Goal: Transaction & Acquisition: Subscribe to service/newsletter

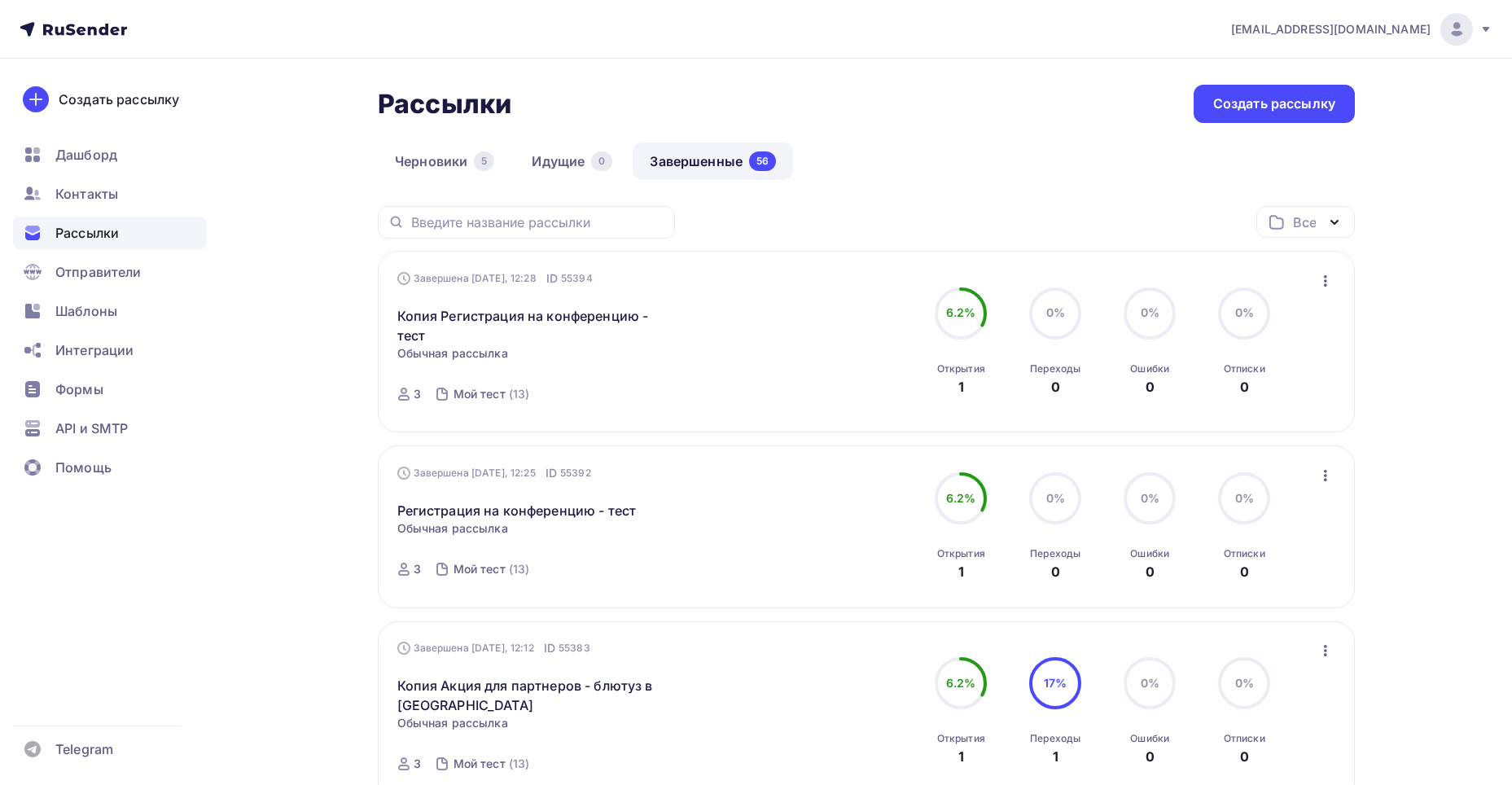
click at [1323, 277] on icon "button" at bounding box center [1325, 281] width 20 height 20
click at [1280, 389] on div "Копировать в новую" at bounding box center [1250, 389] width 167 height 20
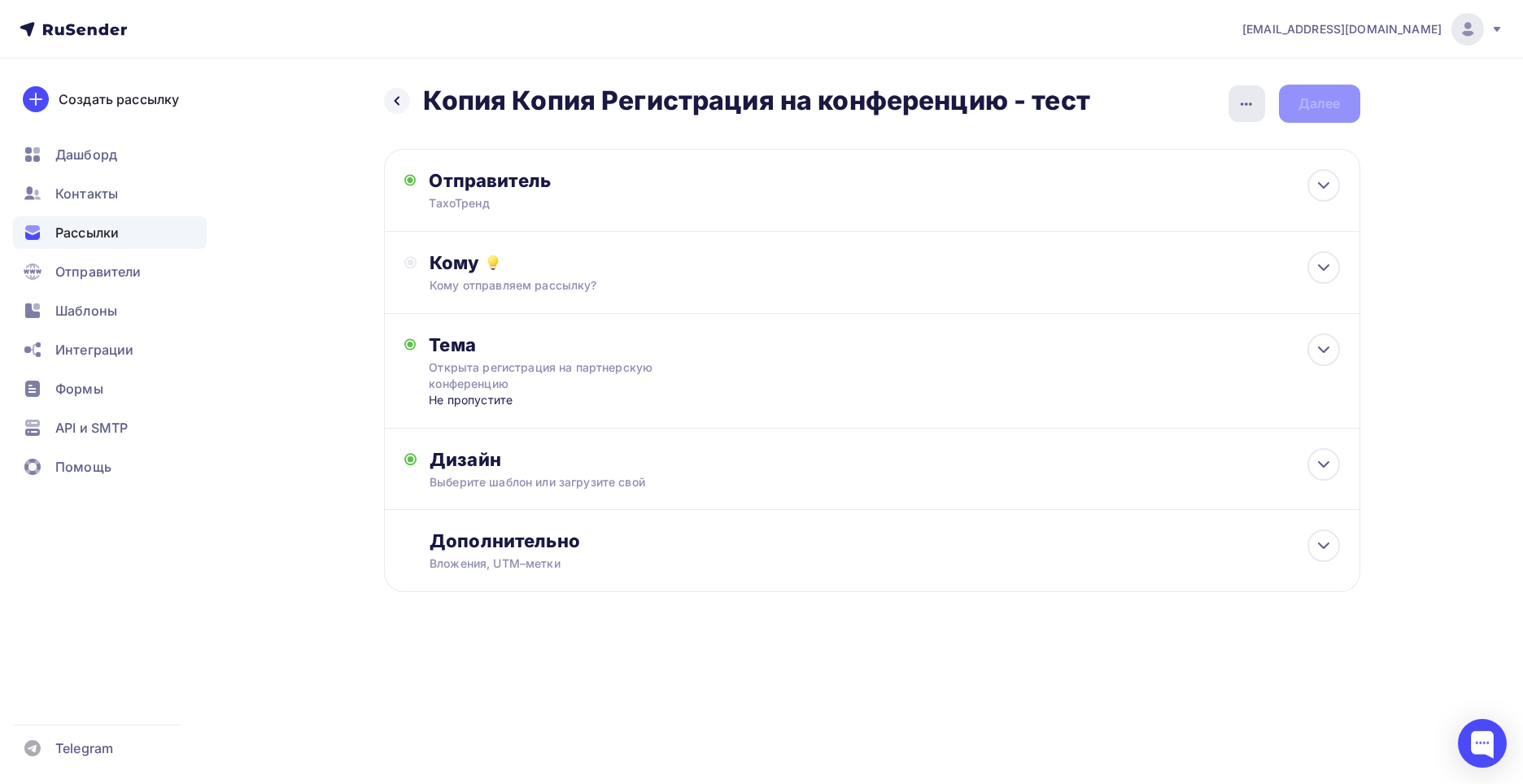
click at [1246, 113] on icon "button" at bounding box center [1247, 104] width 20 height 20
click at [1194, 182] on div "Переименовать рассылку" at bounding box center [1161, 187] width 202 height 20
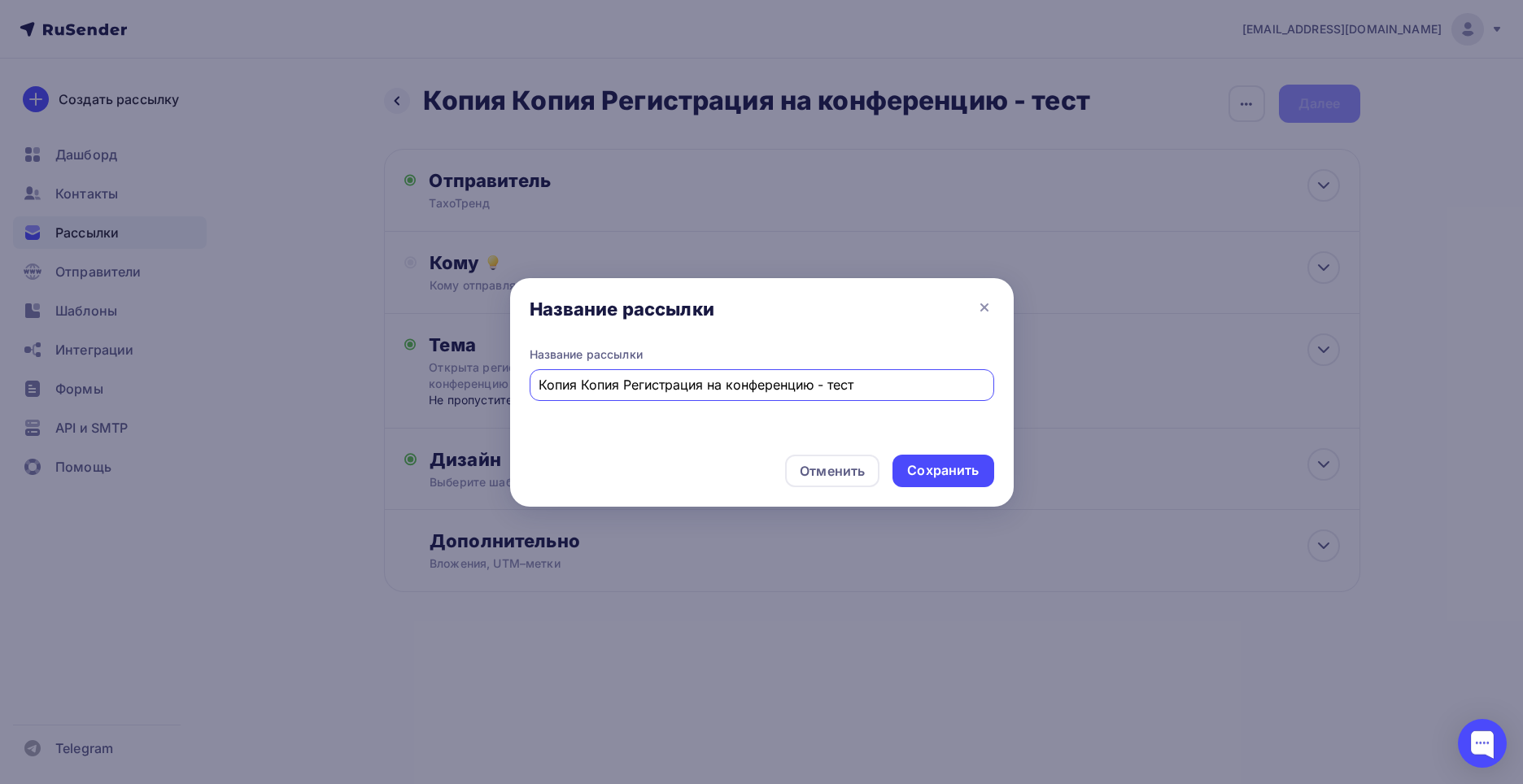
drag, startPoint x: 623, startPoint y: 384, endPoint x: 431, endPoint y: 383, distance: 192.0
click at [431, 383] on div "Название рассылки Название рассылки Копия Копия Регистрация на конференцию - те…" at bounding box center [762, 392] width 1523 height 784
click at [782, 387] on input "Регистрация на конференцию - тест" at bounding box center [762, 385] width 445 height 20
type input "Регистрация на конференцию - тест с обновленным текстом"
click at [966, 478] on div "Сохранить" at bounding box center [943, 470] width 72 height 19
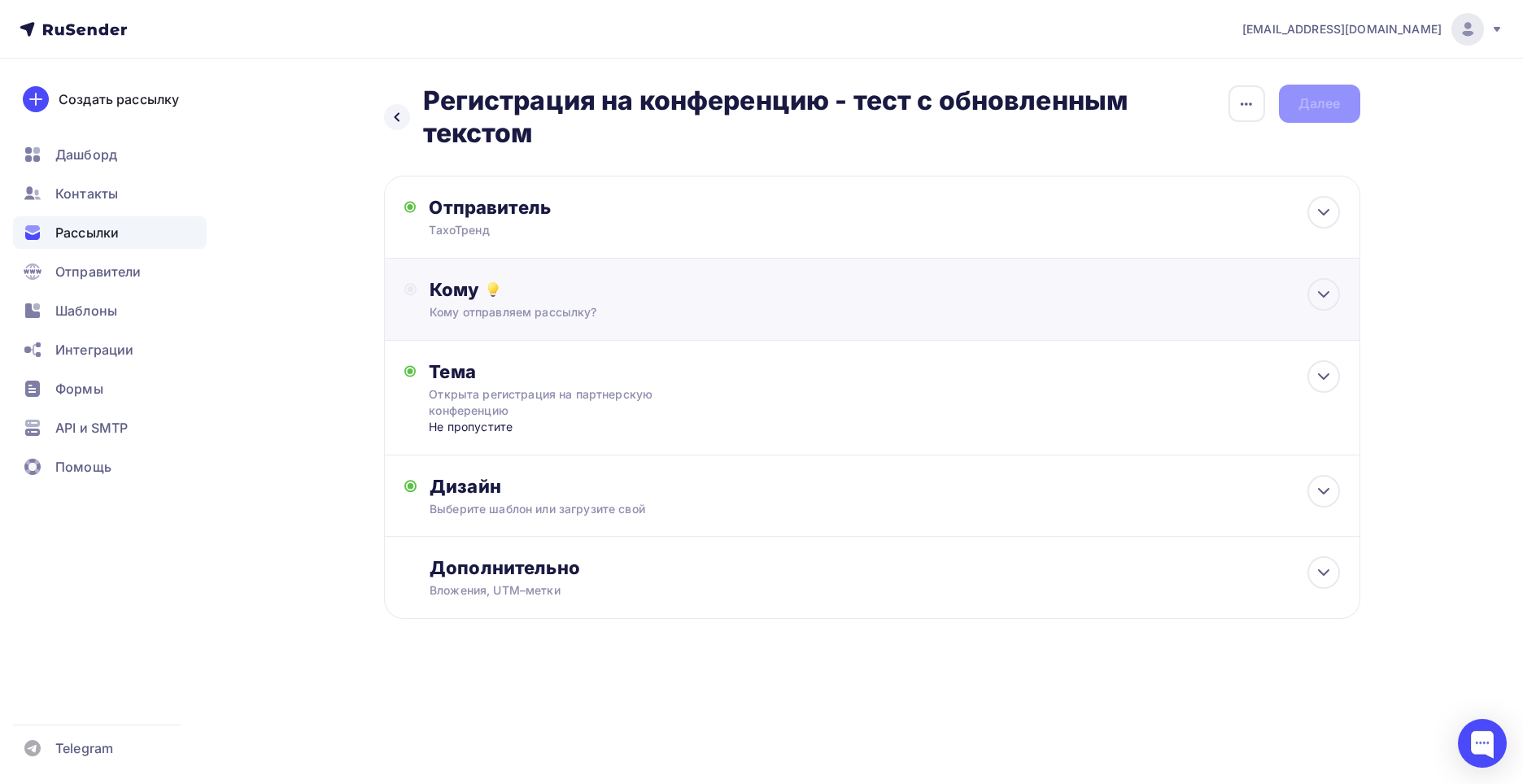
click at [620, 320] on div "Кому отправляем рассылку?" at bounding box center [838, 312] width 819 height 16
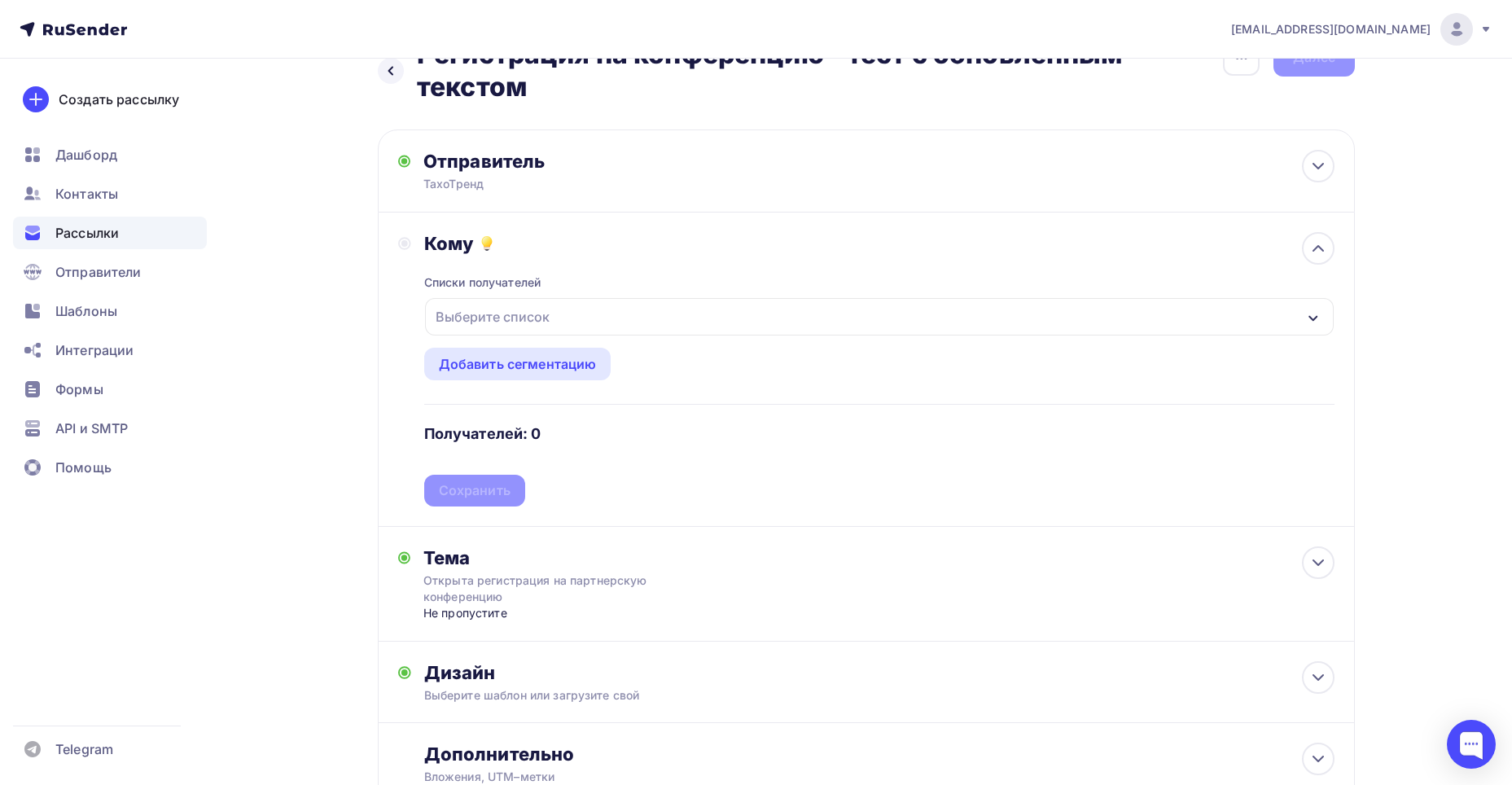
scroll to position [82, 0]
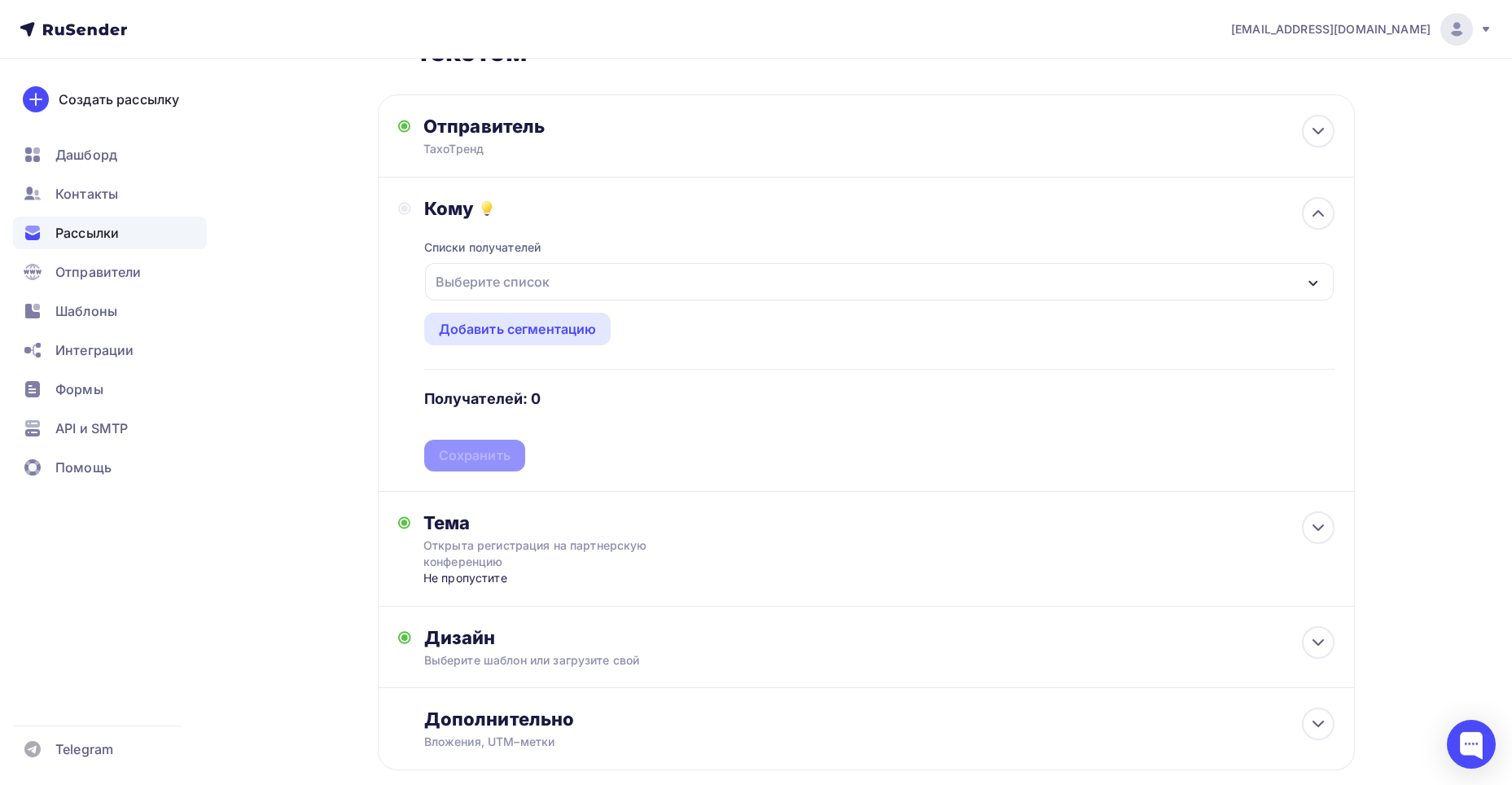
click at [531, 287] on div "Выберите список" at bounding box center [493, 282] width 127 height 29
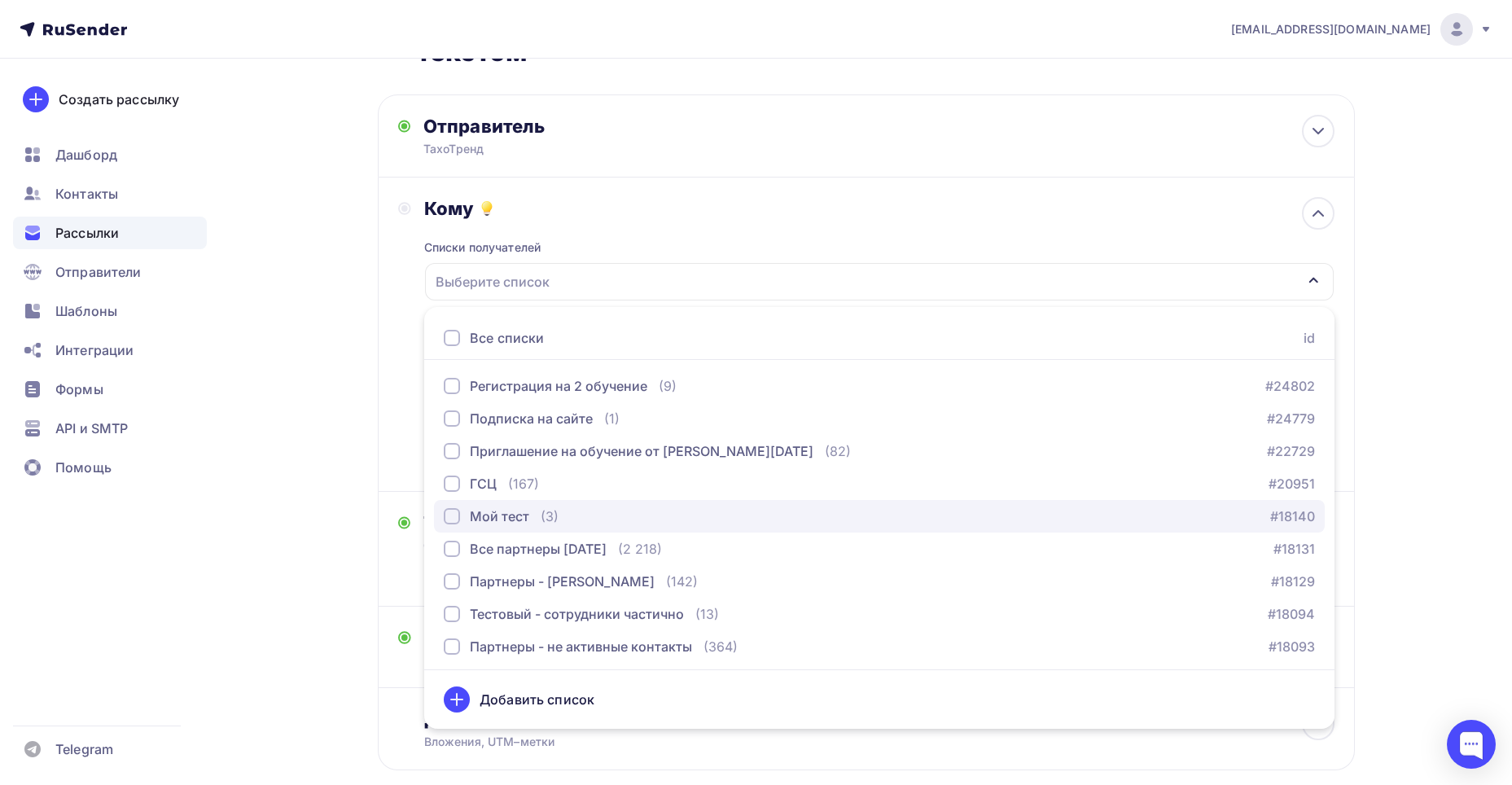
click at [455, 518] on div "button" at bounding box center [452, 517] width 16 height 16
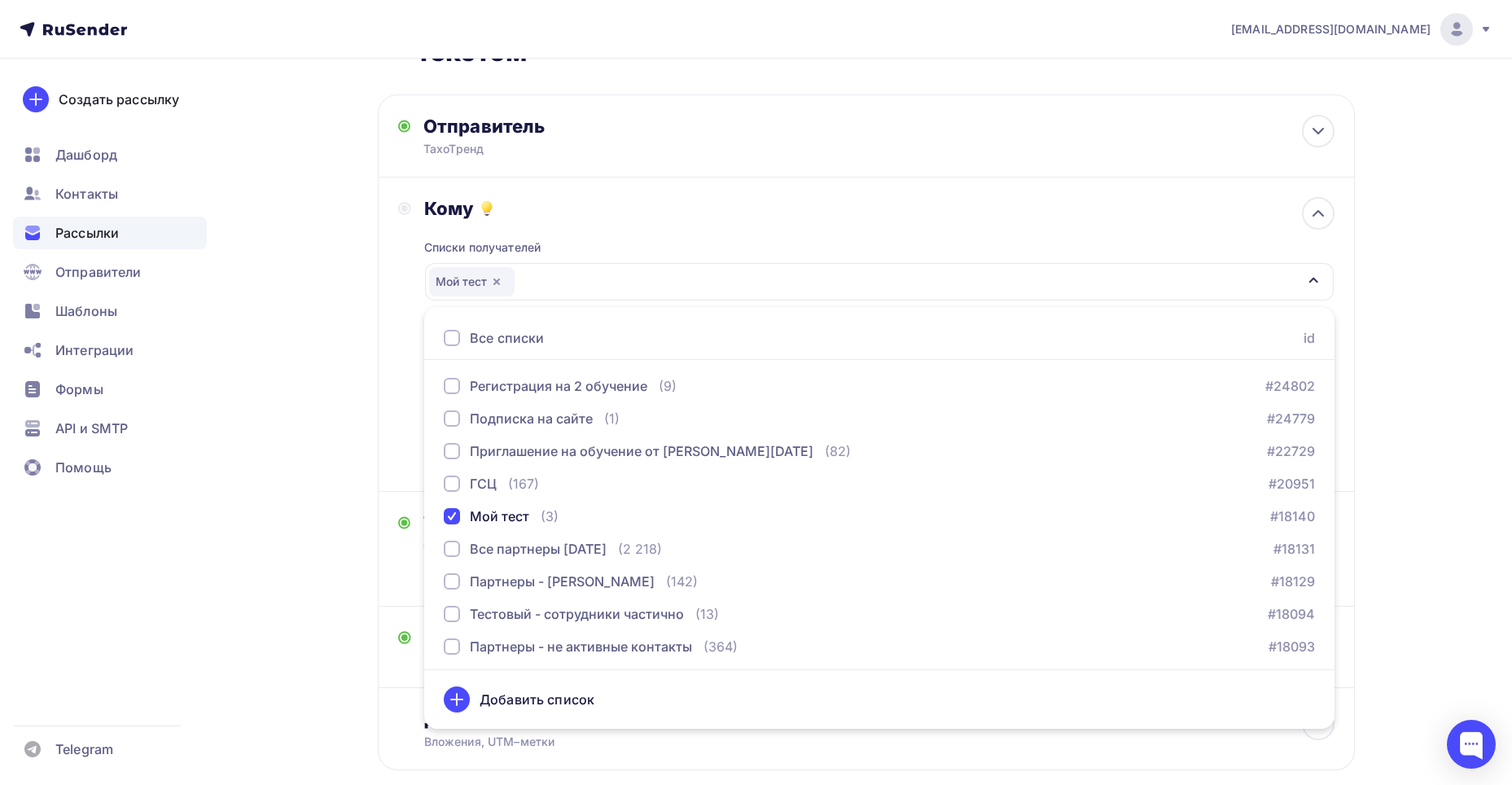
click at [362, 583] on div "Назад Регистрация на конференцию - тест с обновленным текстом Регистрация на ко…" at bounding box center [756, 426] width 1334 height 898
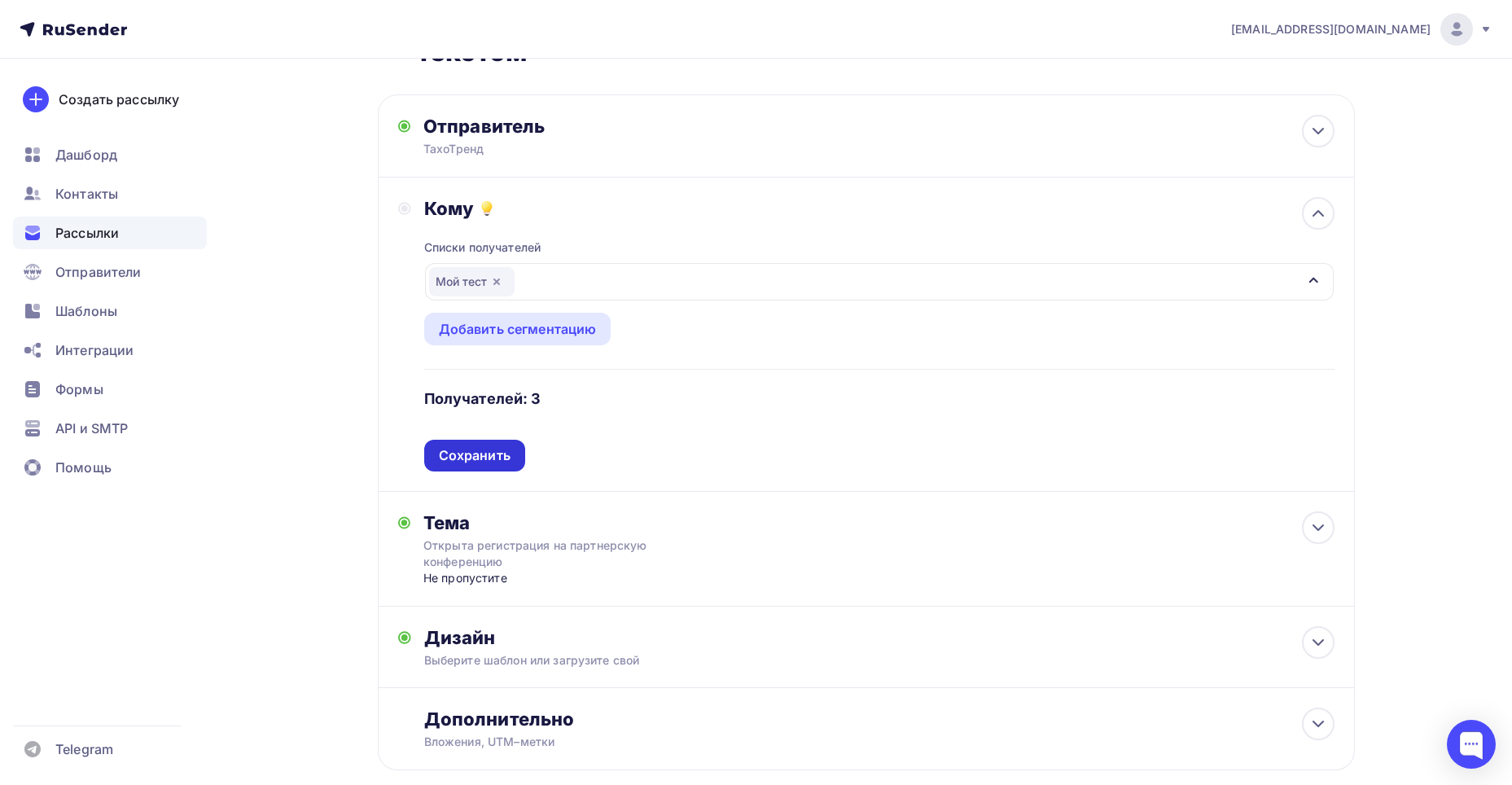
click at [472, 443] on div "Сохранить" at bounding box center [474, 455] width 101 height 32
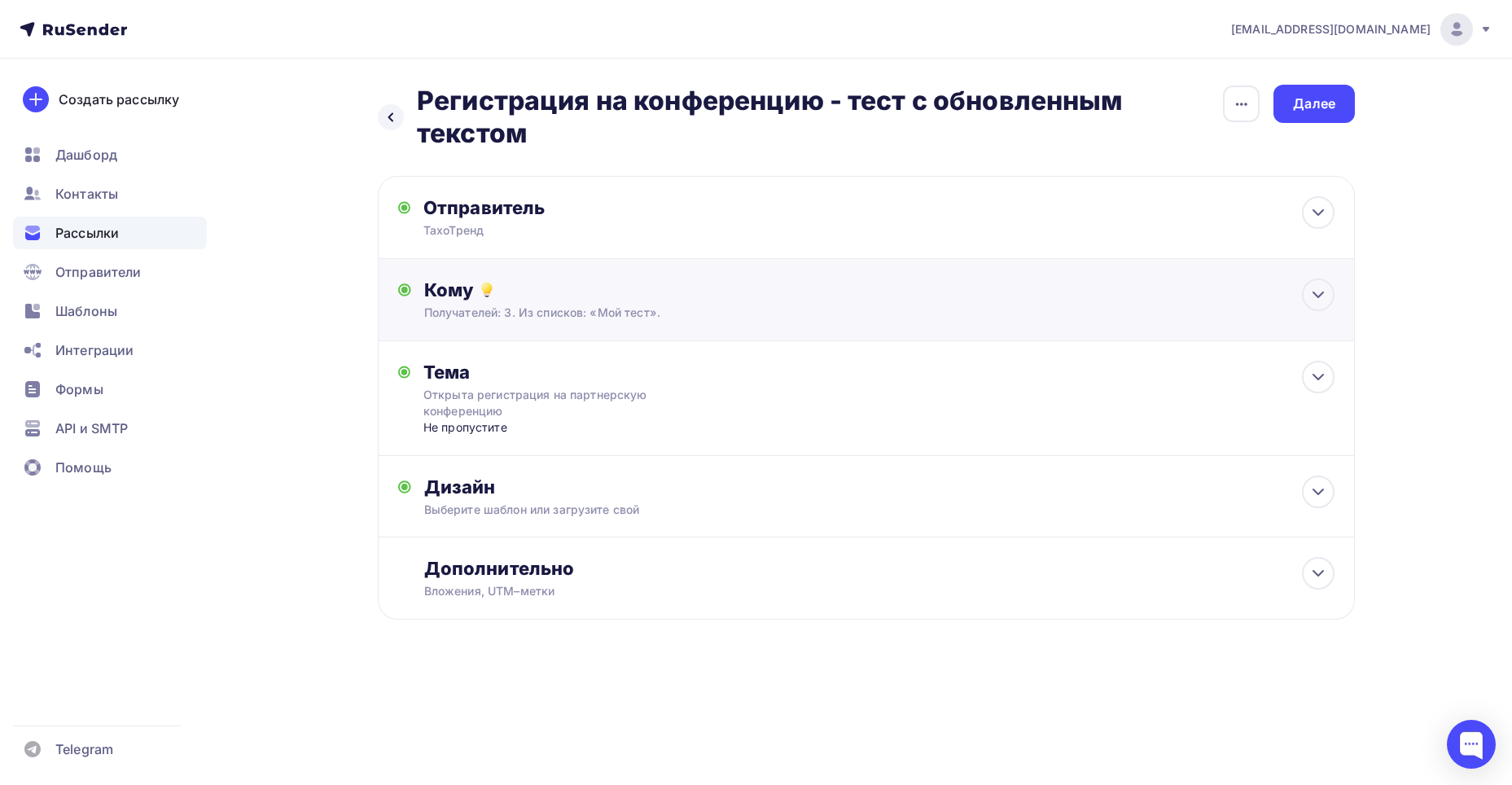
scroll to position [0, 0]
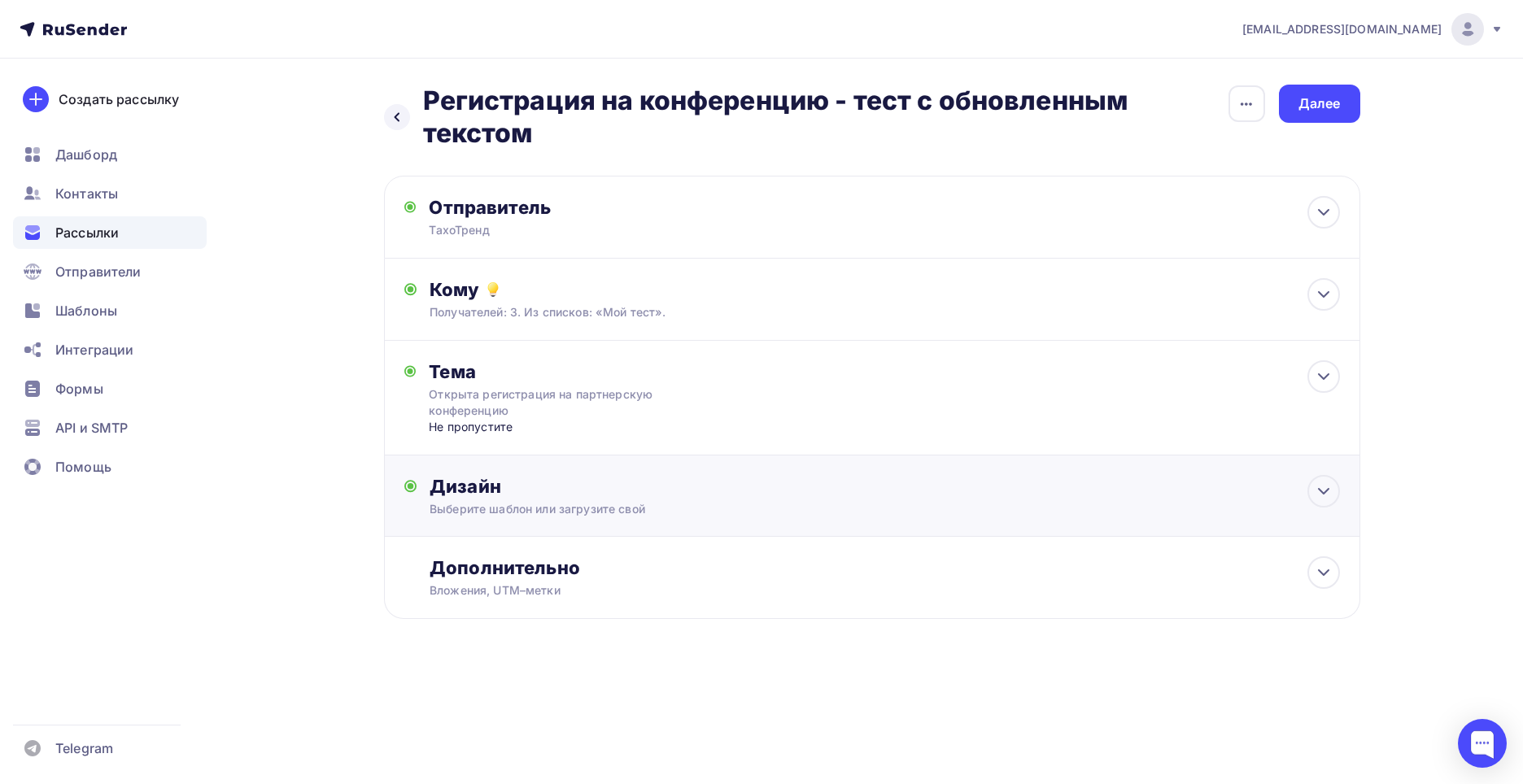
click at [764, 502] on div "Выберите шаблон или загрузите свой" at bounding box center [838, 509] width 819 height 16
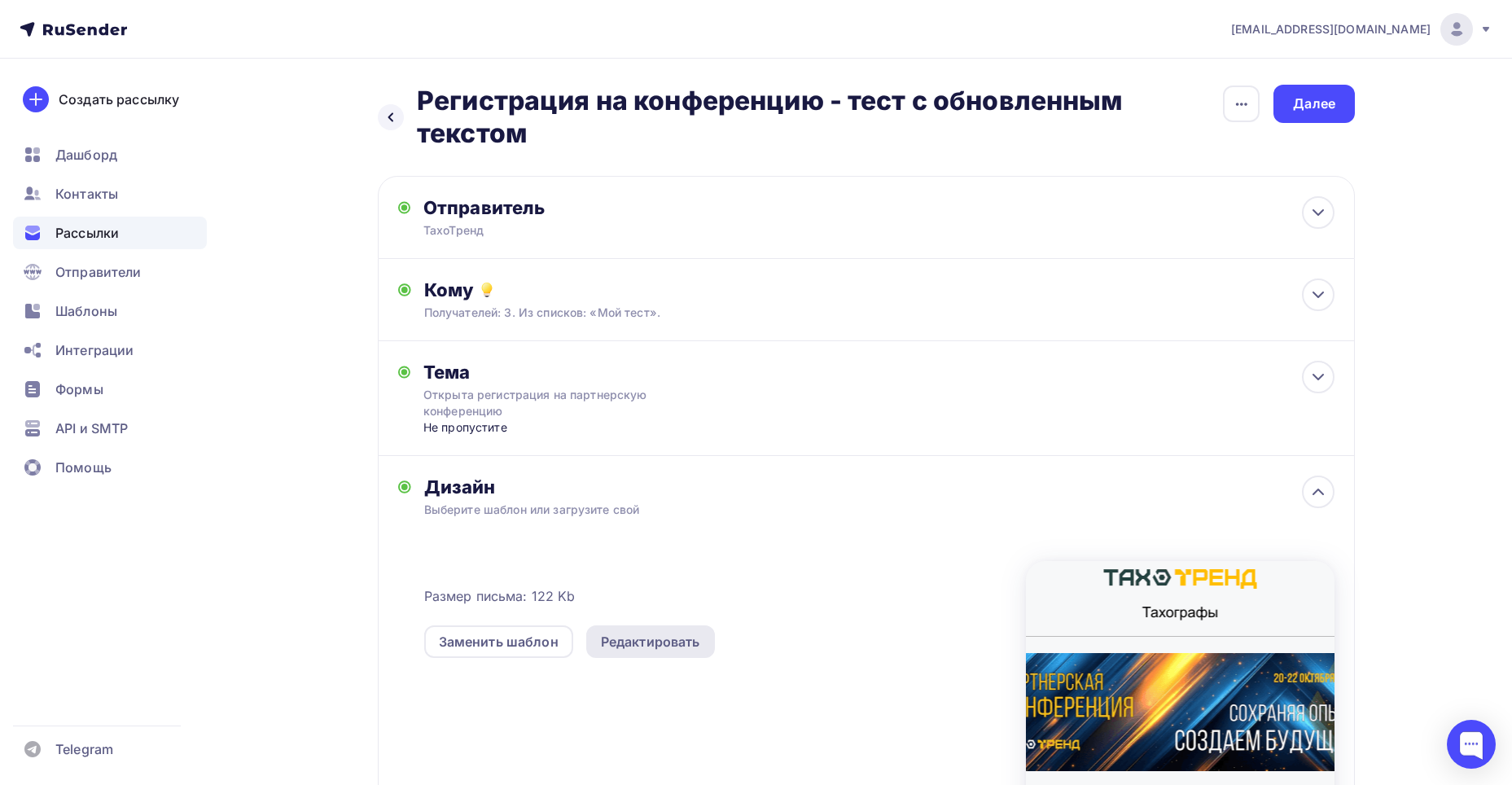
click at [658, 642] on div "Редактировать" at bounding box center [650, 642] width 100 height 20
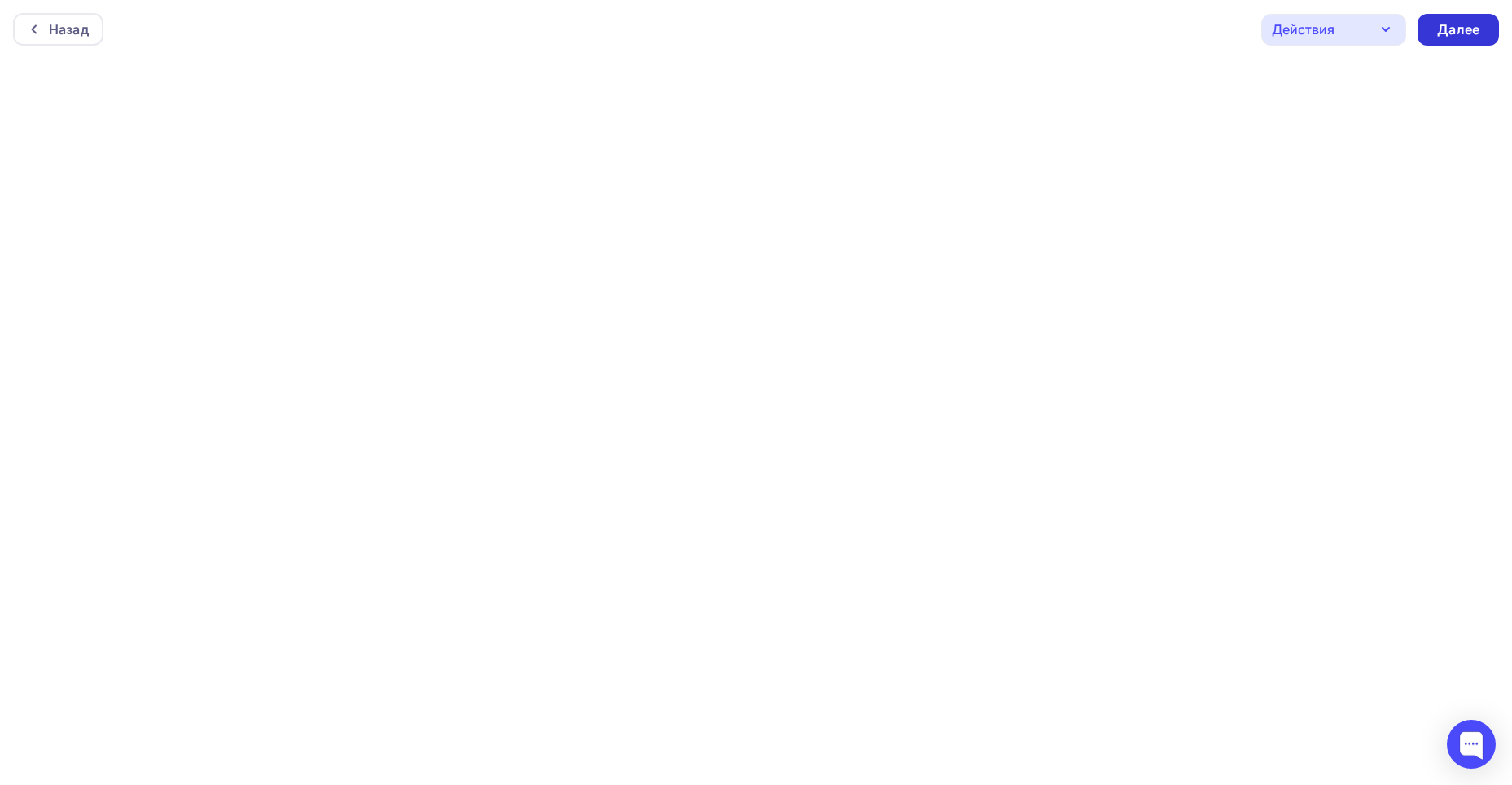
click at [1471, 41] on div "Далее" at bounding box center [1458, 29] width 82 height 32
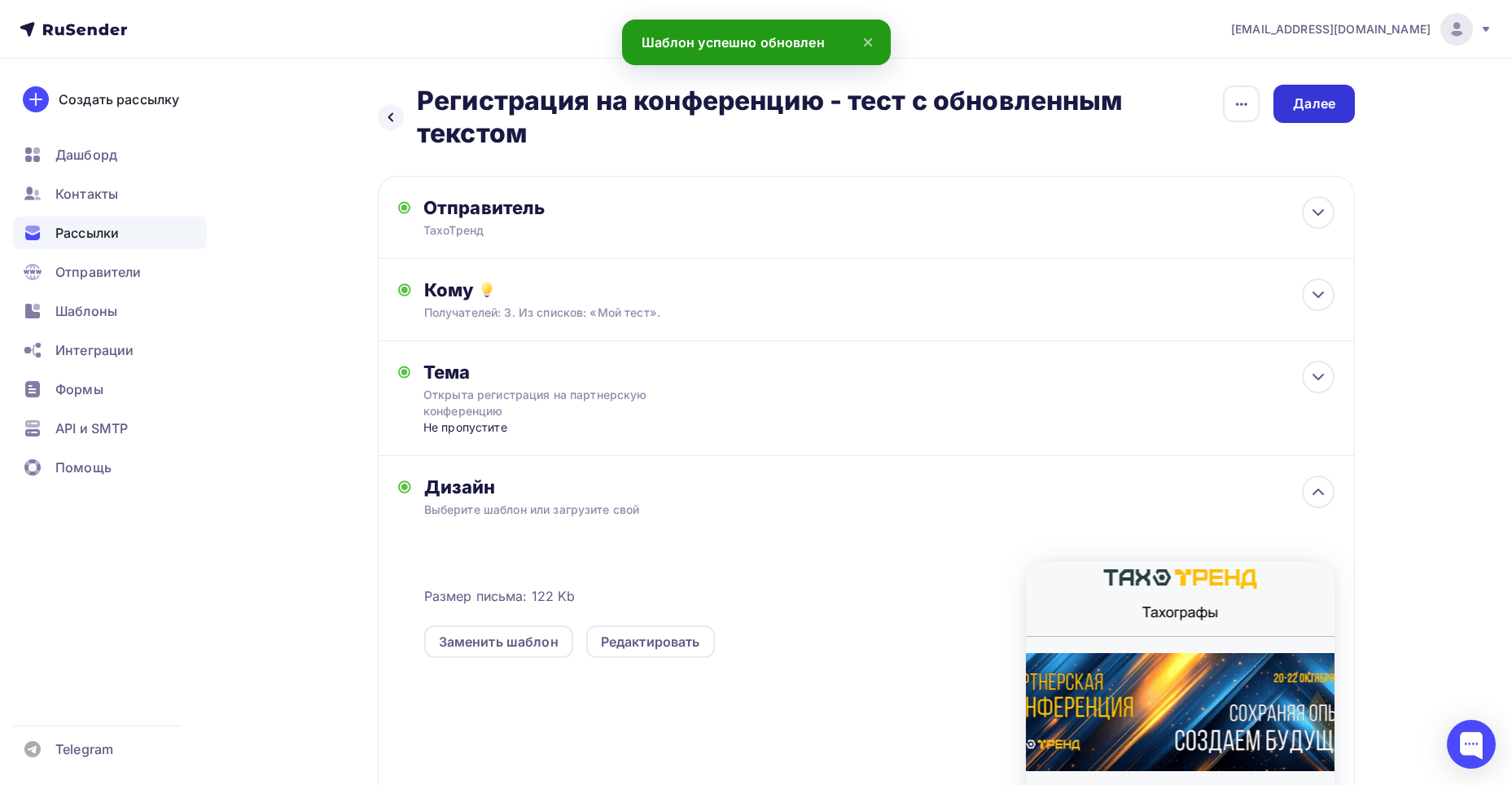
click at [1318, 108] on div "Далее" at bounding box center [1314, 103] width 43 height 19
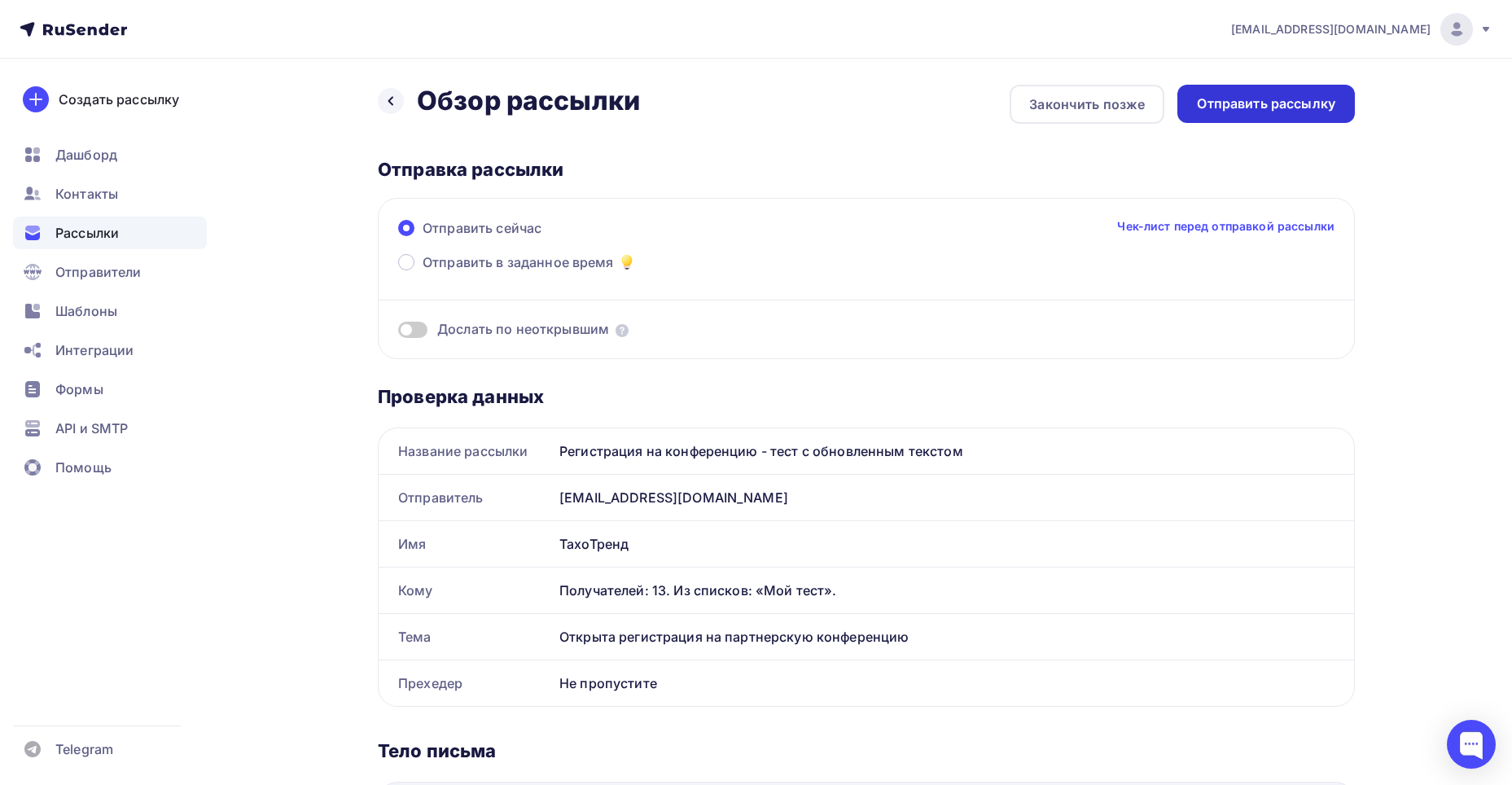
click at [1287, 105] on div "Отправить рассылку" at bounding box center [1266, 103] width 139 height 19
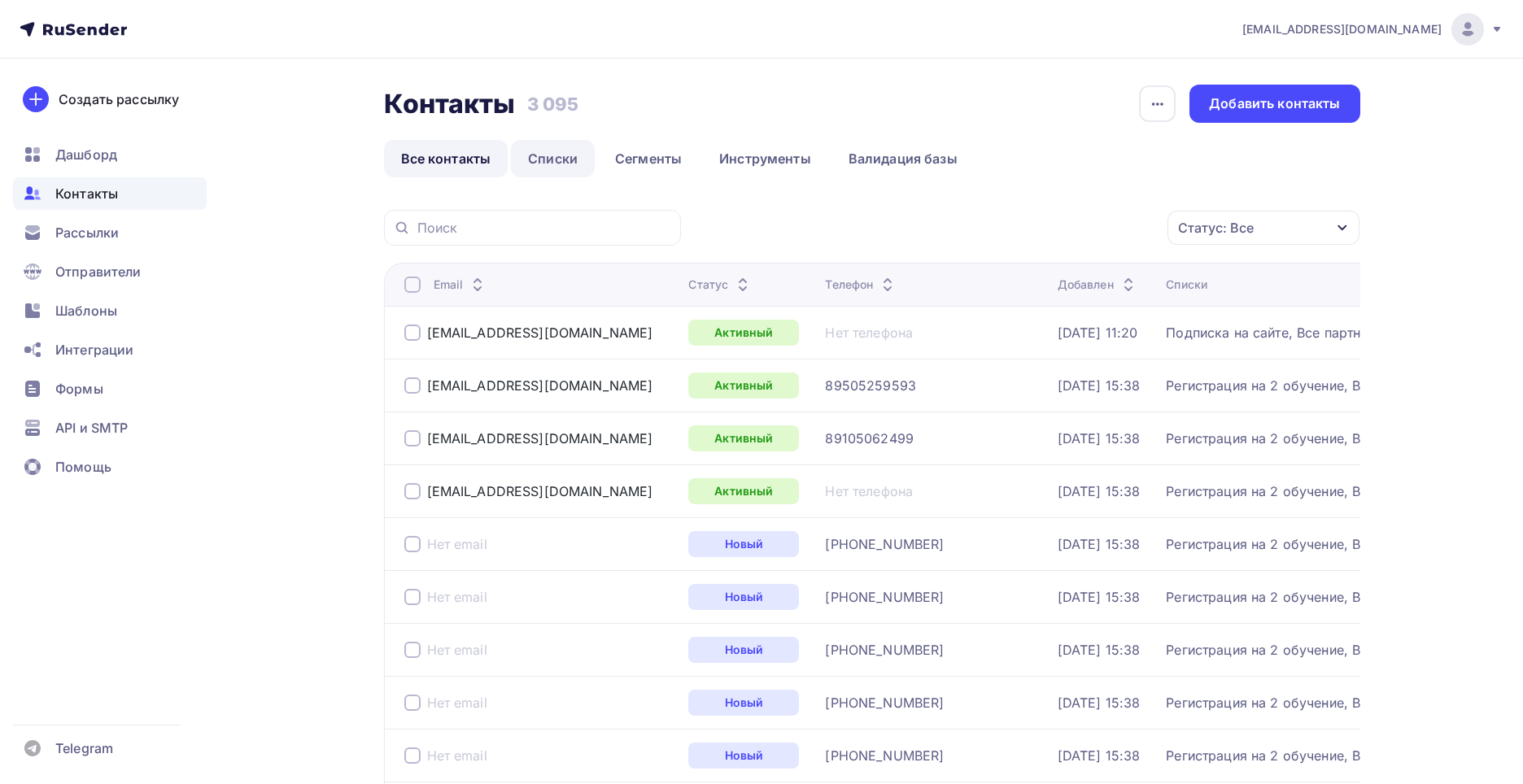
click at [545, 160] on link "Списки" at bounding box center [552, 158] width 84 height 37
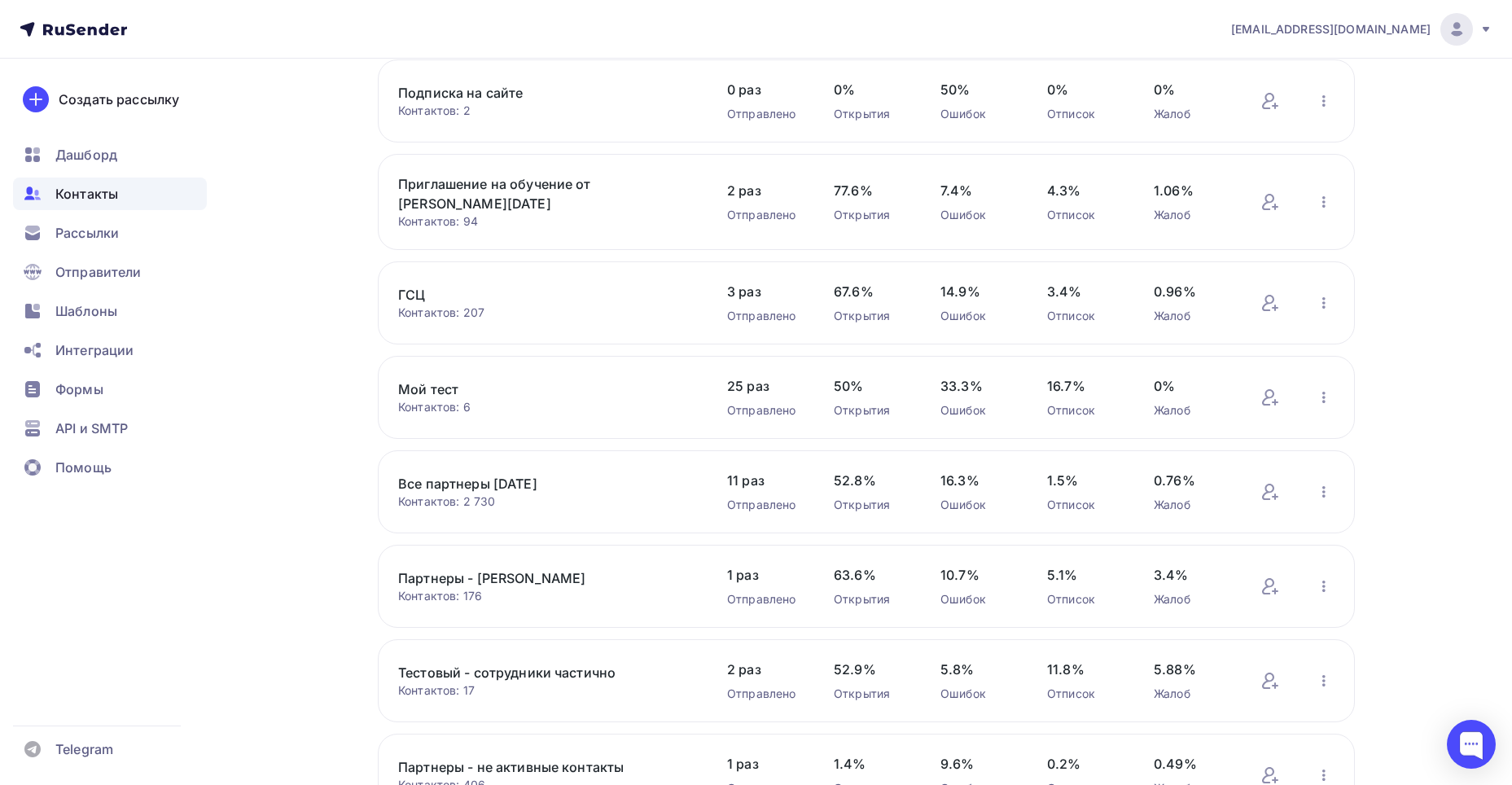
scroll to position [245, 0]
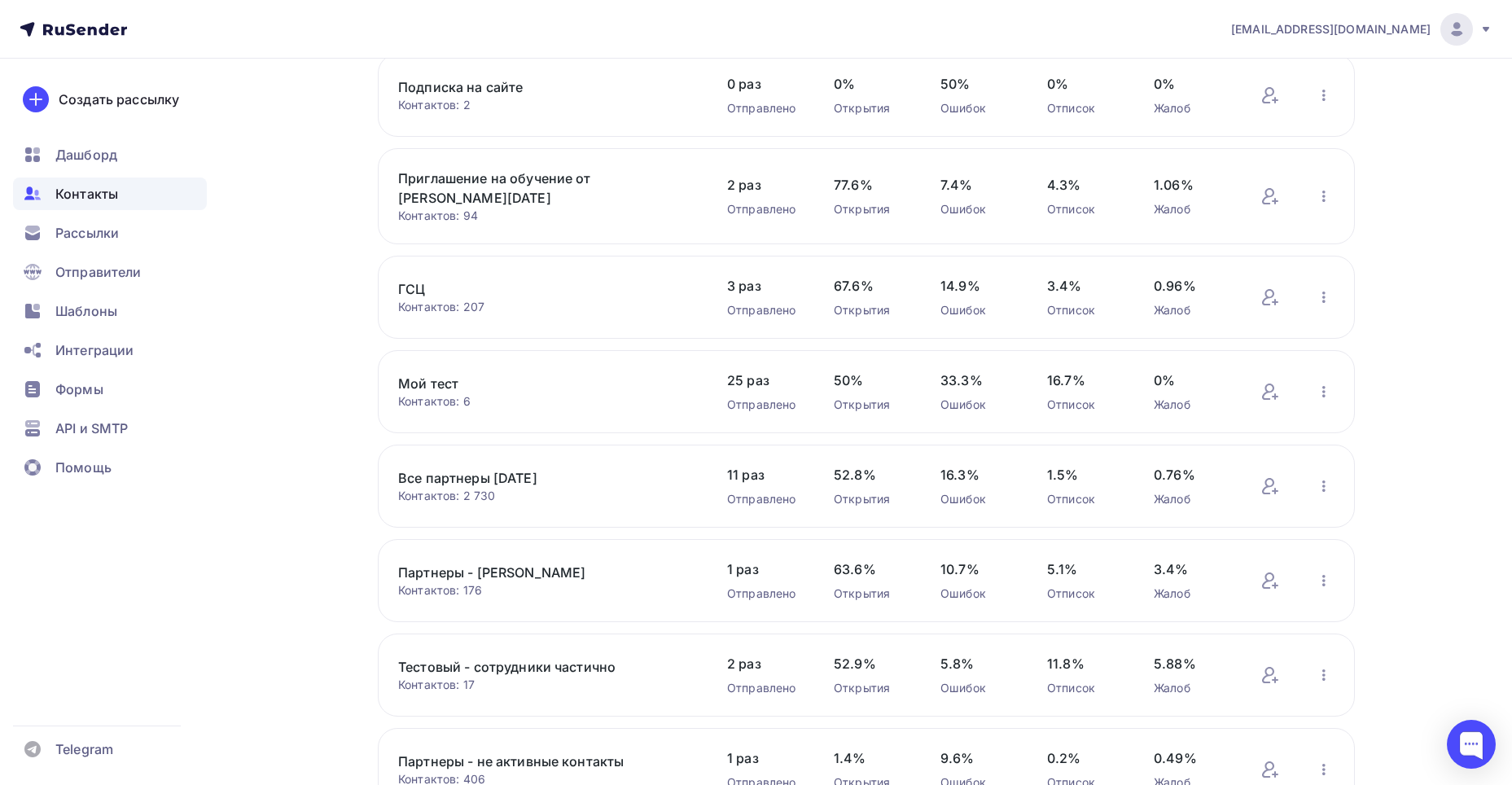
click at [437, 375] on link "Мой тест" at bounding box center [535, 383] width 276 height 20
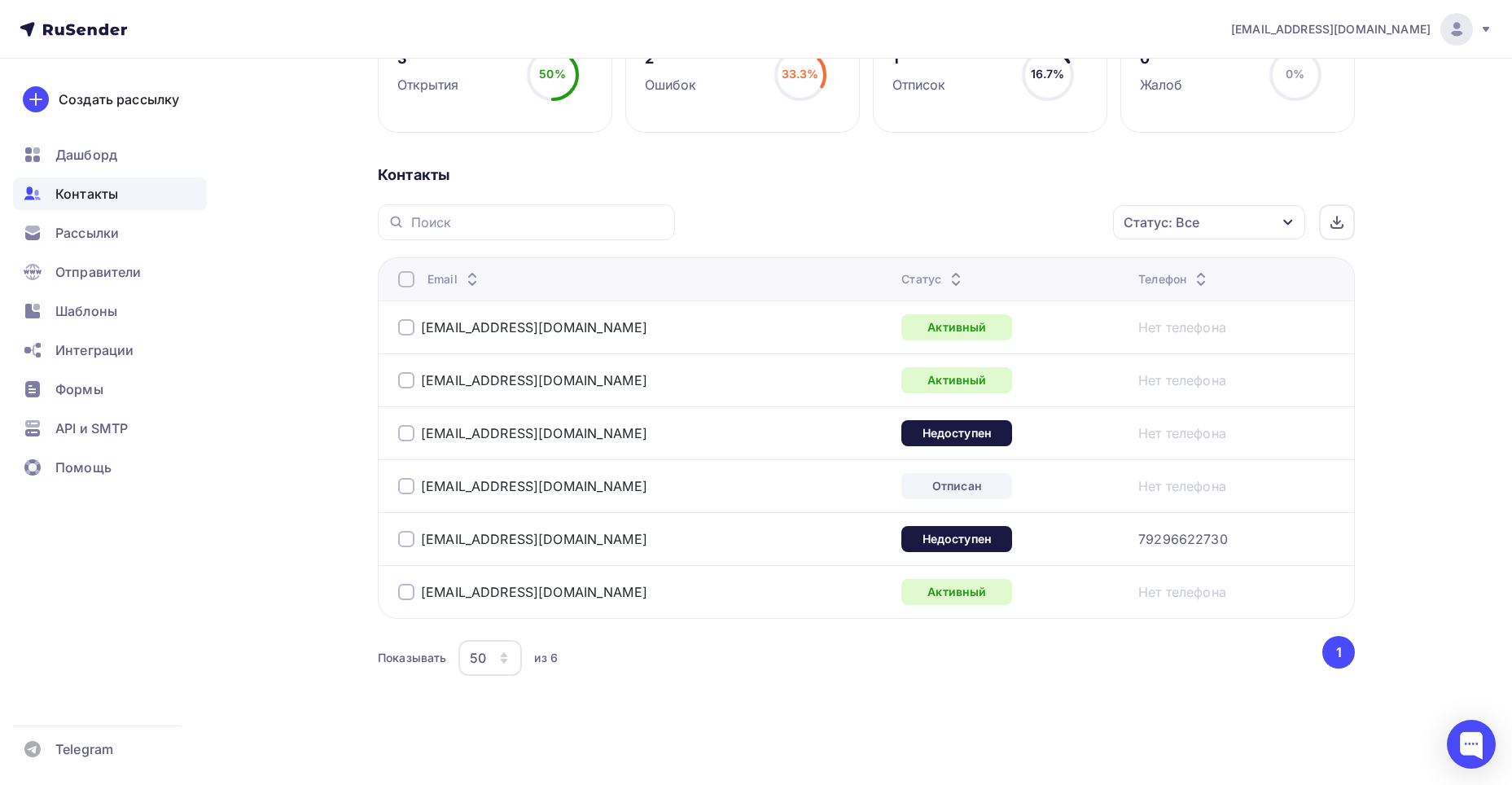
scroll to position [273, 0]
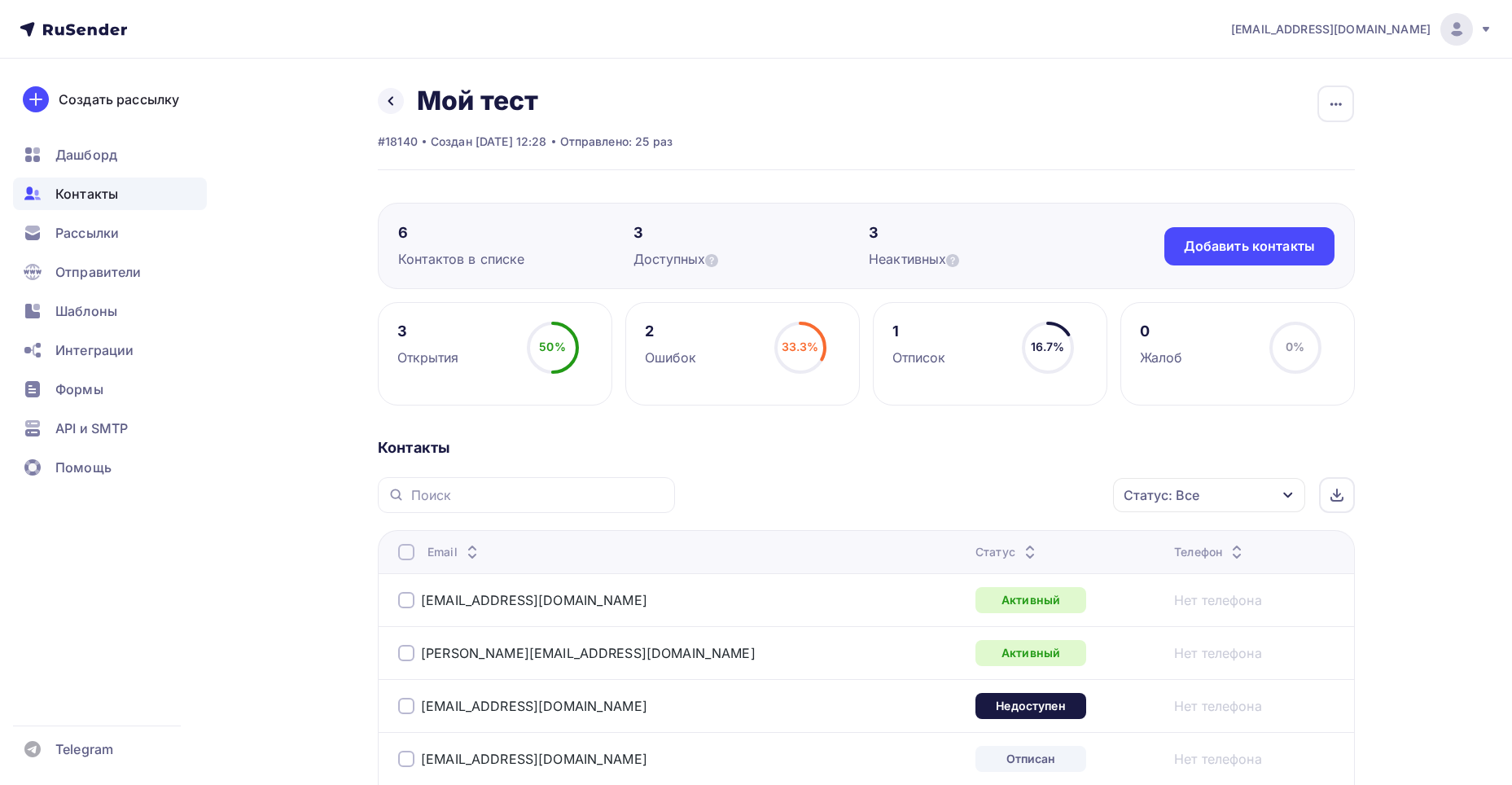
scroll to position [245, 0]
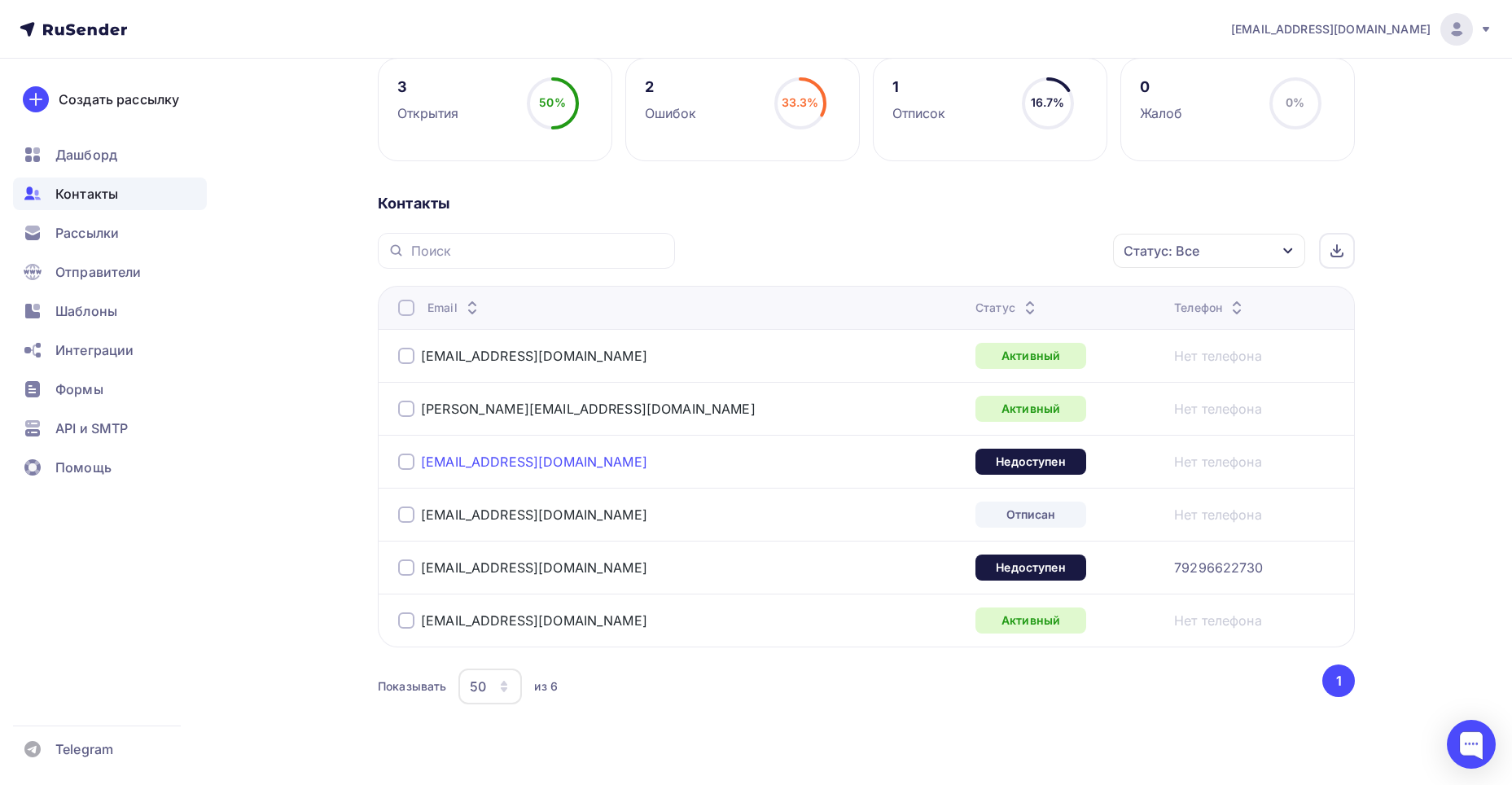
click at [458, 461] on link "[EMAIL_ADDRESS][DOMAIN_NAME]" at bounding box center [534, 461] width 226 height 16
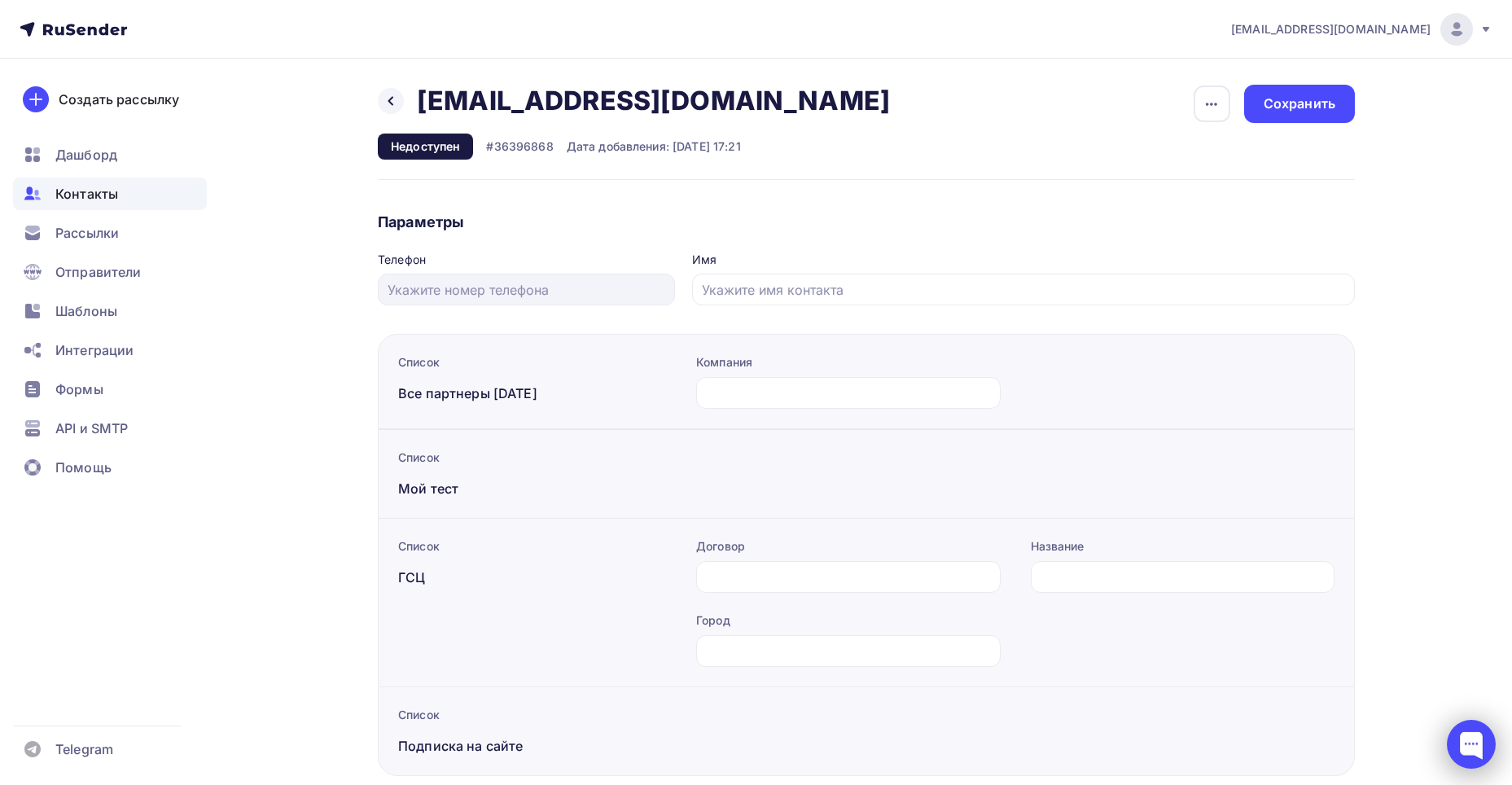
click at [1459, 742] on div at bounding box center [1471, 744] width 49 height 49
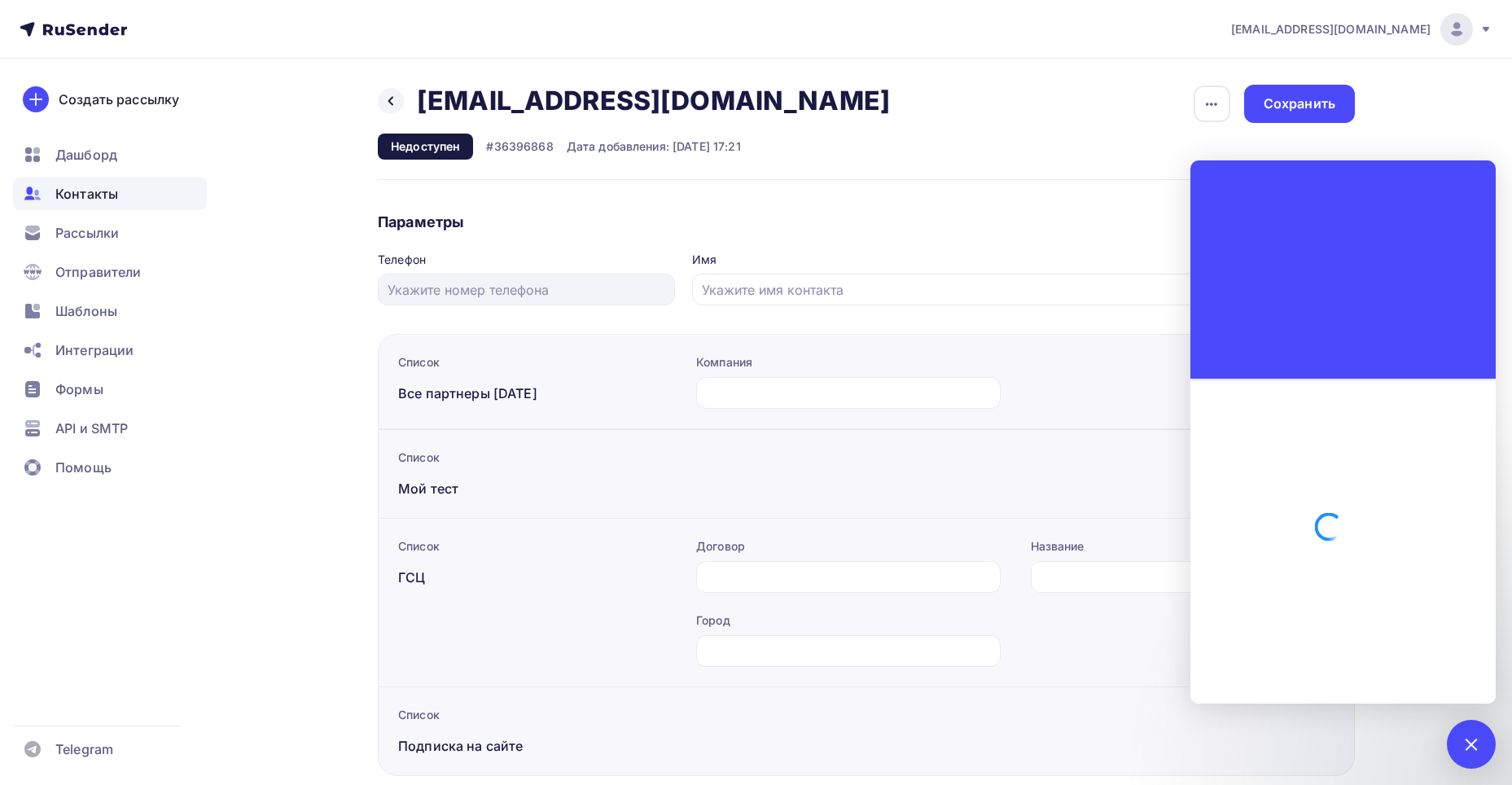
click at [1063, 141] on div "Назад n.shohina@tahotrend.ru n.shohina@tahotrend.ru Удалить Недоступен #3639686…" at bounding box center [866, 131] width 977 height 95
click at [97, 198] on span "Контакты" at bounding box center [86, 194] width 63 height 20
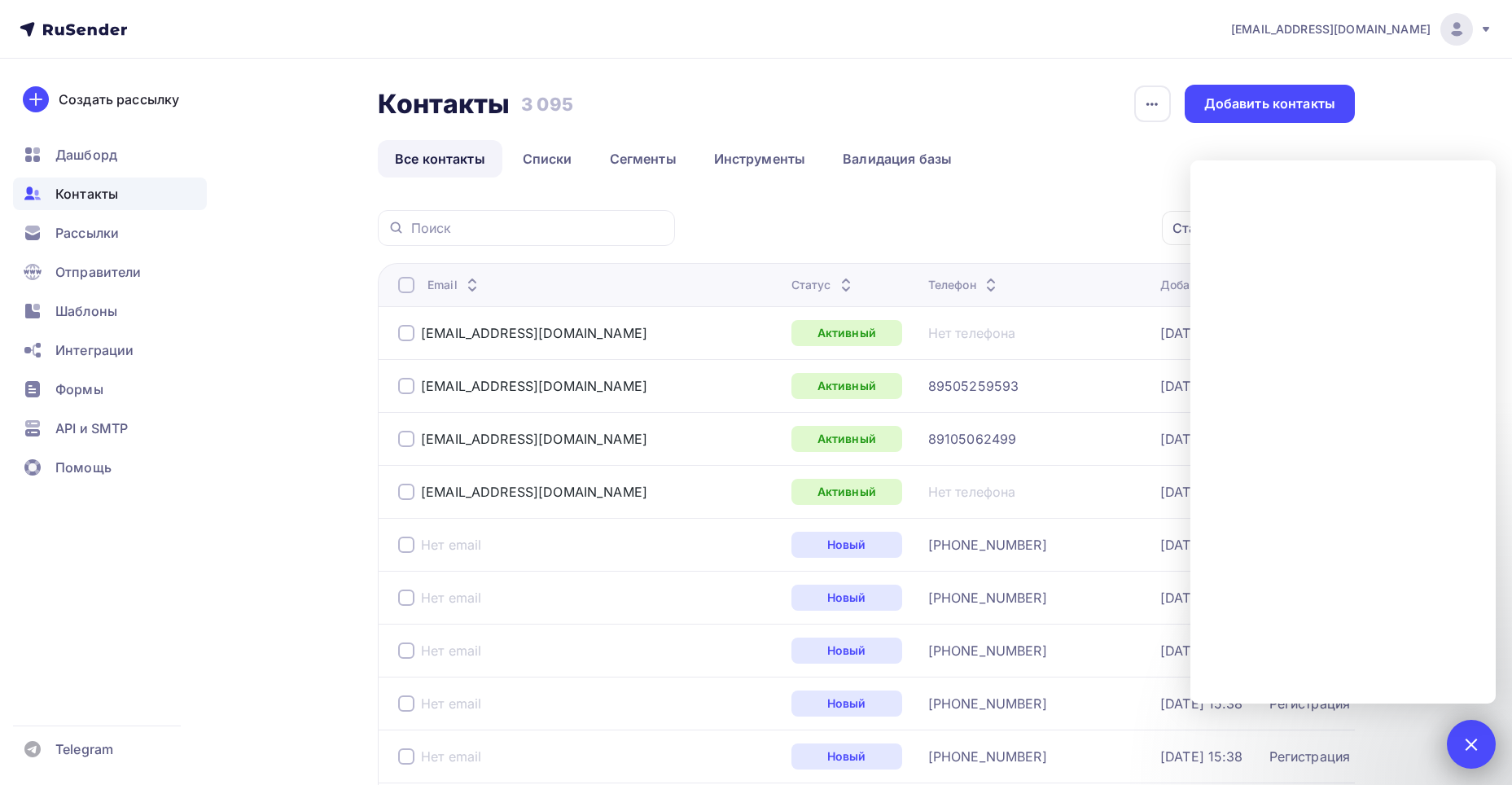
click at [1469, 742] on div at bounding box center [1470, 744] width 22 height 22
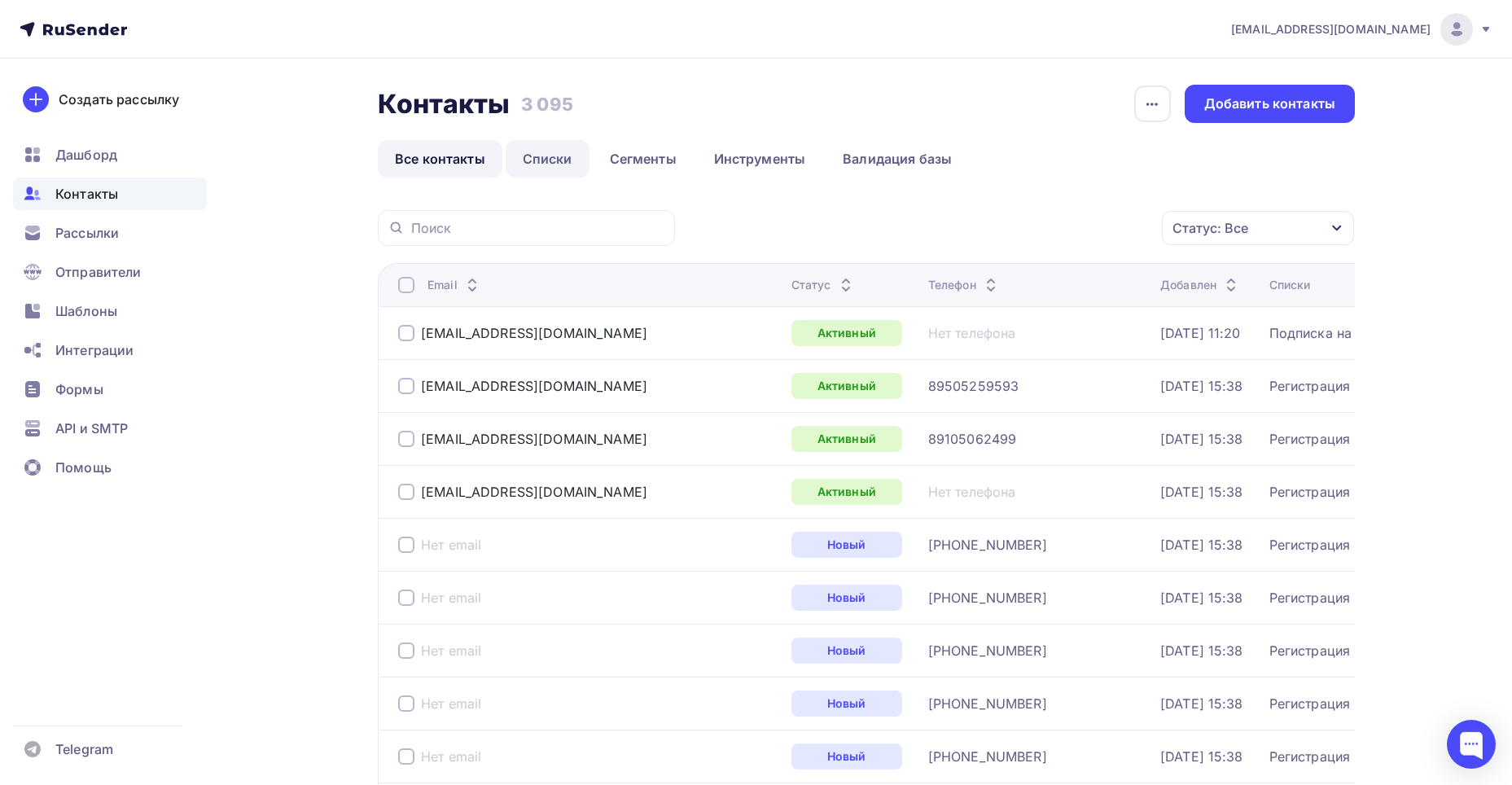
click at [562, 163] on link "Списки" at bounding box center [547, 159] width 84 height 37
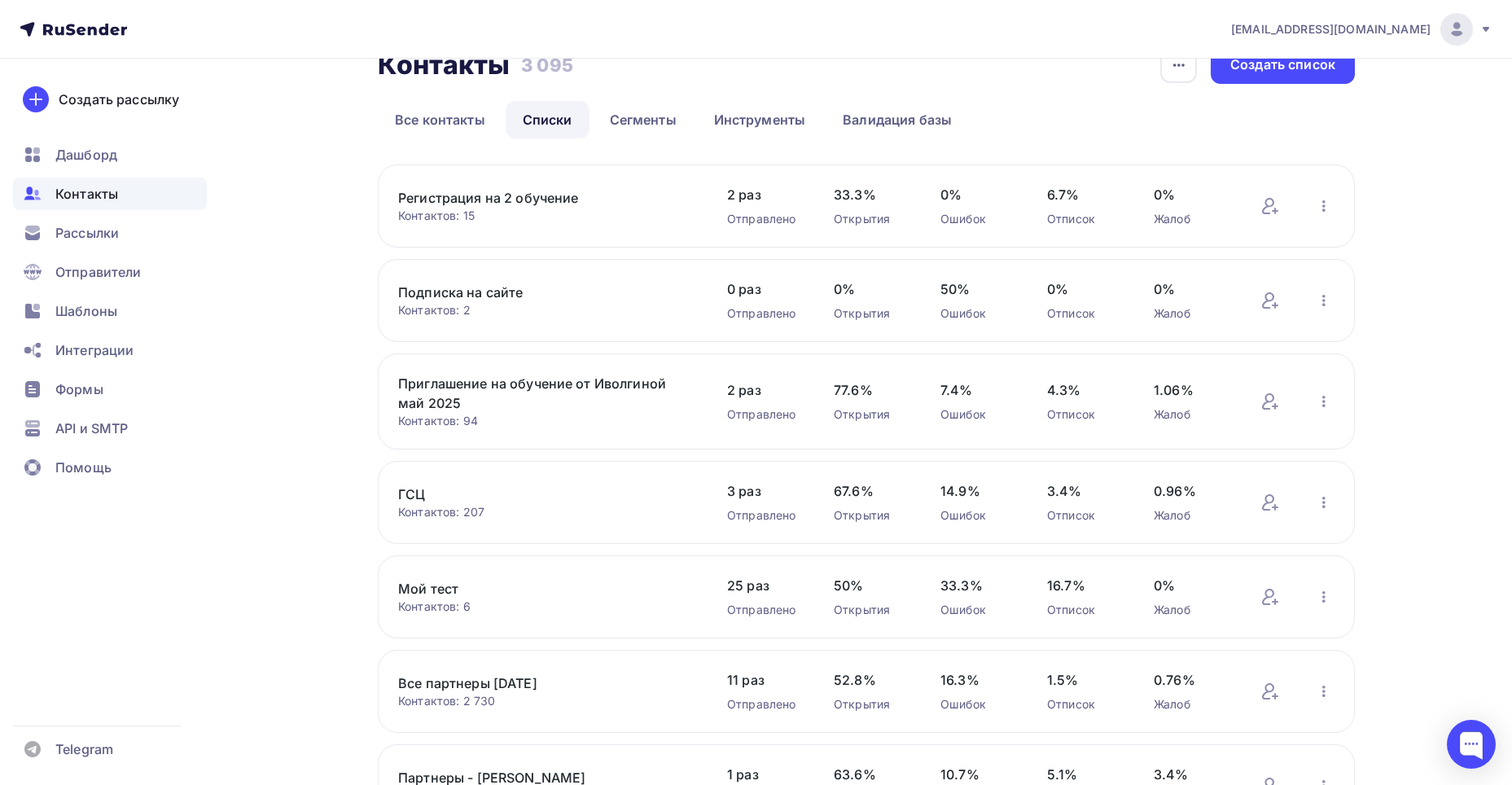
scroll to position [82, 0]
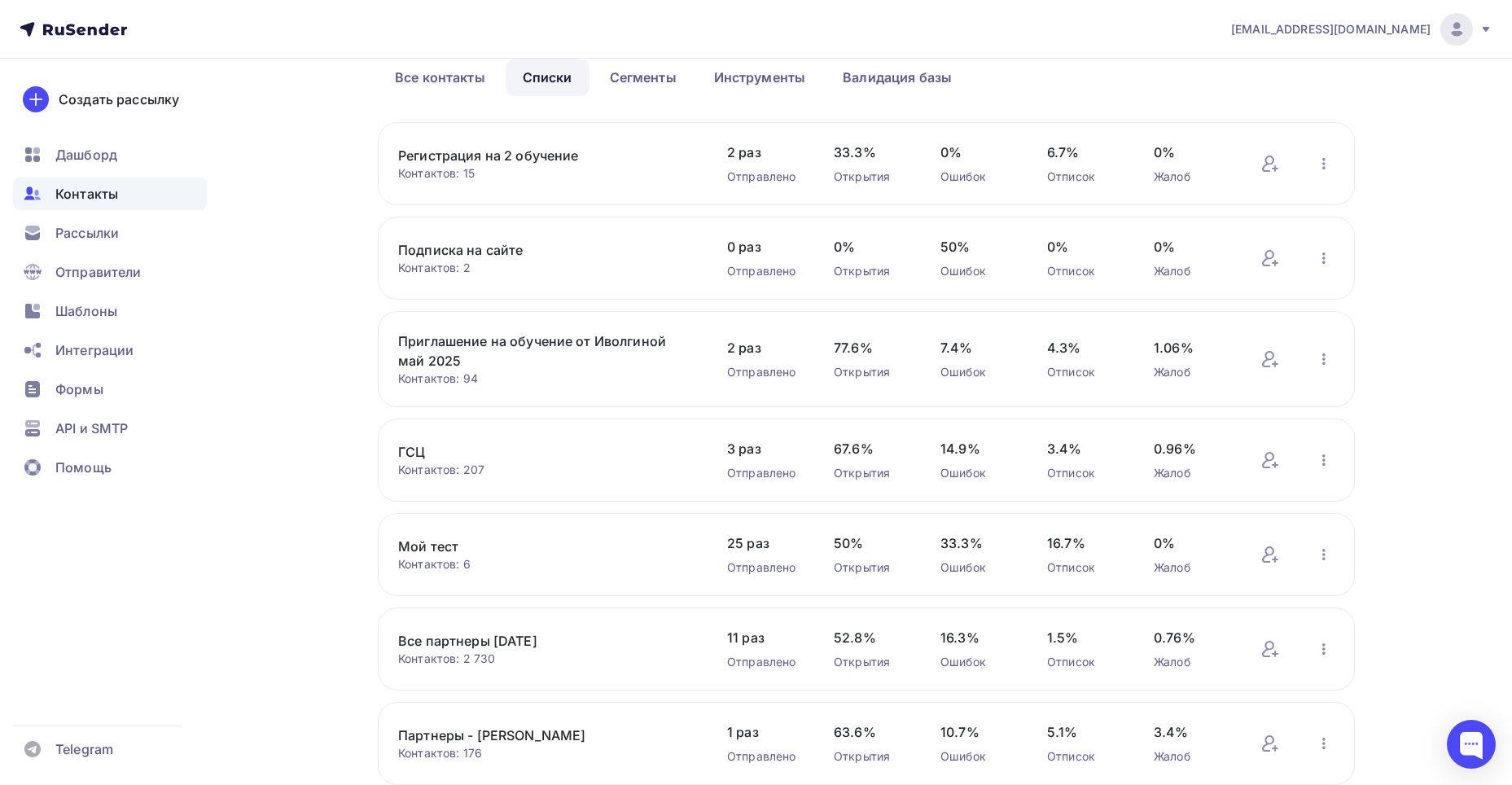
click at [460, 253] on link "Подписка на сайте" at bounding box center [535, 250] width 276 height 20
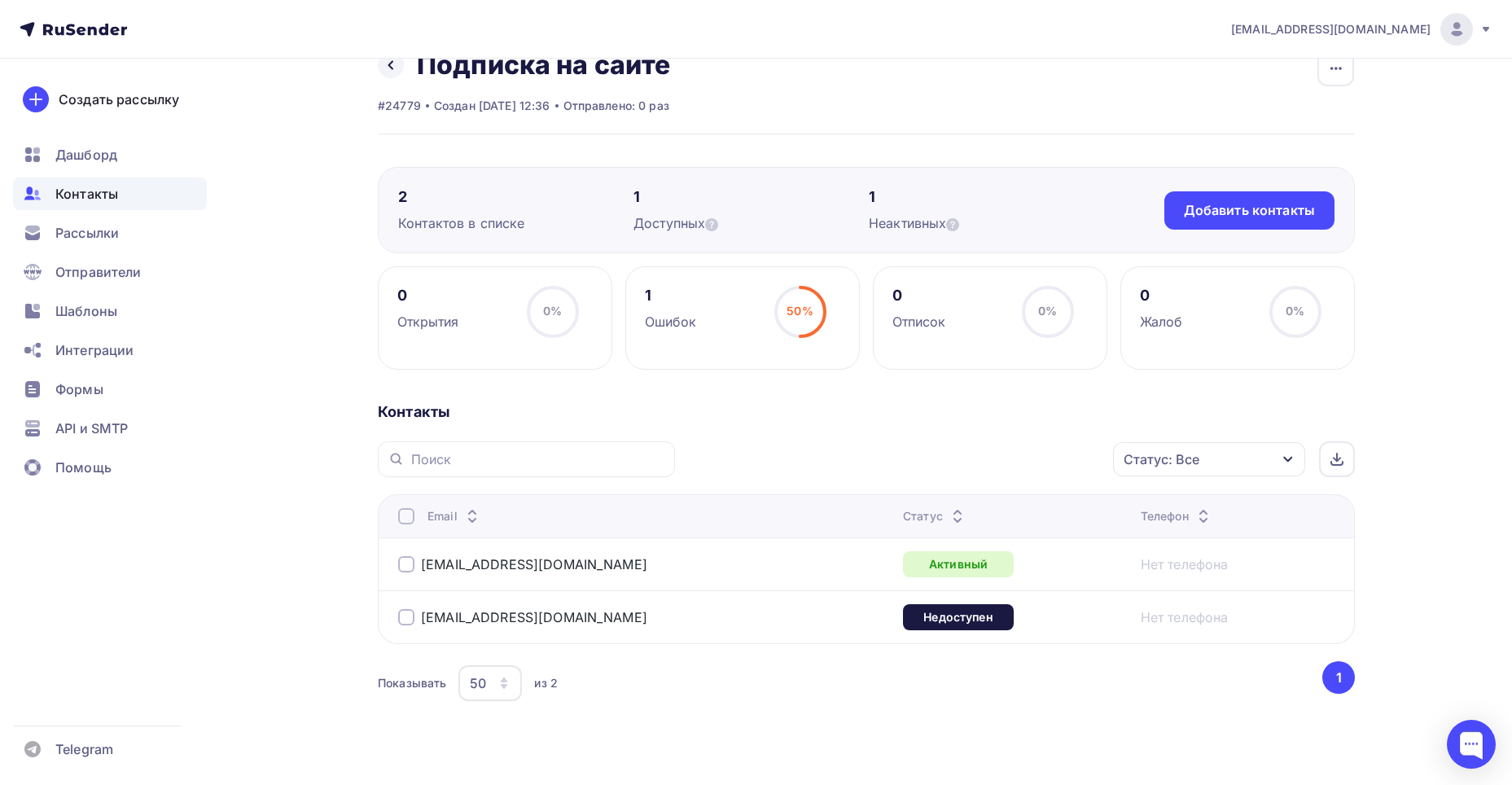
scroll to position [61, 0]
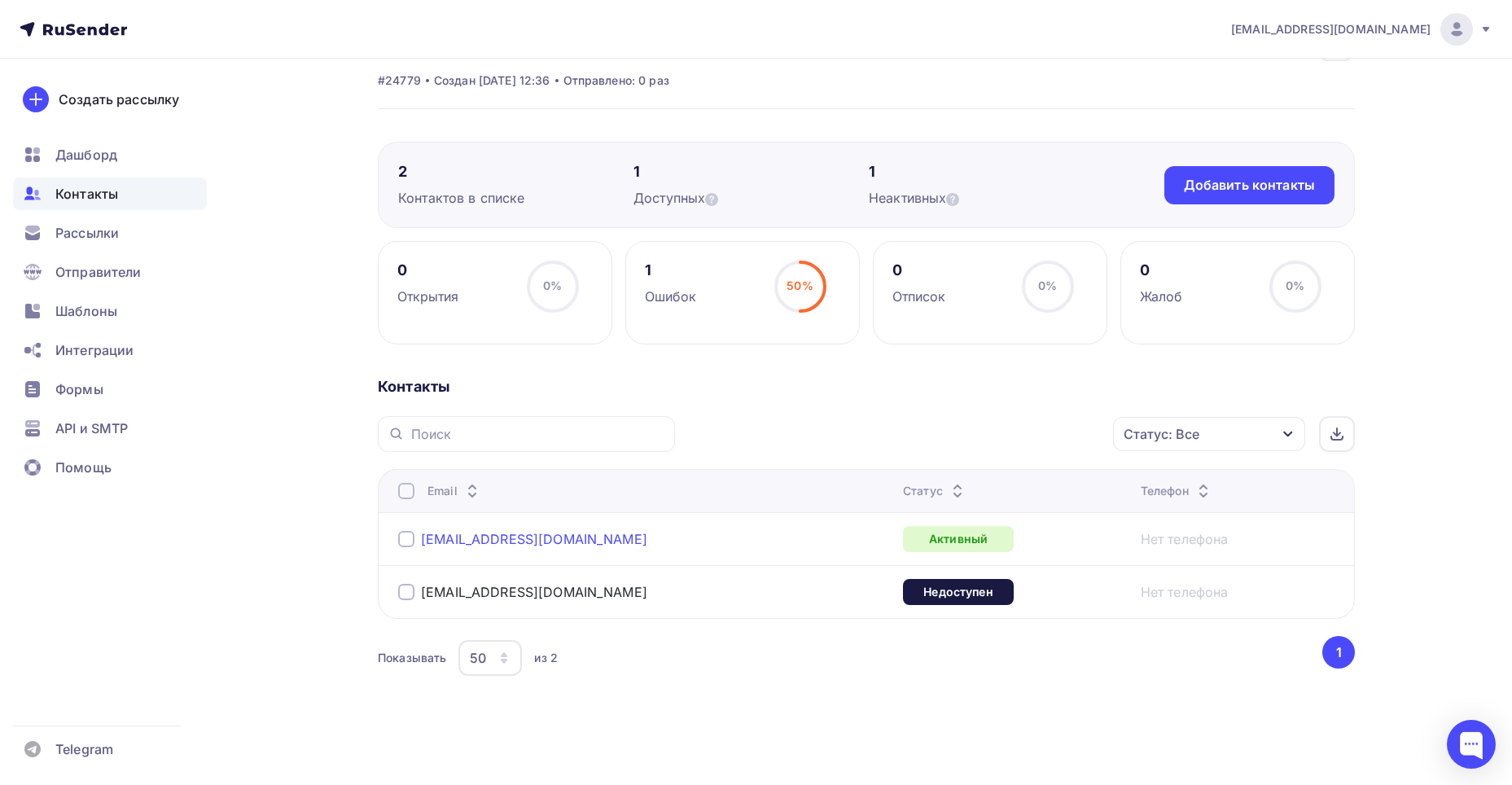
click at [469, 537] on link "vn_erohina@mail.ru" at bounding box center [534, 539] width 226 height 16
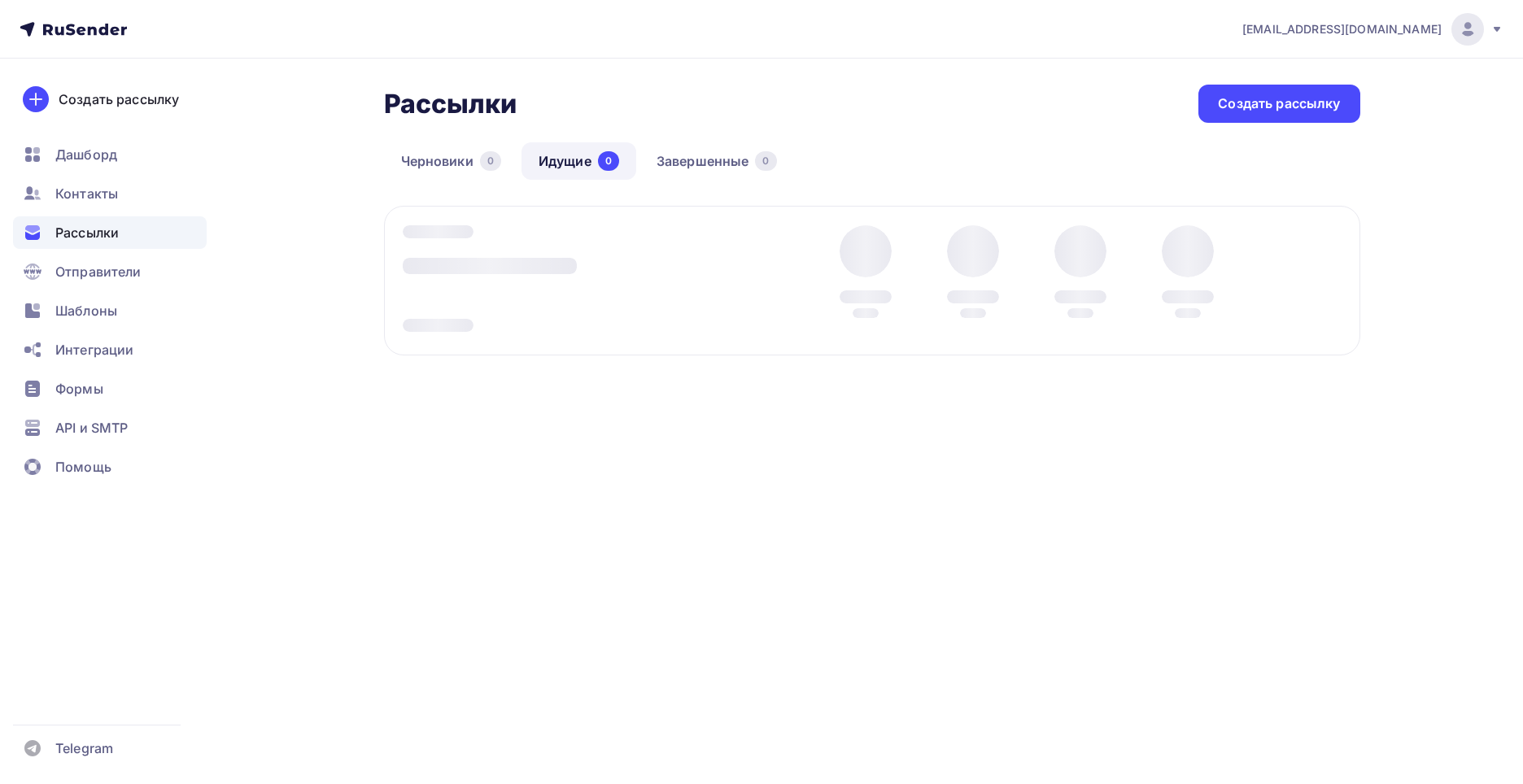
click at [710, 159] on link "Завершенные 0" at bounding box center [716, 160] width 155 height 37
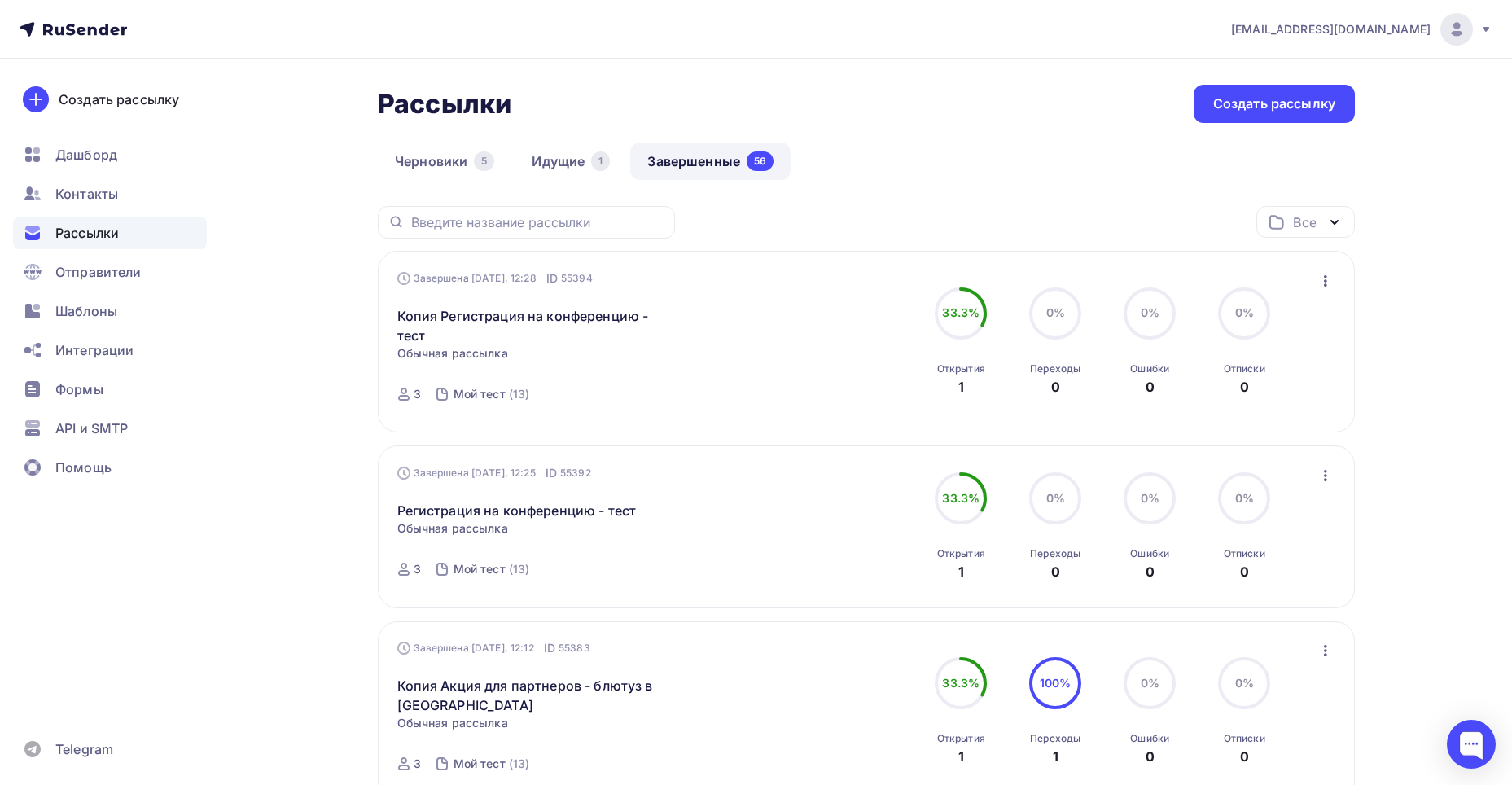
click at [1327, 281] on icon "button" at bounding box center [1325, 281] width 20 height 20
click at [1297, 392] on div "Копировать в новую" at bounding box center [1250, 389] width 167 height 20
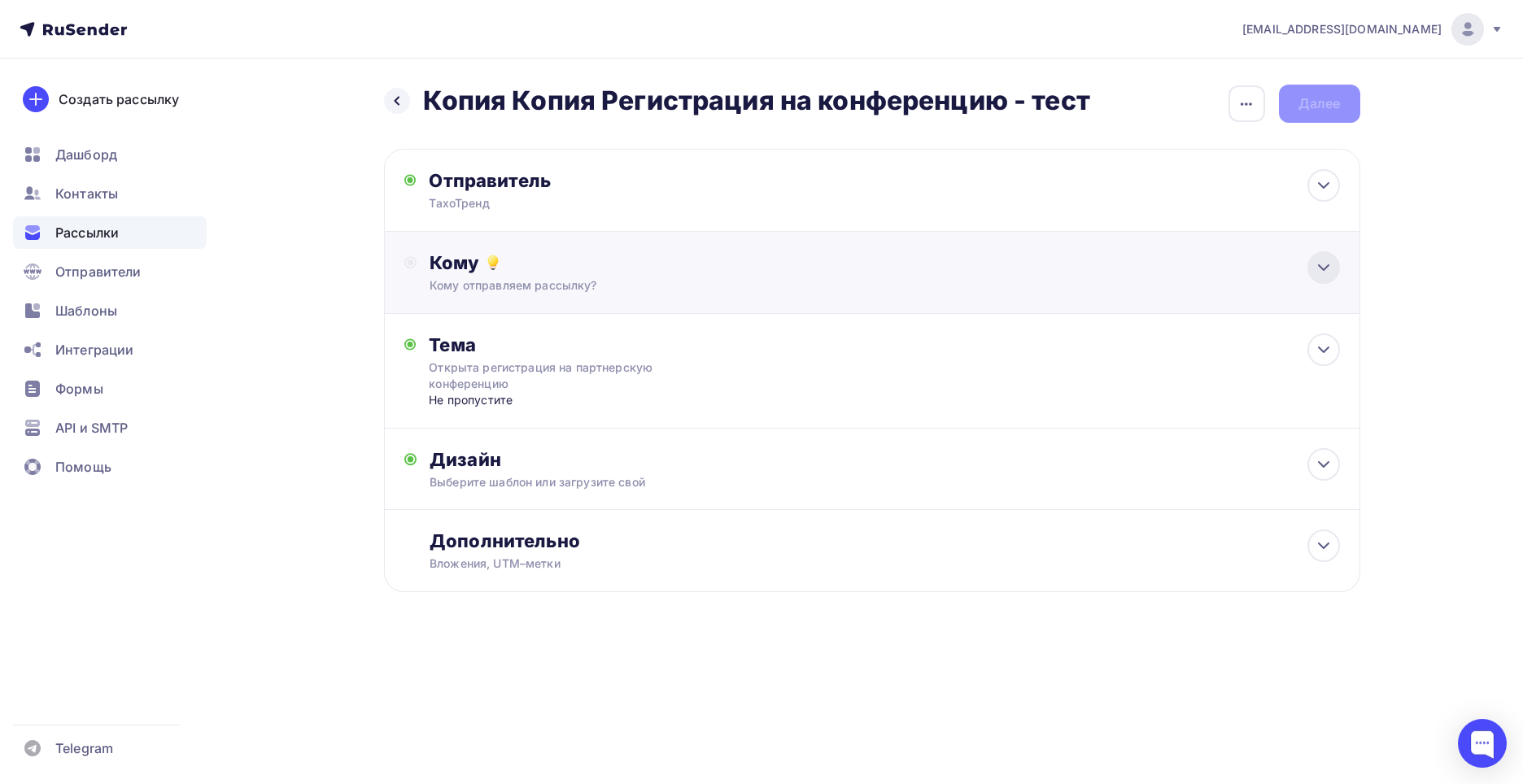
click at [1326, 278] on div at bounding box center [1324, 268] width 33 height 33
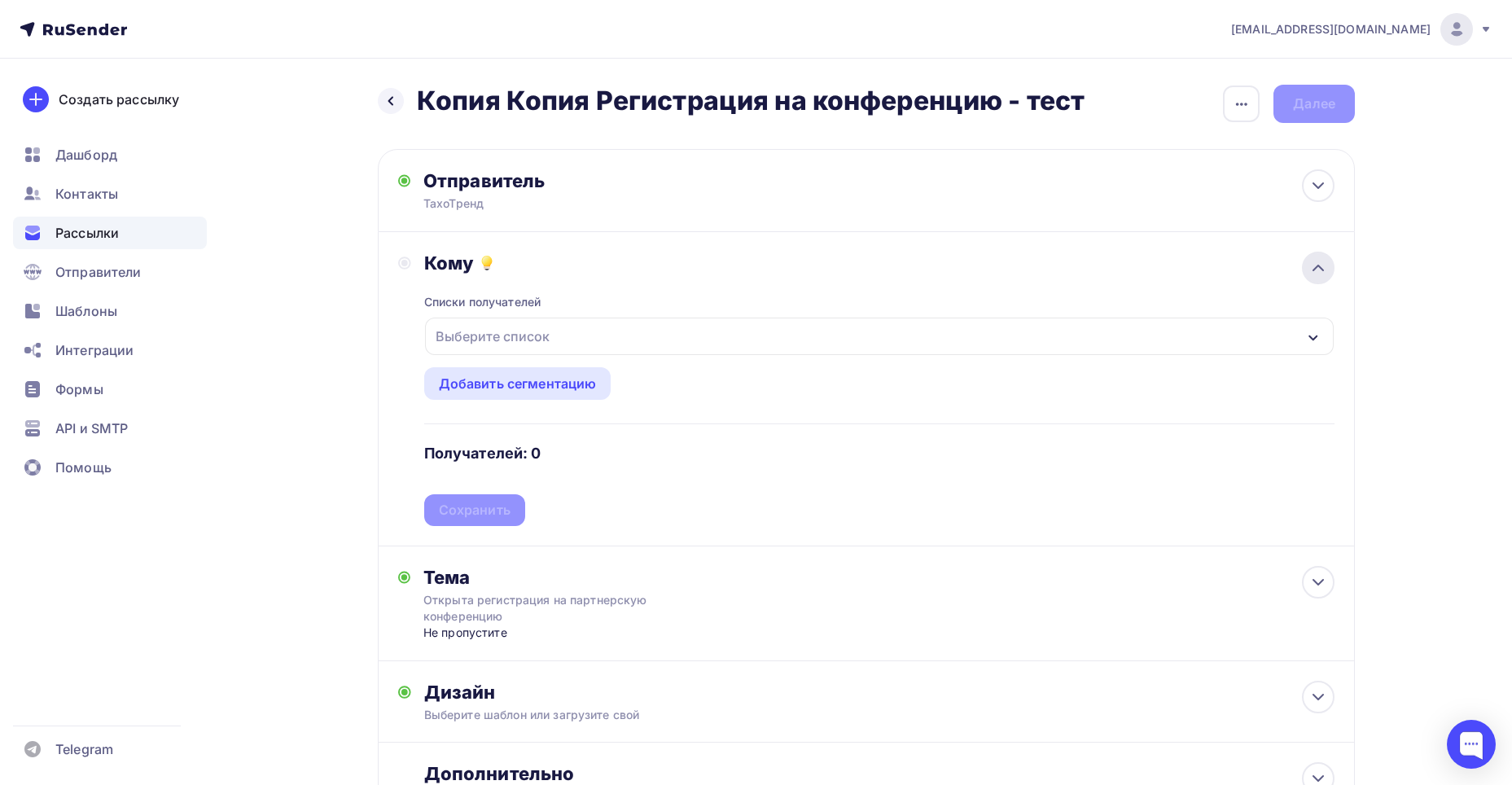
click at [1319, 266] on icon at bounding box center [1318, 268] width 20 height 20
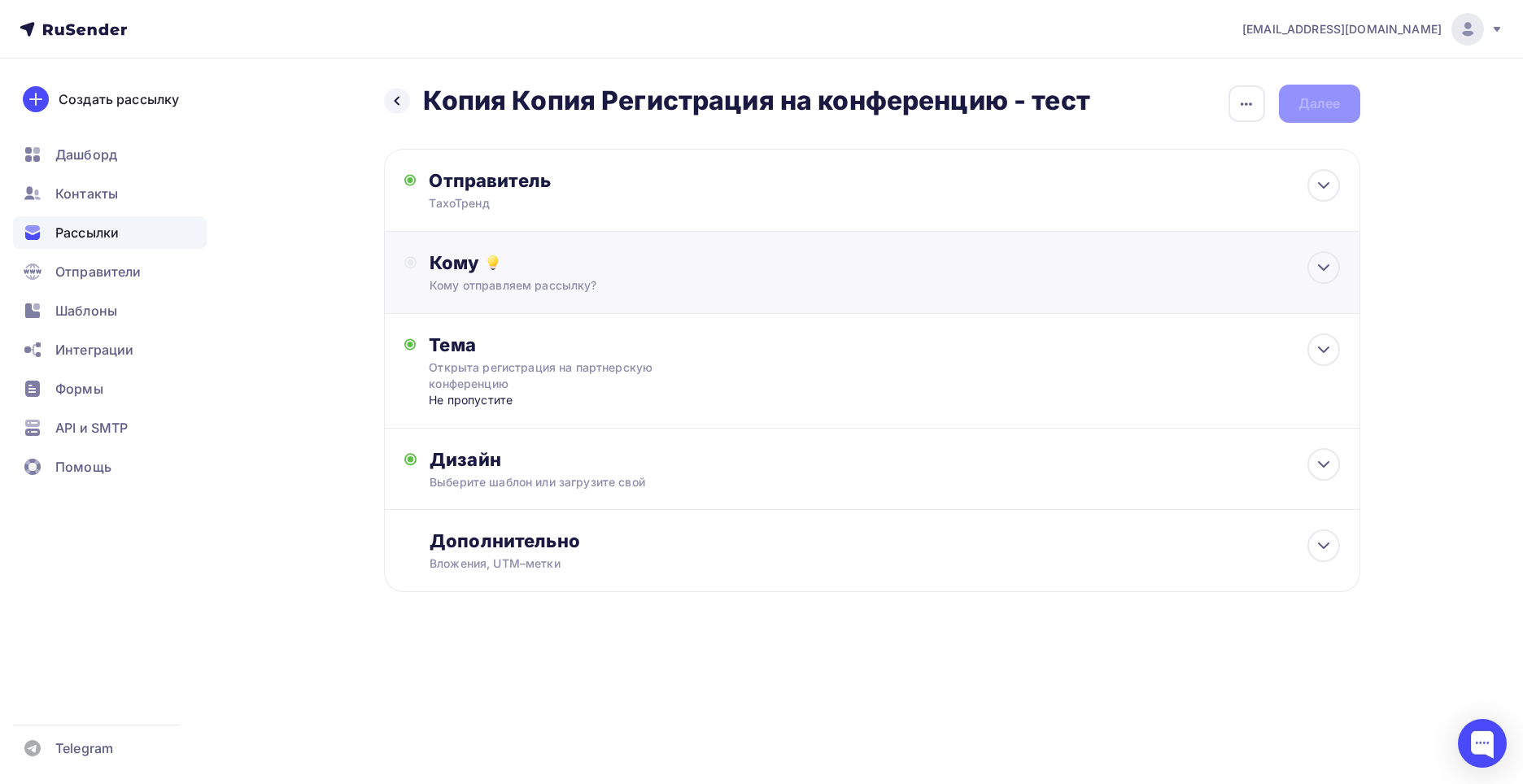
click at [597, 272] on div "Кому" at bounding box center [884, 263] width 910 height 23
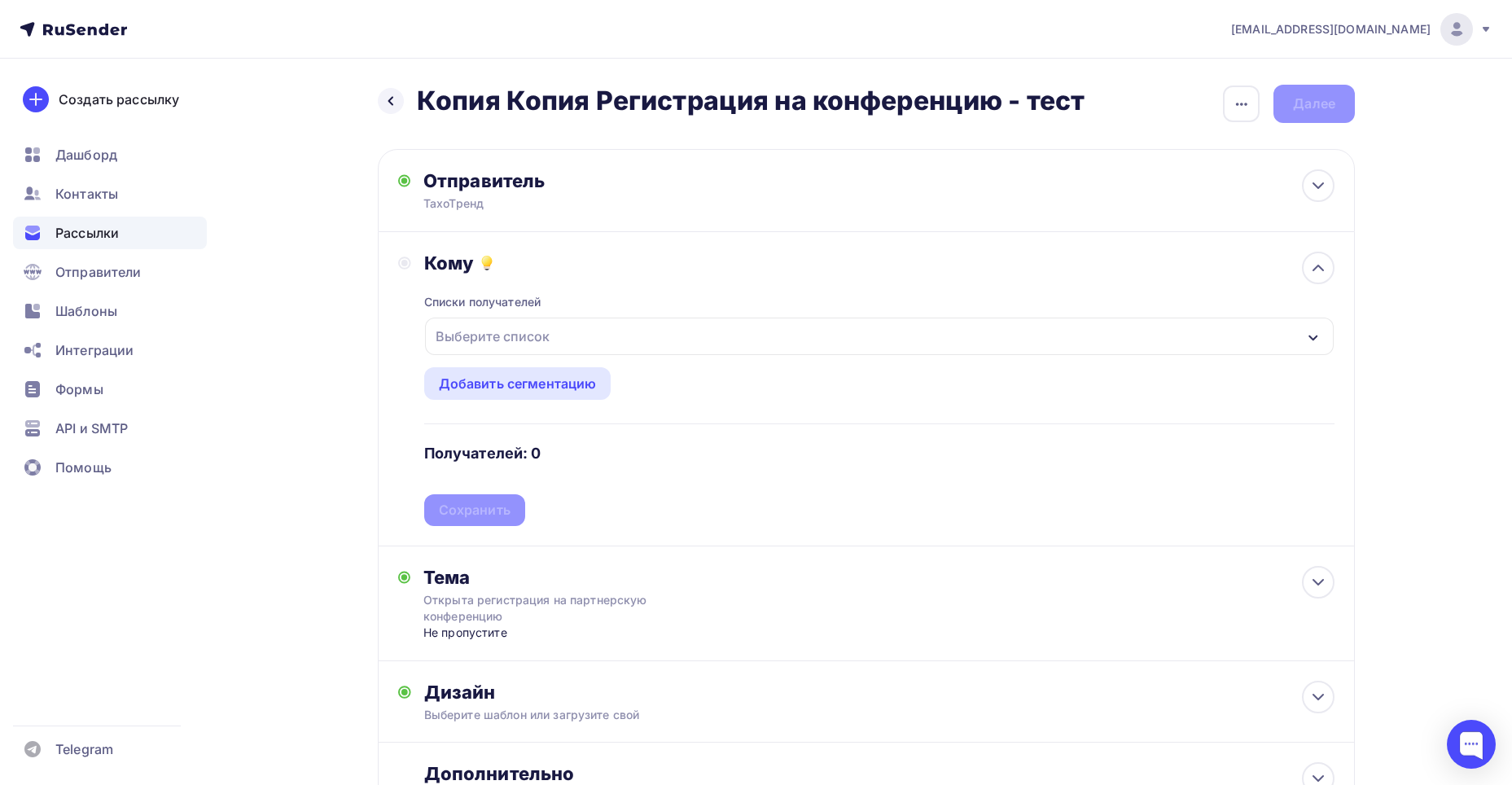
click at [538, 332] on div "Выберите список" at bounding box center [493, 336] width 127 height 29
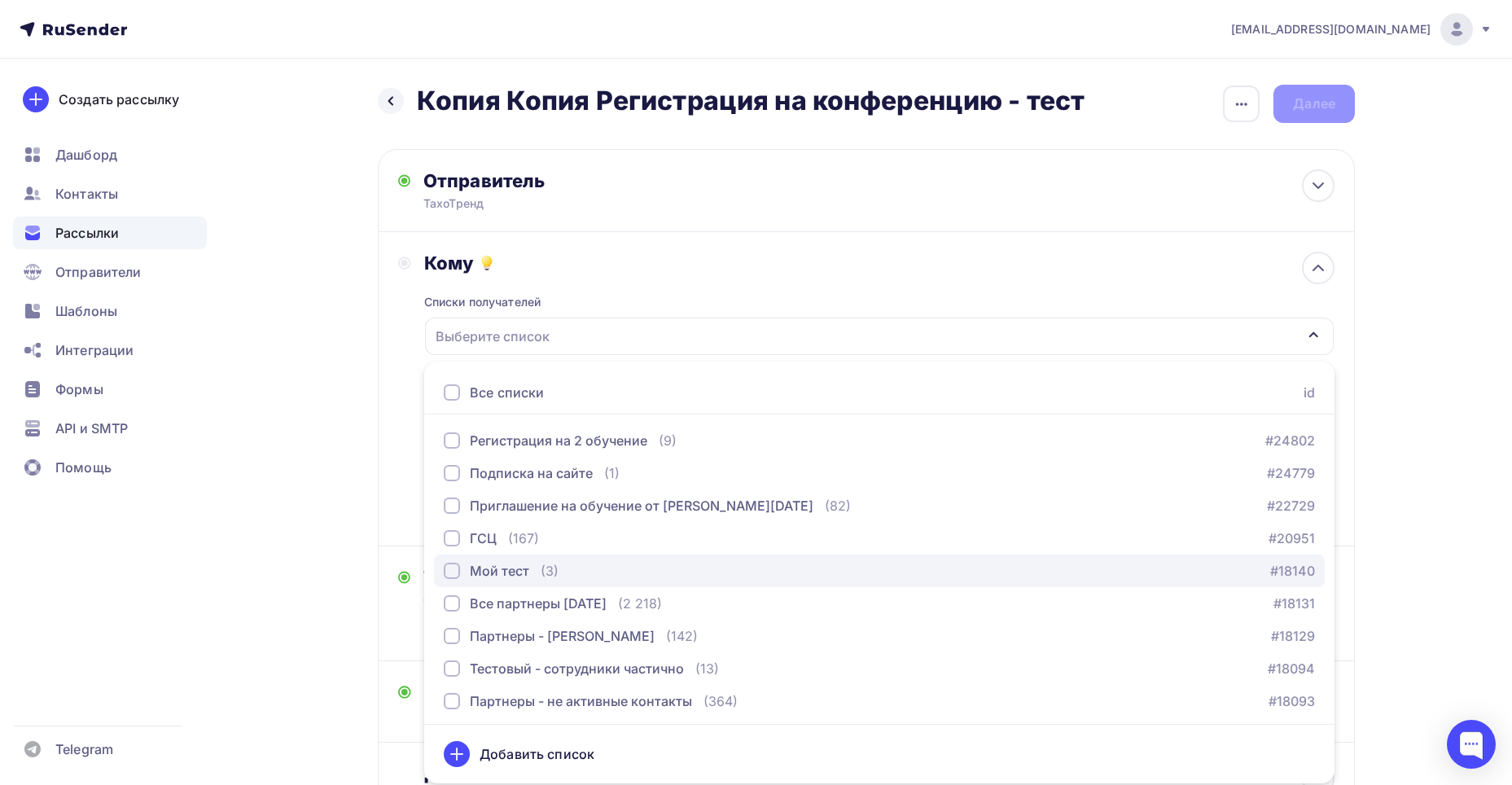
click at [445, 567] on div "button" at bounding box center [452, 571] width 16 height 16
click at [308, 638] on div "Назад Копия Копия Регистрация на конференцию - тест Копия Копия Регистрация на …" at bounding box center [756, 494] width 1334 height 871
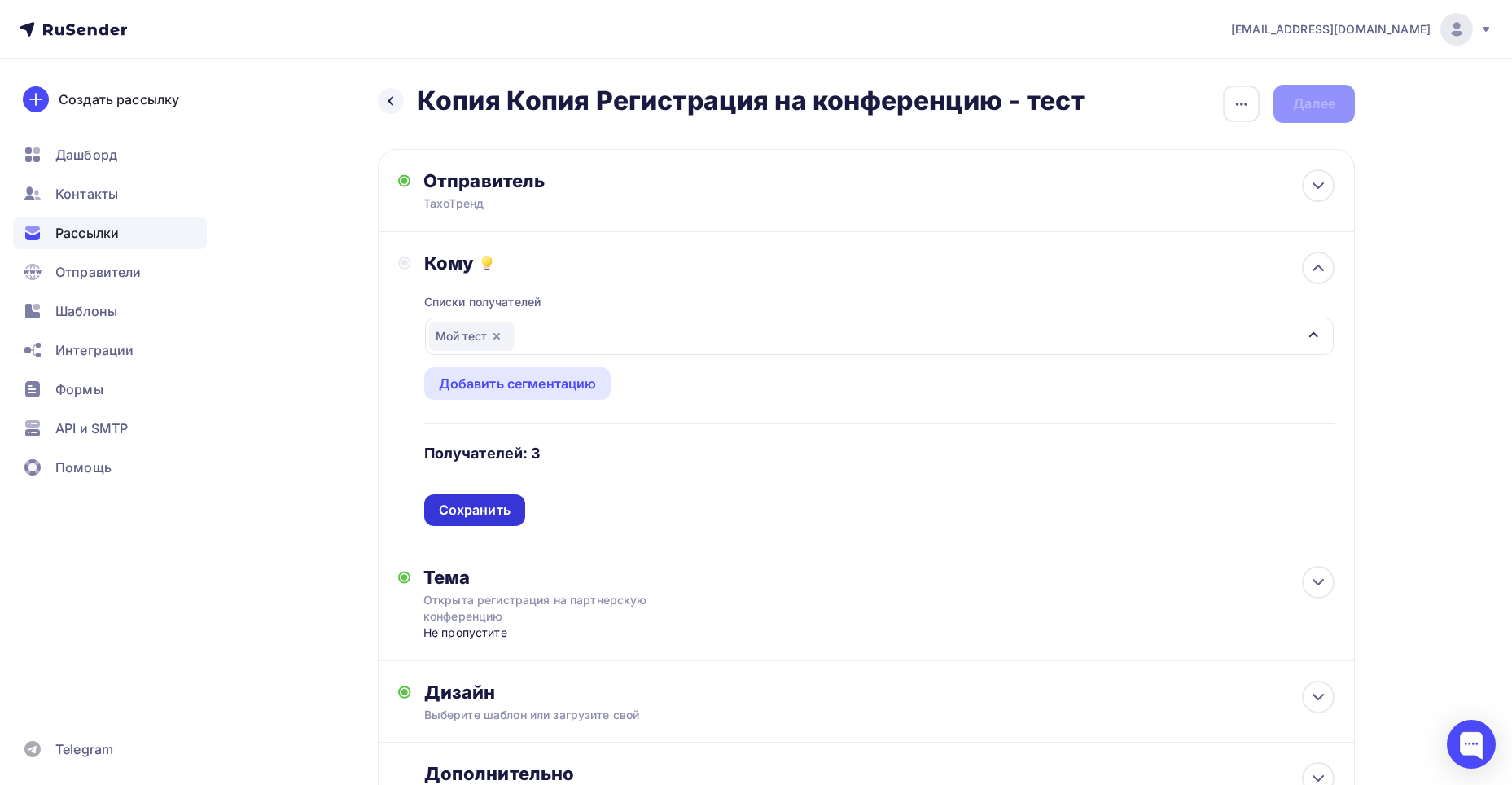
click at [478, 512] on div "Сохранить" at bounding box center [474, 510] width 72 height 19
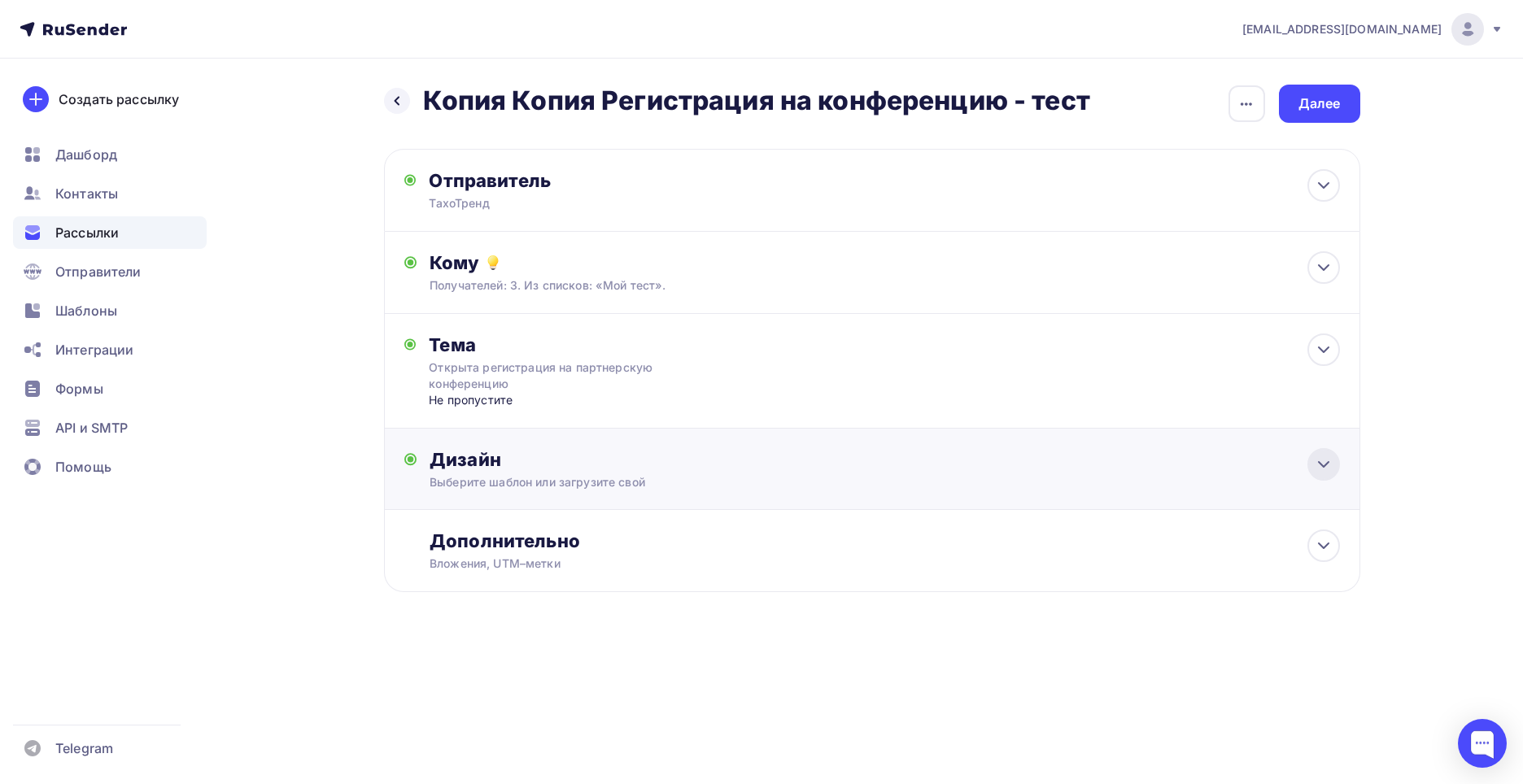
click at [1327, 477] on div at bounding box center [1324, 464] width 33 height 33
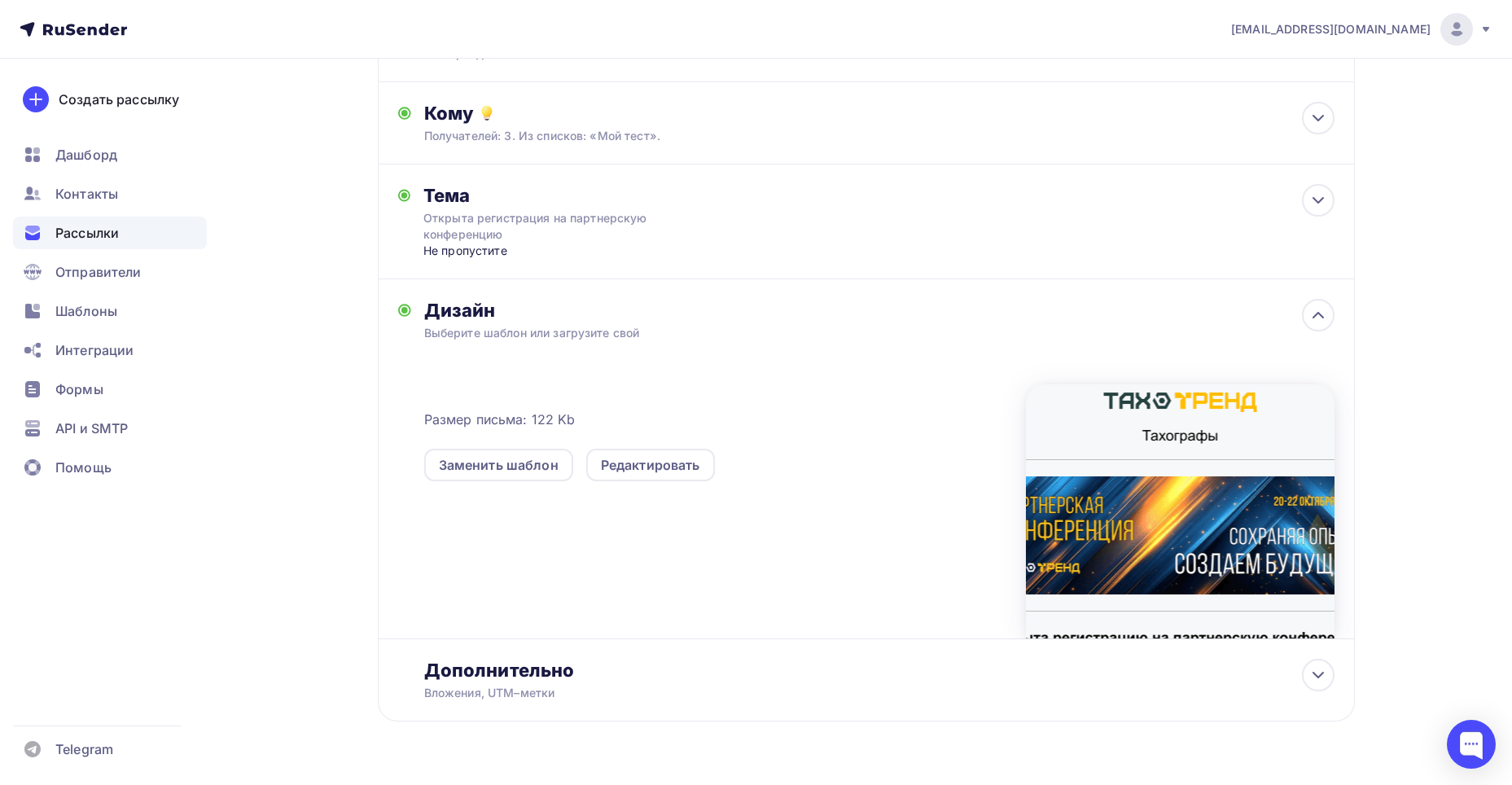
scroll to position [191, 0]
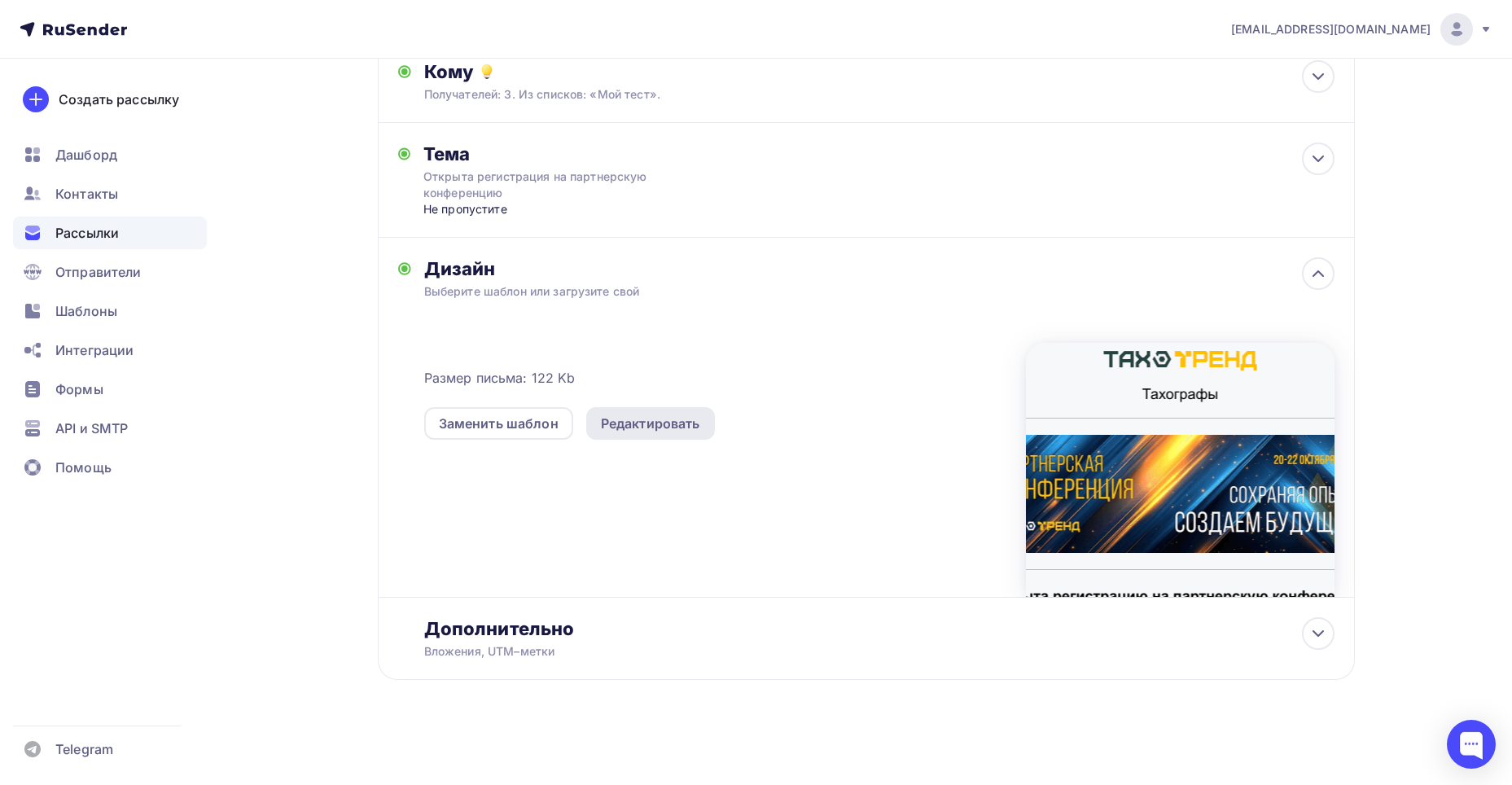
click at [666, 431] on div "Редактировать" at bounding box center [650, 423] width 100 height 20
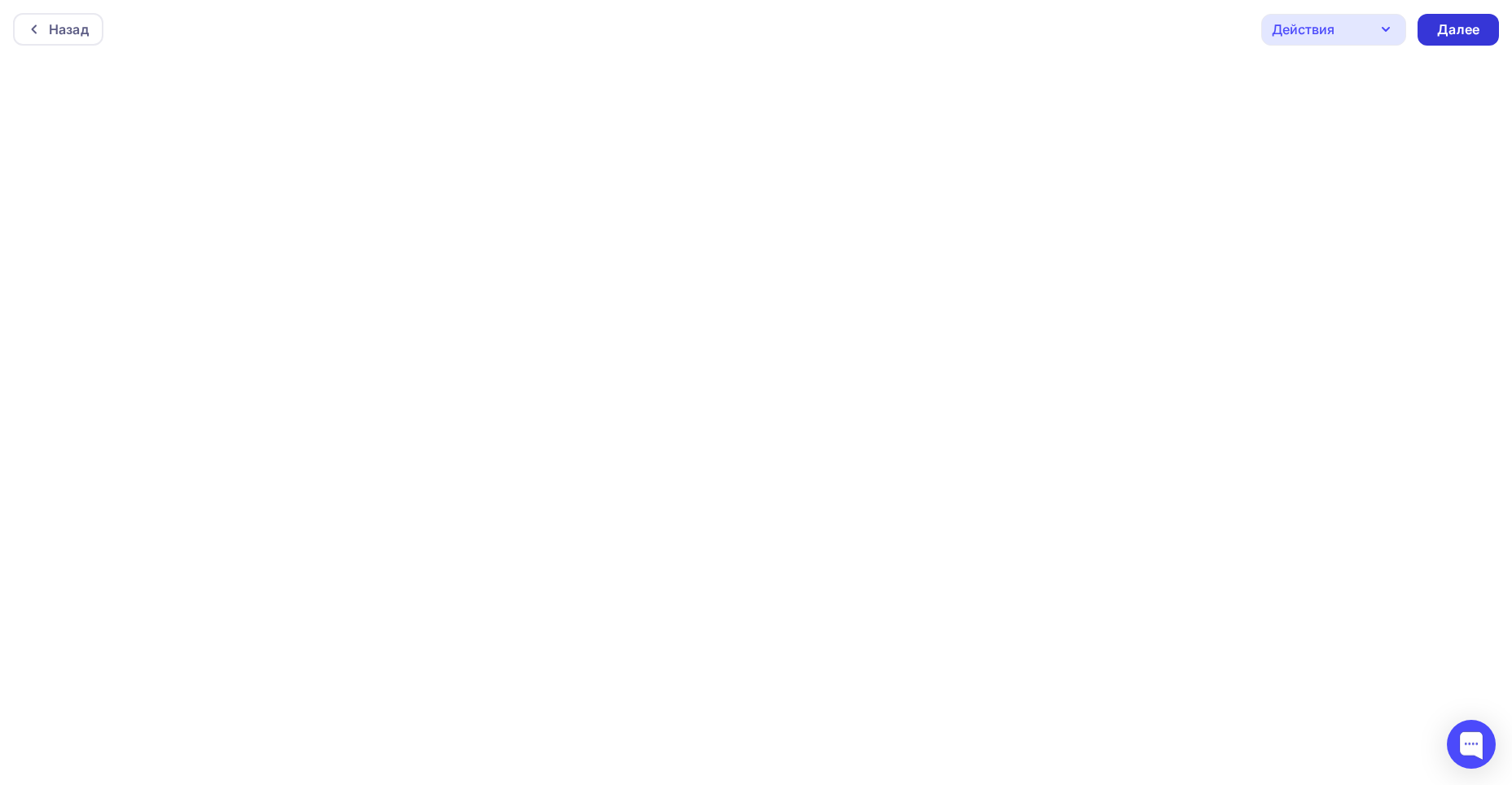
click at [1449, 29] on div "Далее" at bounding box center [1458, 29] width 43 height 19
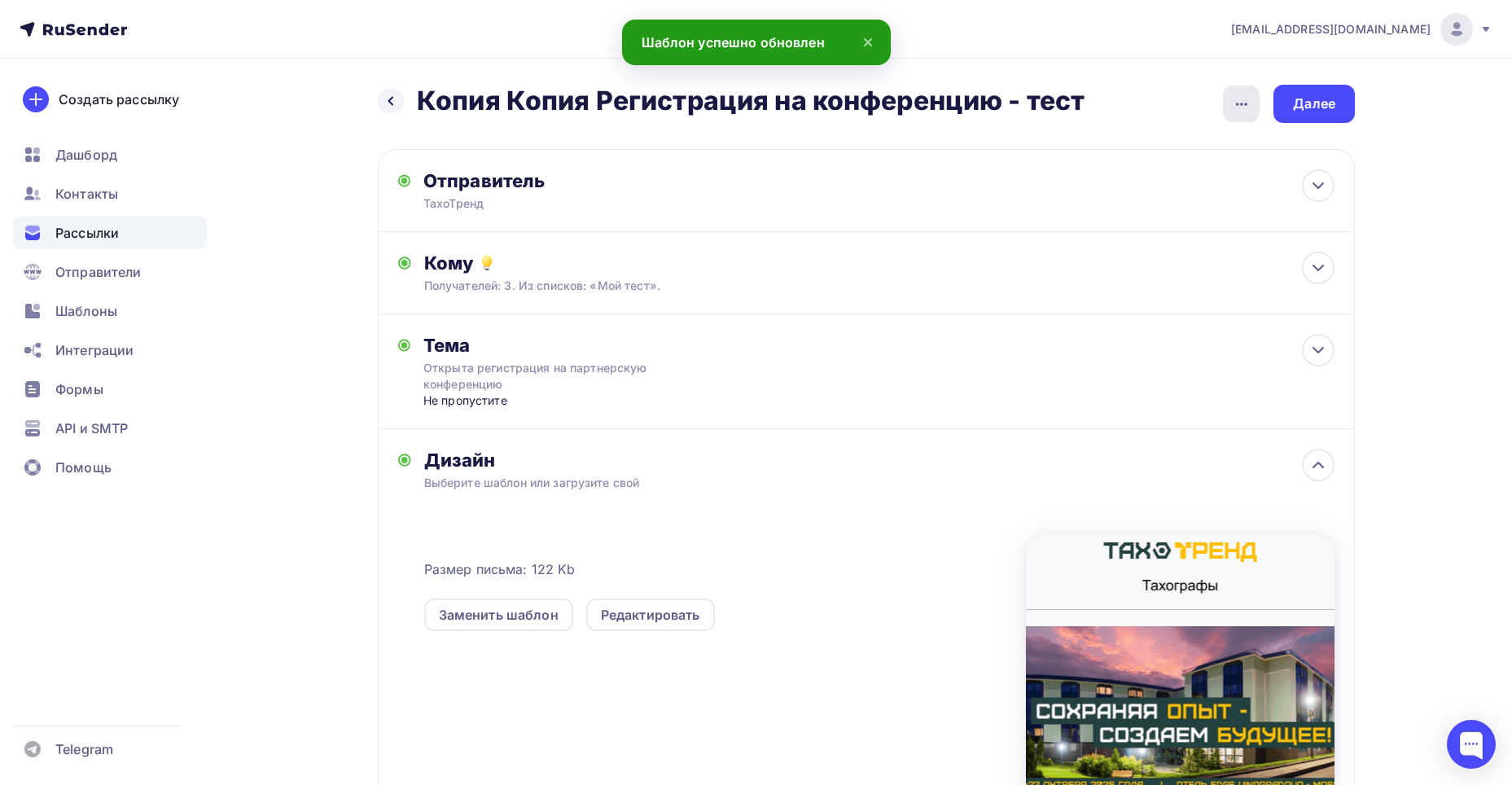
click at [1237, 92] on div "button" at bounding box center [1241, 103] width 36 height 36
click at [1142, 180] on div "Переименовать рассылку" at bounding box center [1155, 188] width 202 height 20
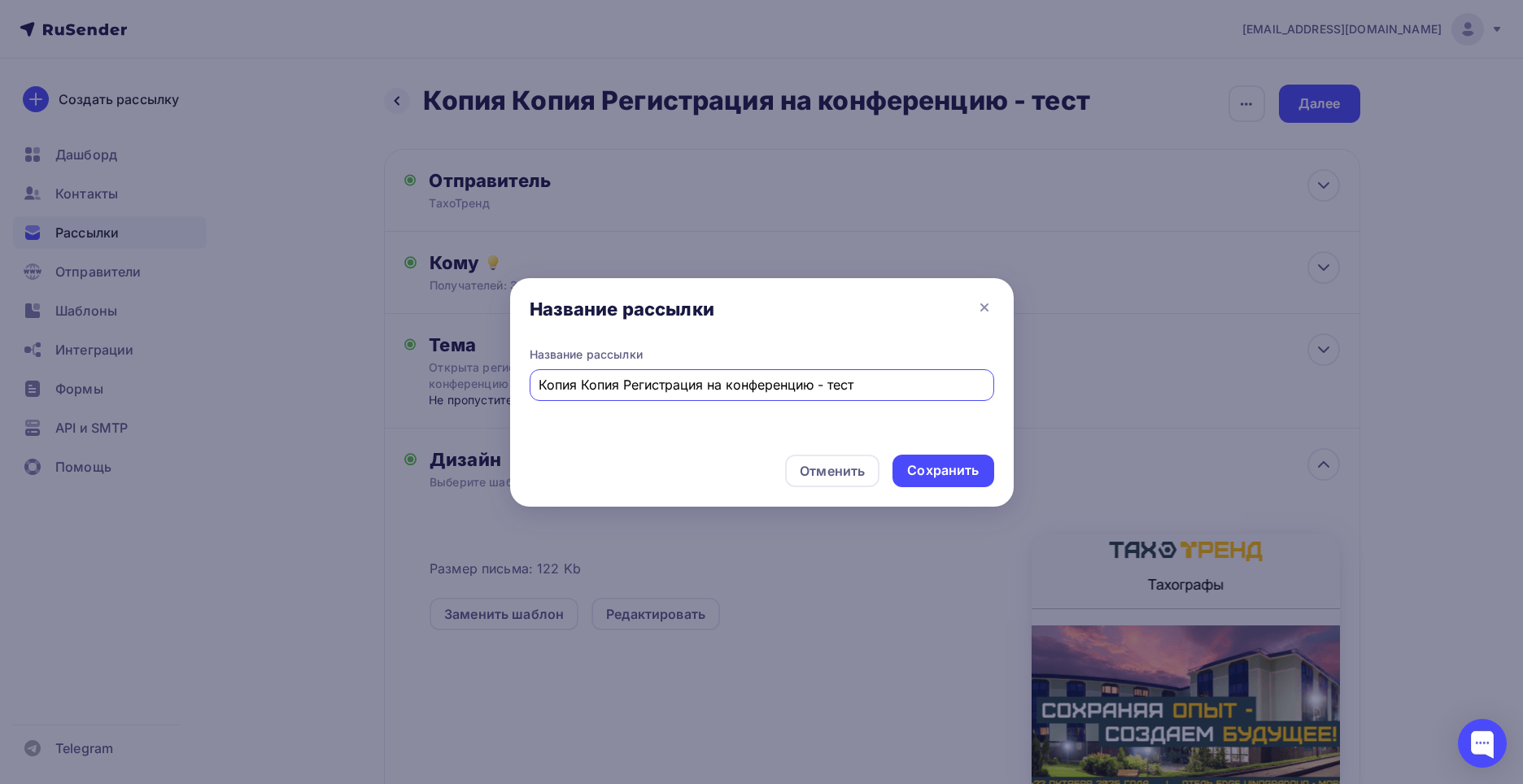
drag, startPoint x: 874, startPoint y: 380, endPoint x: 829, endPoint y: 382, distance: 45.0
click at [829, 382] on input "Копия Копия Регистрация на конференцию - тест" at bounding box center [762, 385] width 445 height 20
drag, startPoint x: 623, startPoint y: 380, endPoint x: 332, endPoint y: 380, distance: 291.0
click at [332, 380] on div "Название рассылки Название рассылки Копия Копия Регистрация на конференцию - те…" at bounding box center [762, 392] width 1523 height 784
type input "Регистрация на конференцию - тест 5"
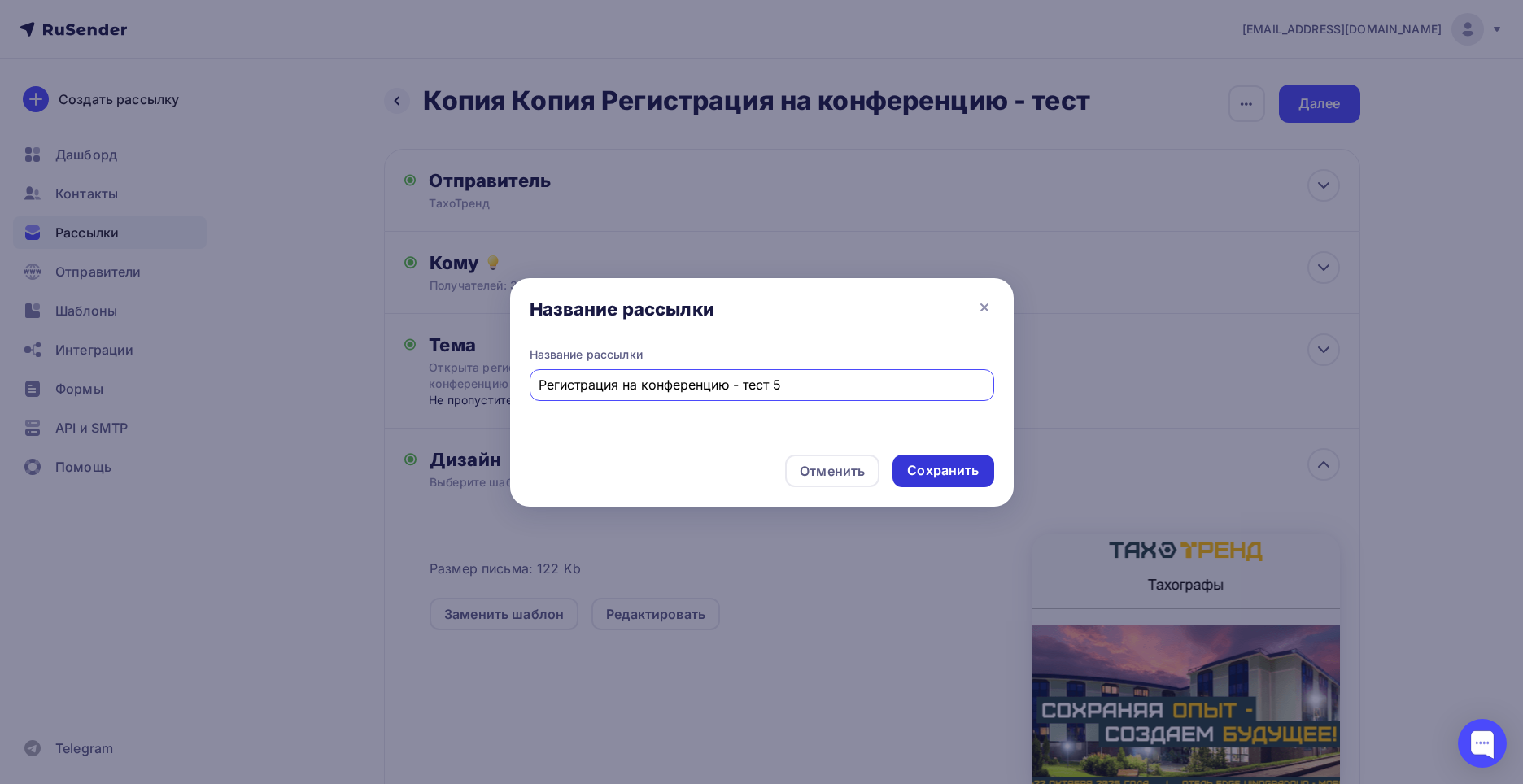
click at [938, 465] on div "Сохранить" at bounding box center [943, 470] width 72 height 19
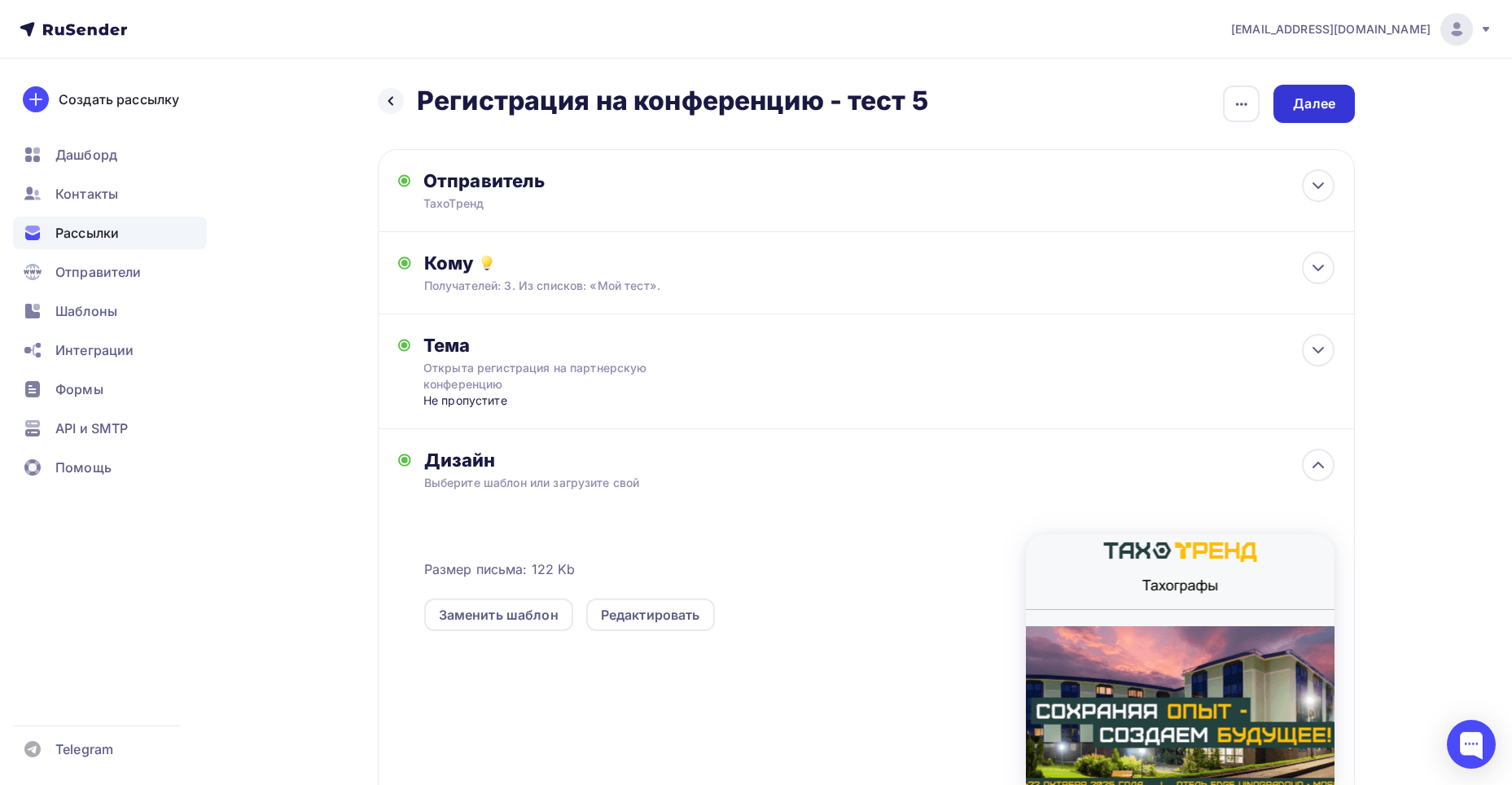
click at [1293, 104] on div "Далее" at bounding box center [1314, 103] width 43 height 19
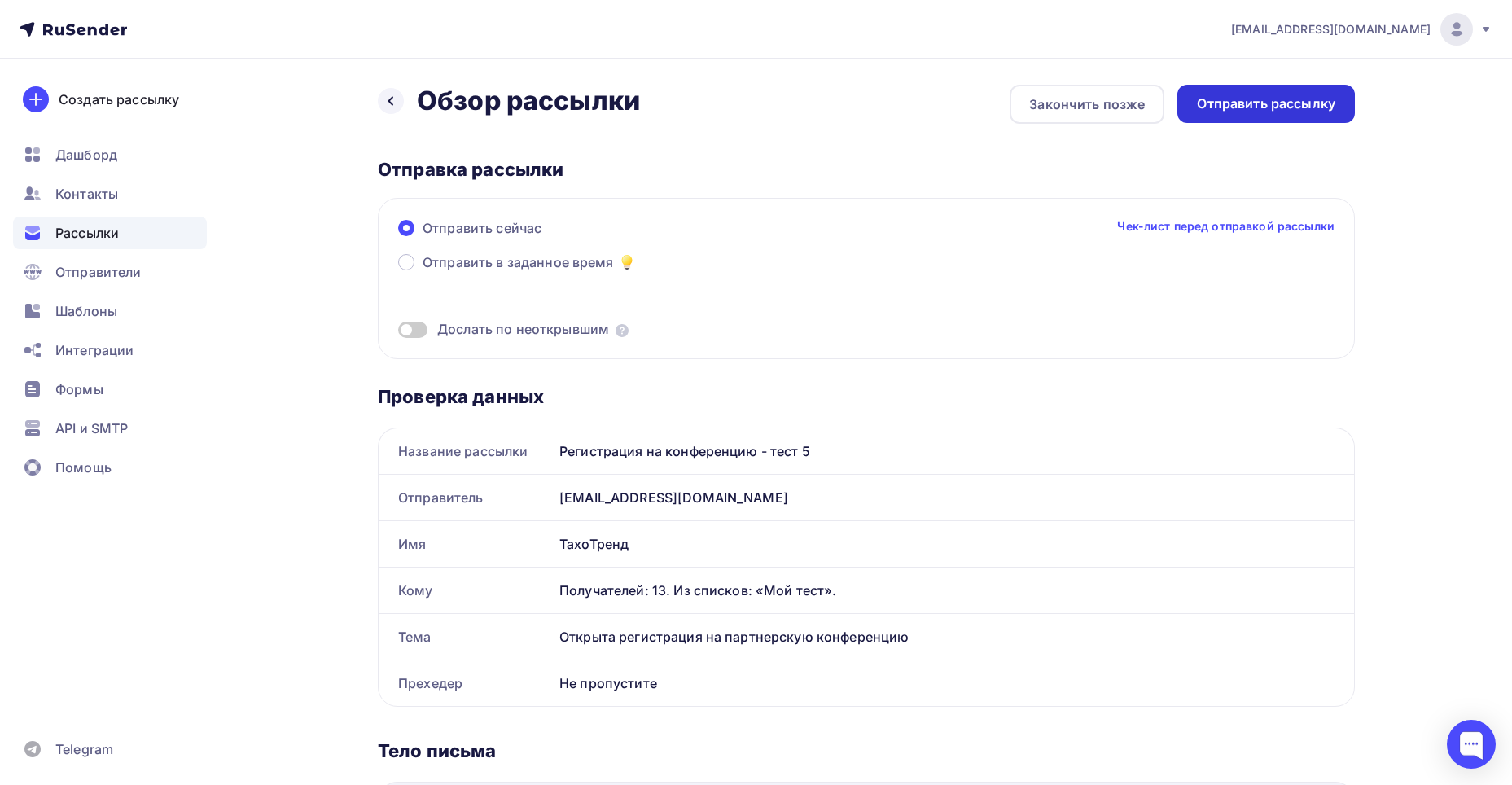
click at [1263, 108] on div "Отправить рассылку" at bounding box center [1266, 103] width 139 height 19
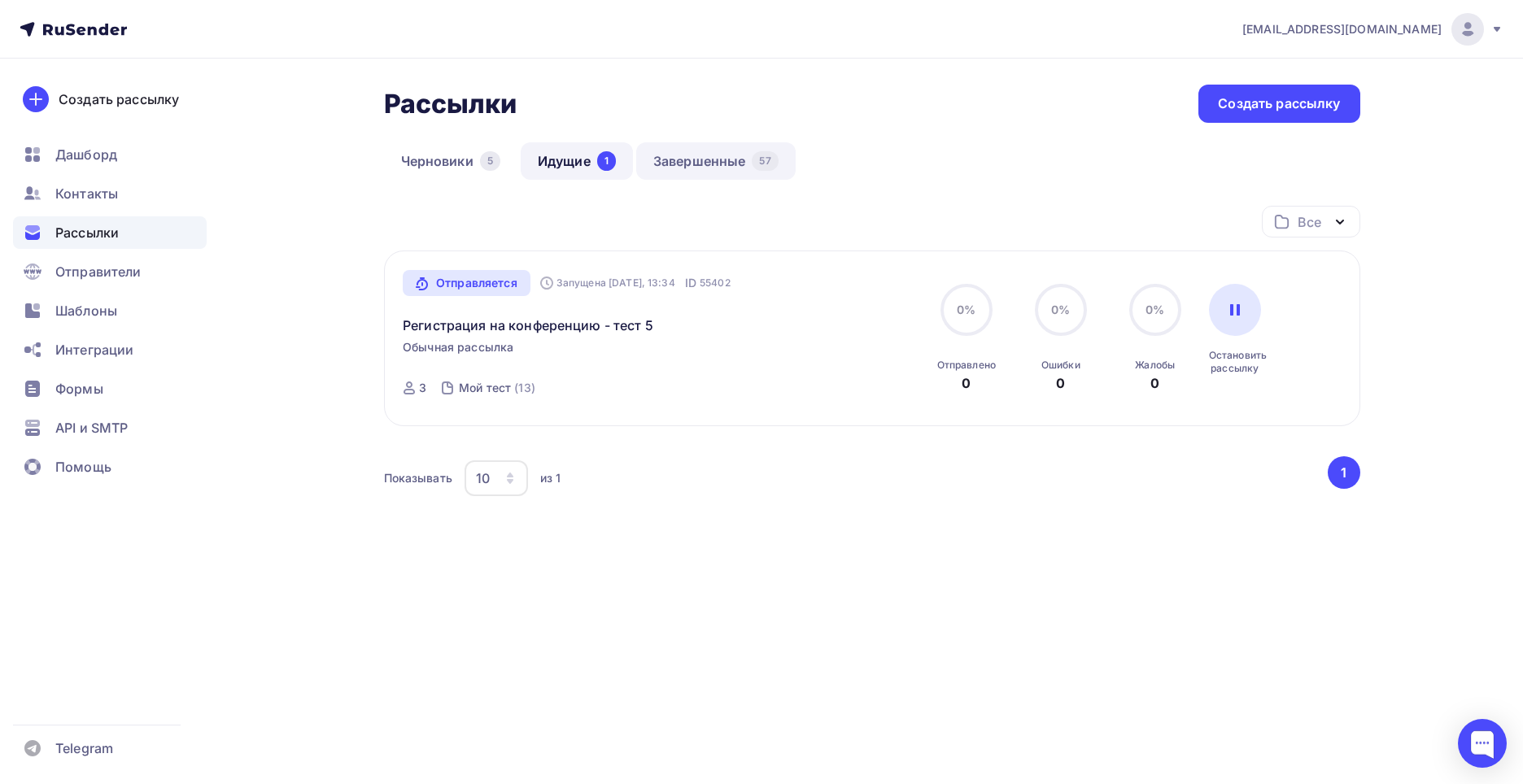
click at [712, 161] on link "Завершенные 57" at bounding box center [716, 160] width 159 height 37
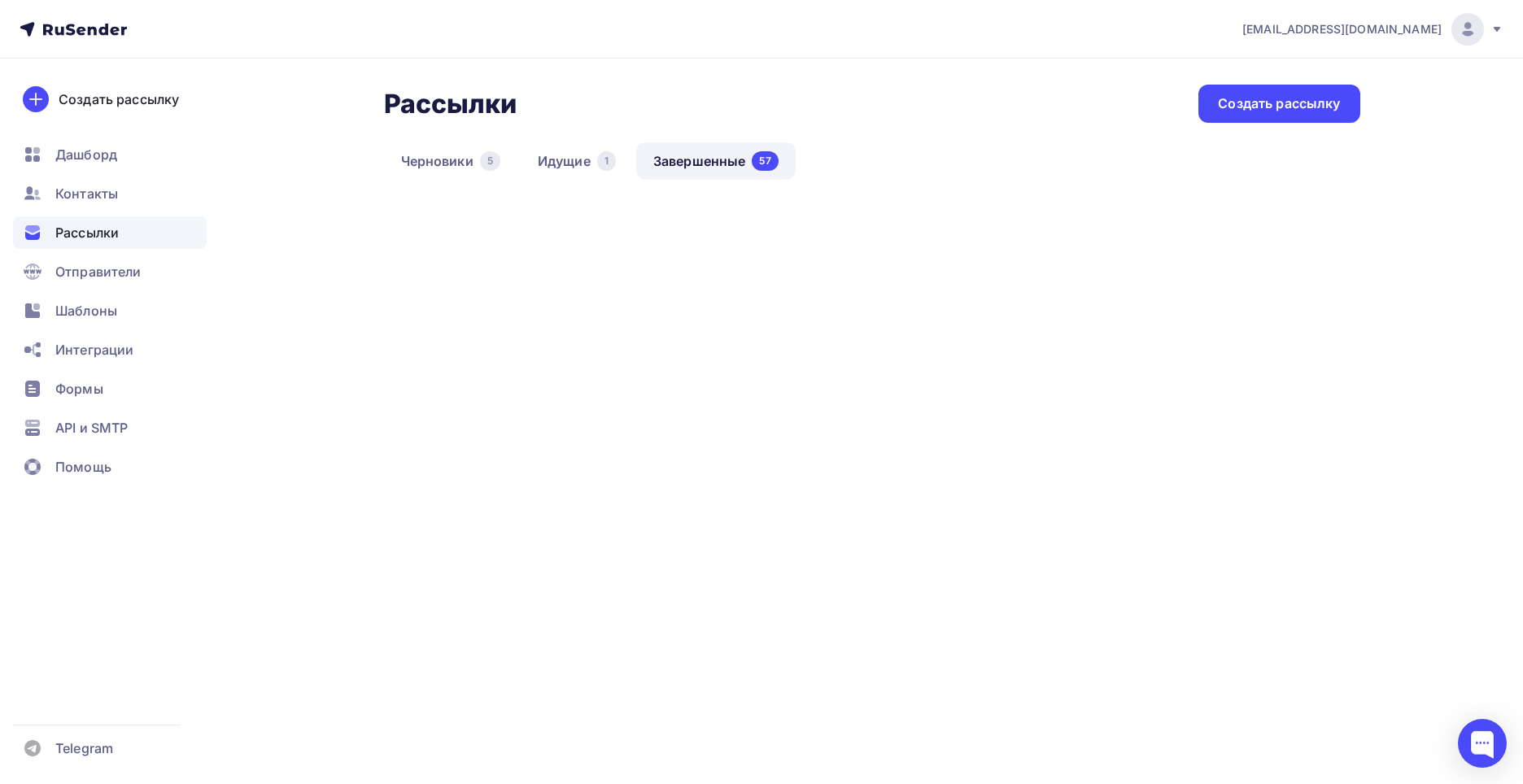
click at [714, 159] on link "Завершенные 57" at bounding box center [716, 160] width 159 height 37
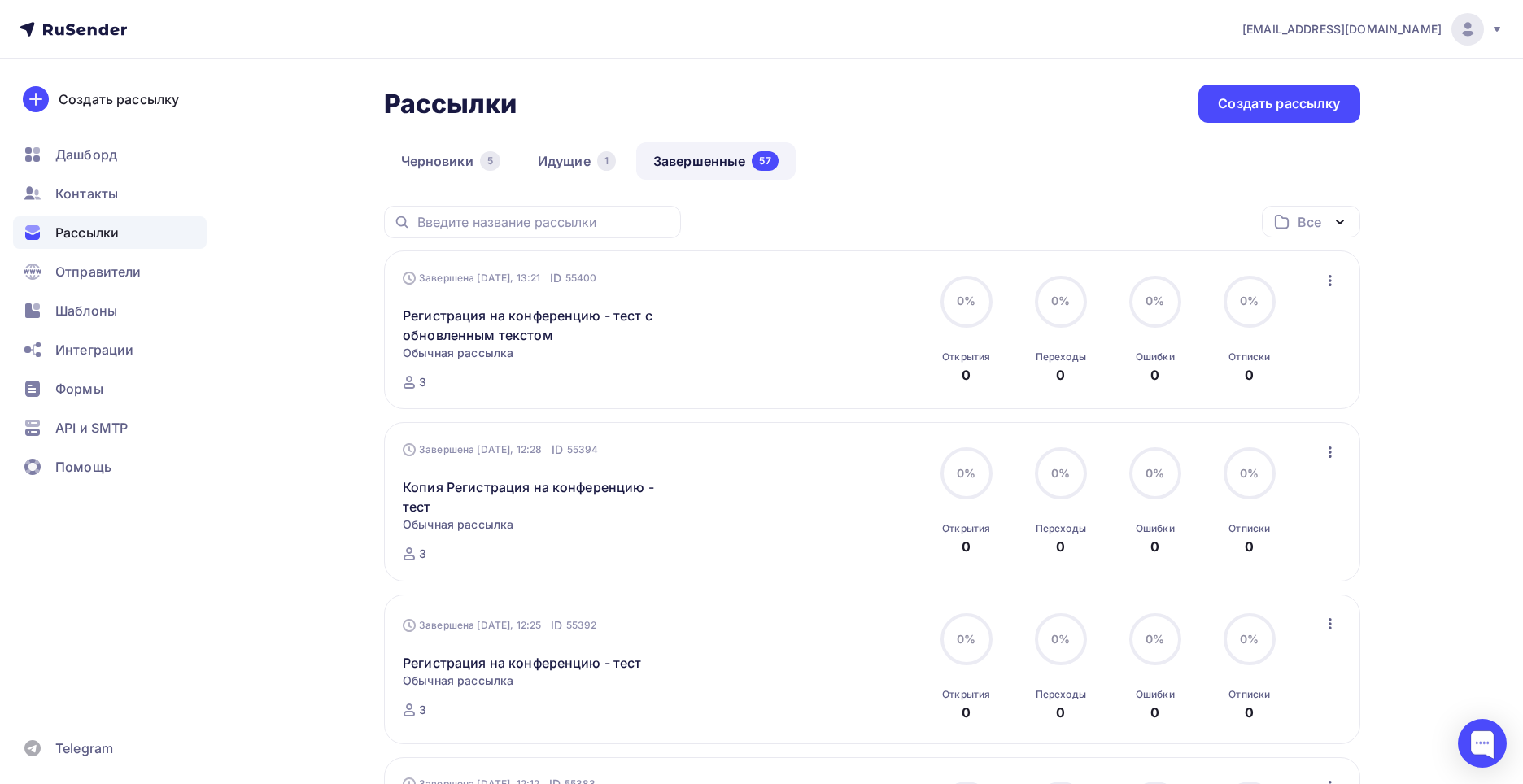
click at [711, 162] on link "Завершенные 57" at bounding box center [716, 160] width 159 height 37
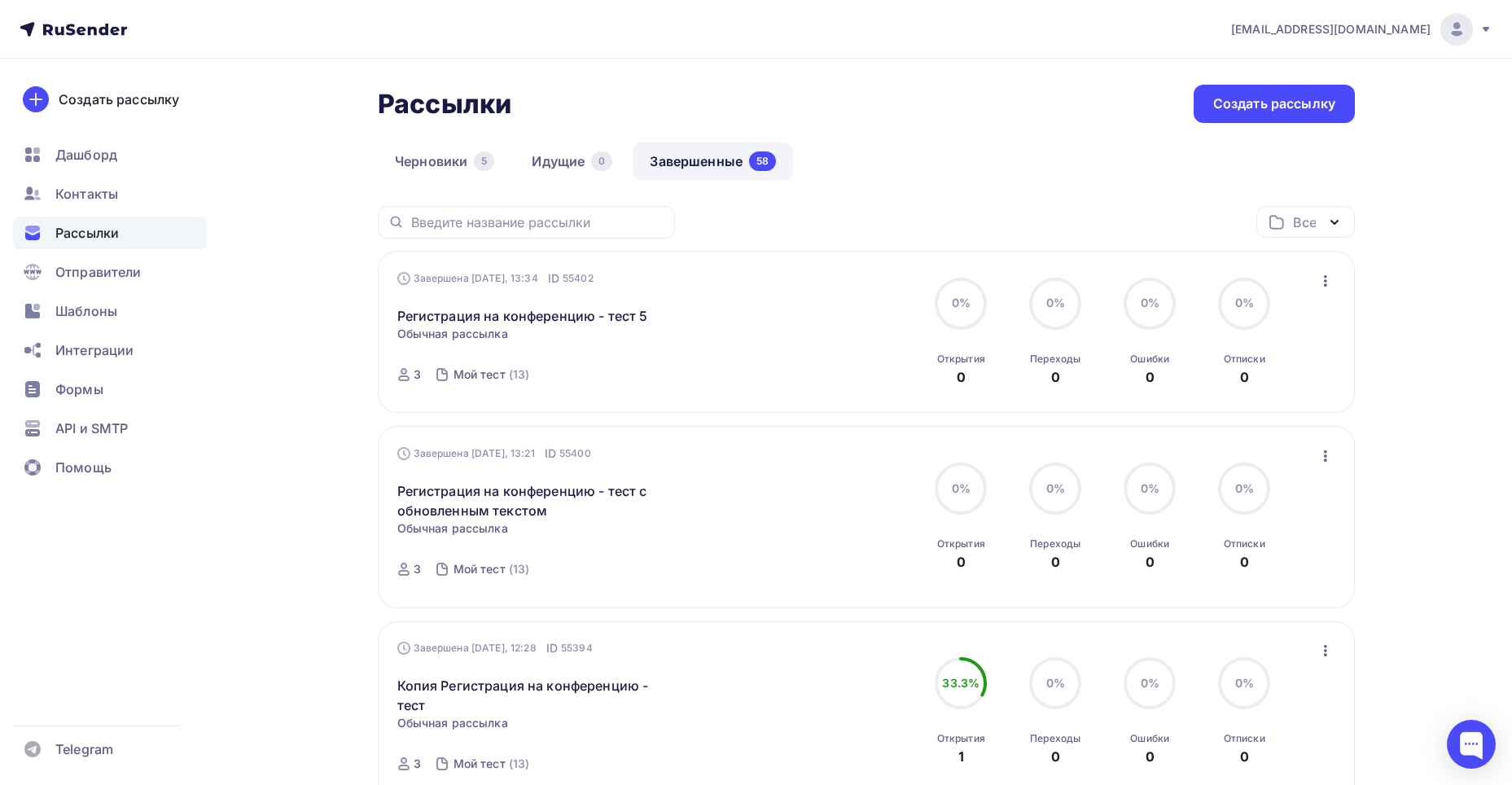
click at [1326, 460] on icon "button" at bounding box center [1325, 456] width 20 height 20
click at [1266, 566] on div "Копировать в новую" at bounding box center [1250, 564] width 167 height 20
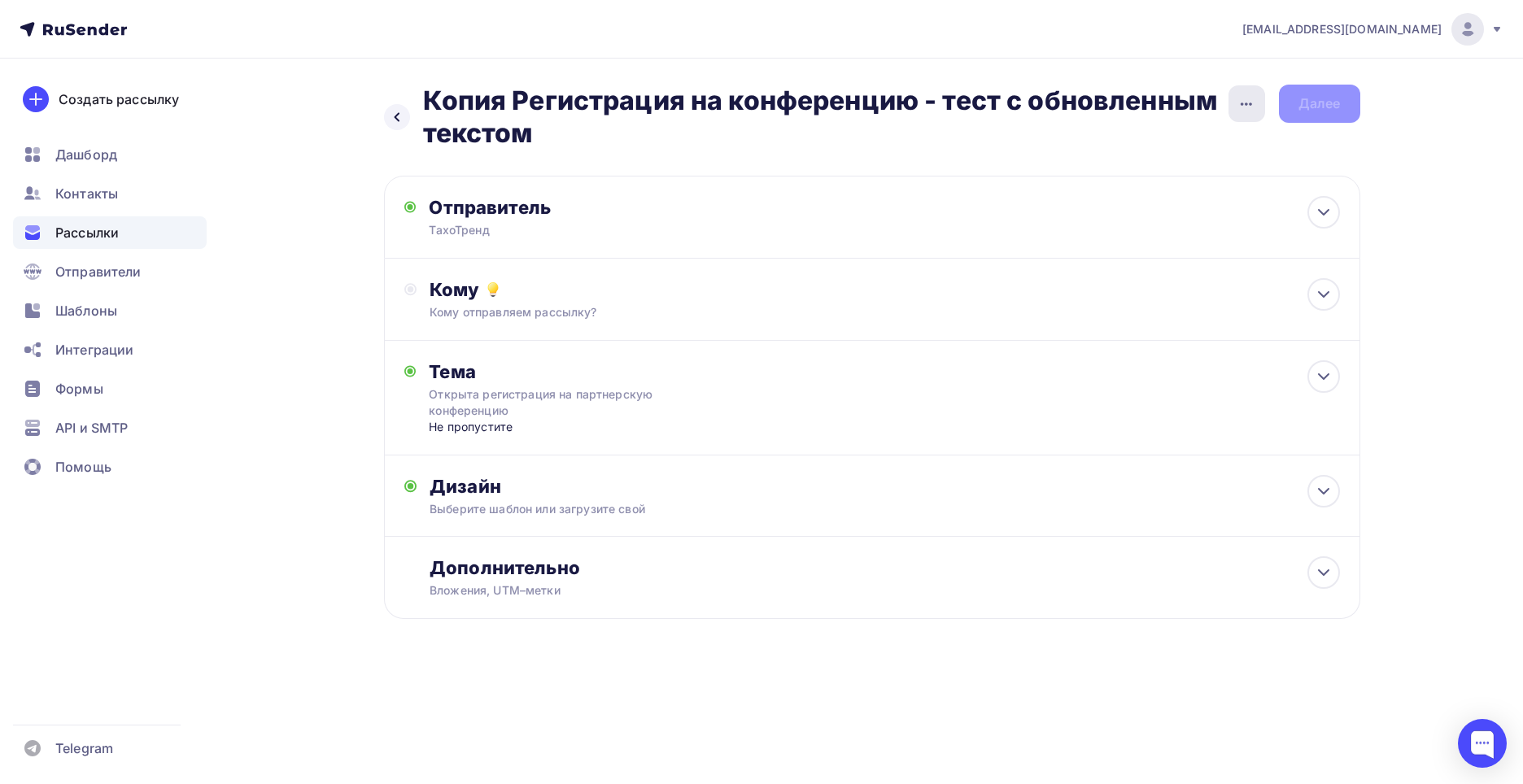
click at [1253, 96] on icon "button" at bounding box center [1247, 104] width 20 height 20
click at [1175, 185] on div "Переименовать рассылку" at bounding box center [1161, 187] width 202 height 20
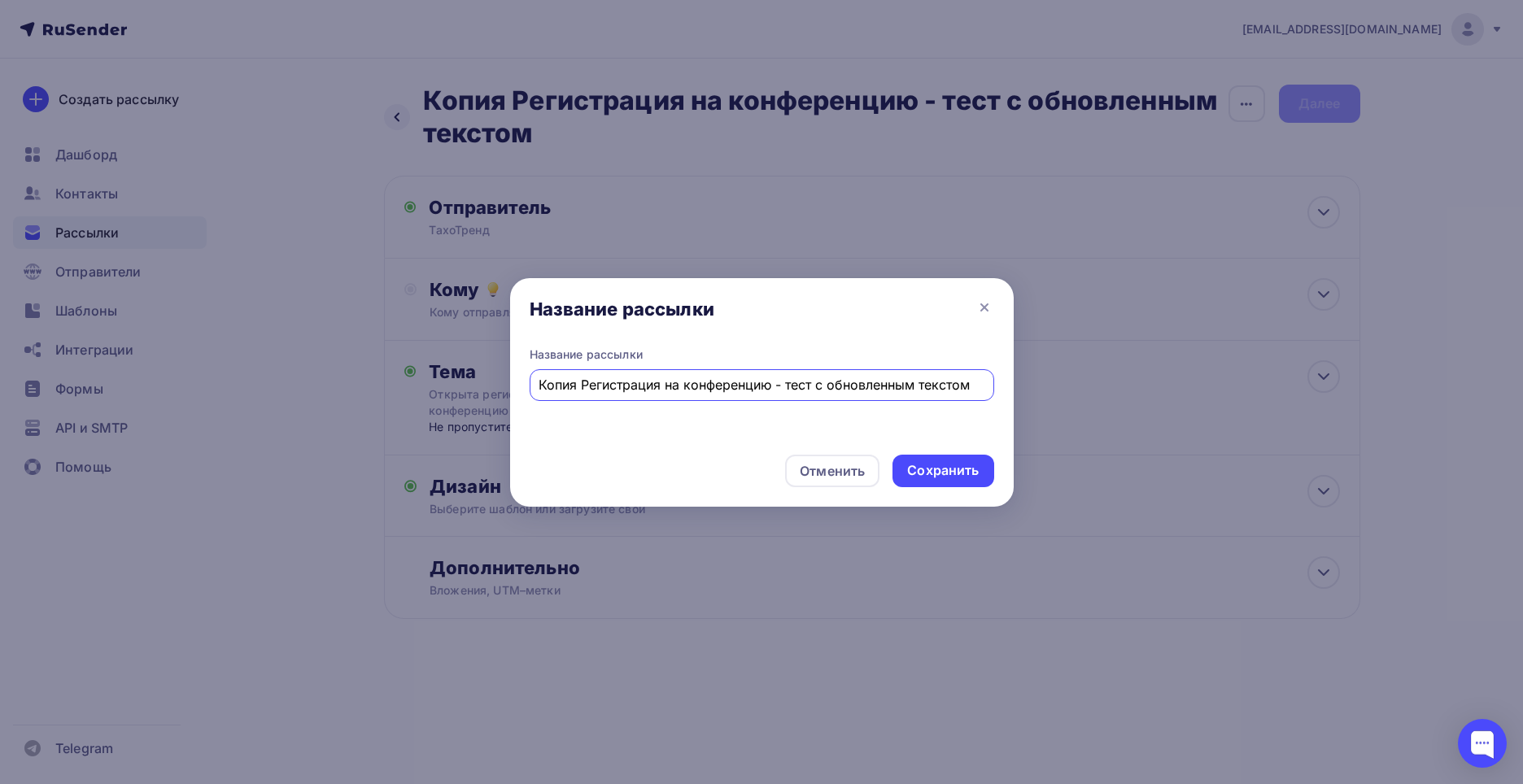
drag, startPoint x: 580, startPoint y: 387, endPoint x: 472, endPoint y: 379, distance: 108.3
click at [473, 379] on div "Название рассылки Название рассылки Копия Регистрация на конференцию - тест с о…" at bounding box center [762, 392] width 1523 height 784
drag, startPoint x: 942, startPoint y: 387, endPoint x: 773, endPoint y: 380, distance: 169.1
click at [773, 380] on input "Регистрация на конференцию - тест с обновленным текстом" at bounding box center [762, 385] width 445 height 20
type input "Регистрация на конференцию - тест 6"
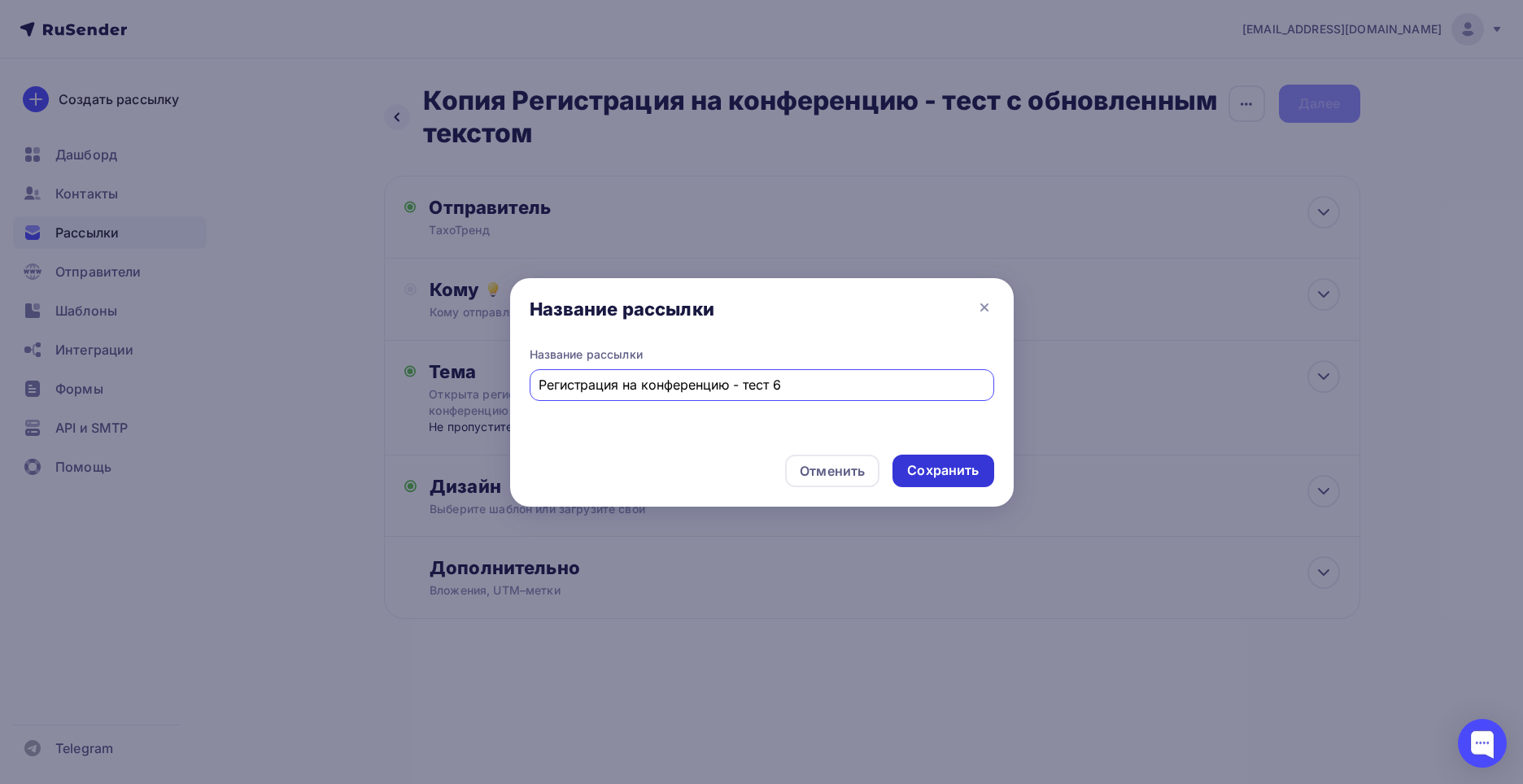
click at [949, 465] on div "Сохранить" at bounding box center [943, 470] width 72 height 19
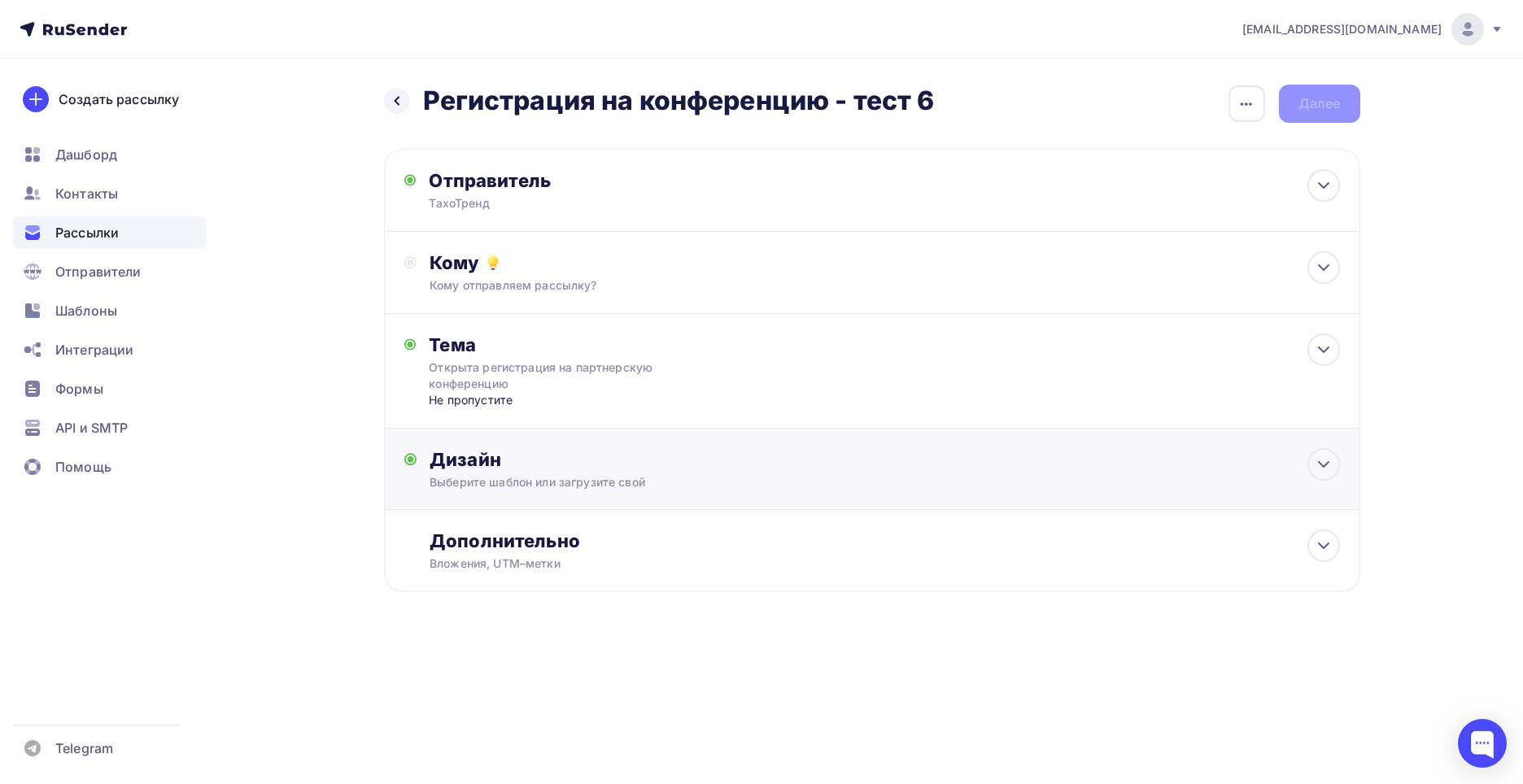
click at [978, 477] on div "Выберите шаблон или загрузите свой" at bounding box center [838, 483] width 819 height 16
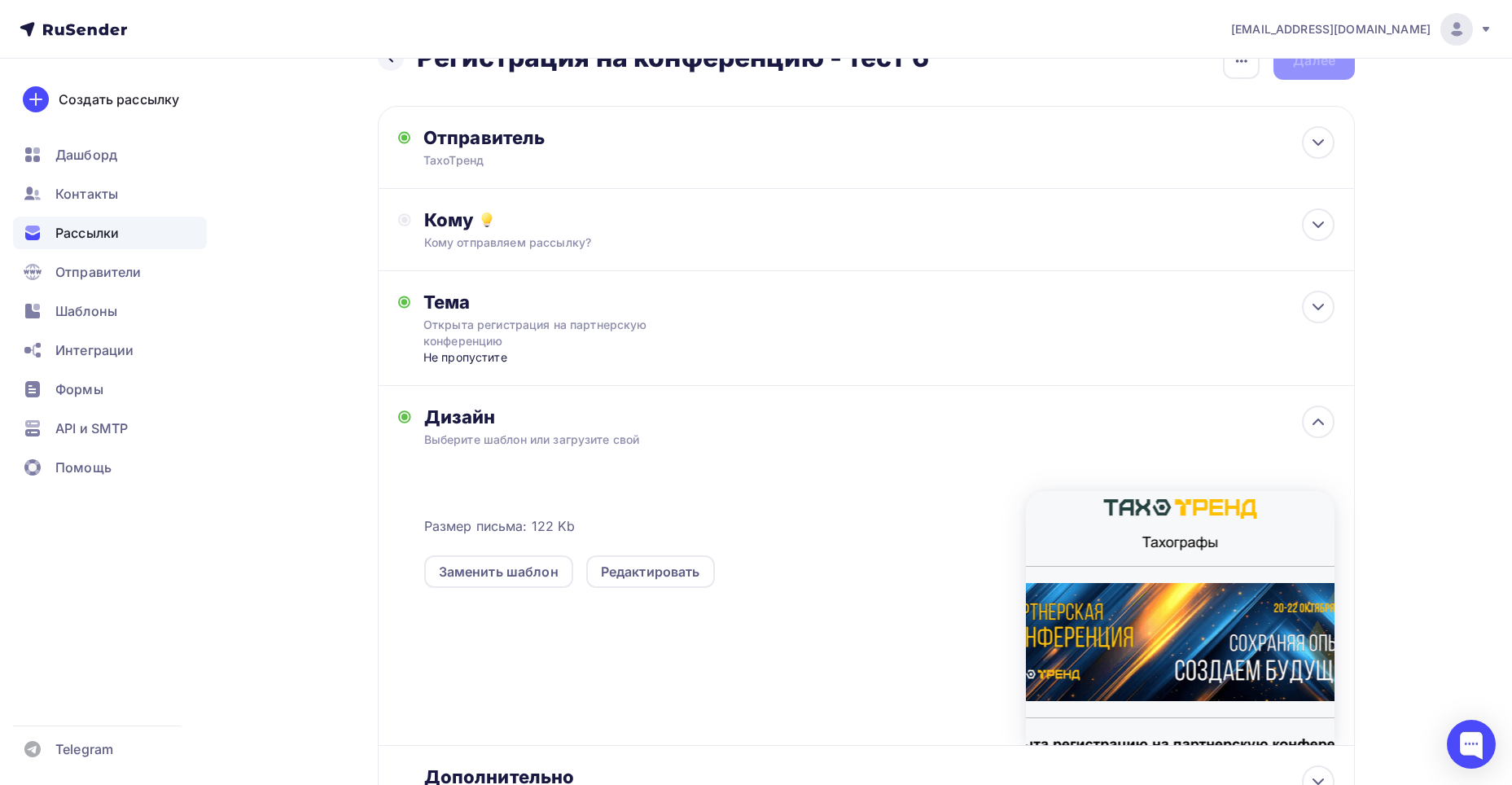
scroll to position [191, 0]
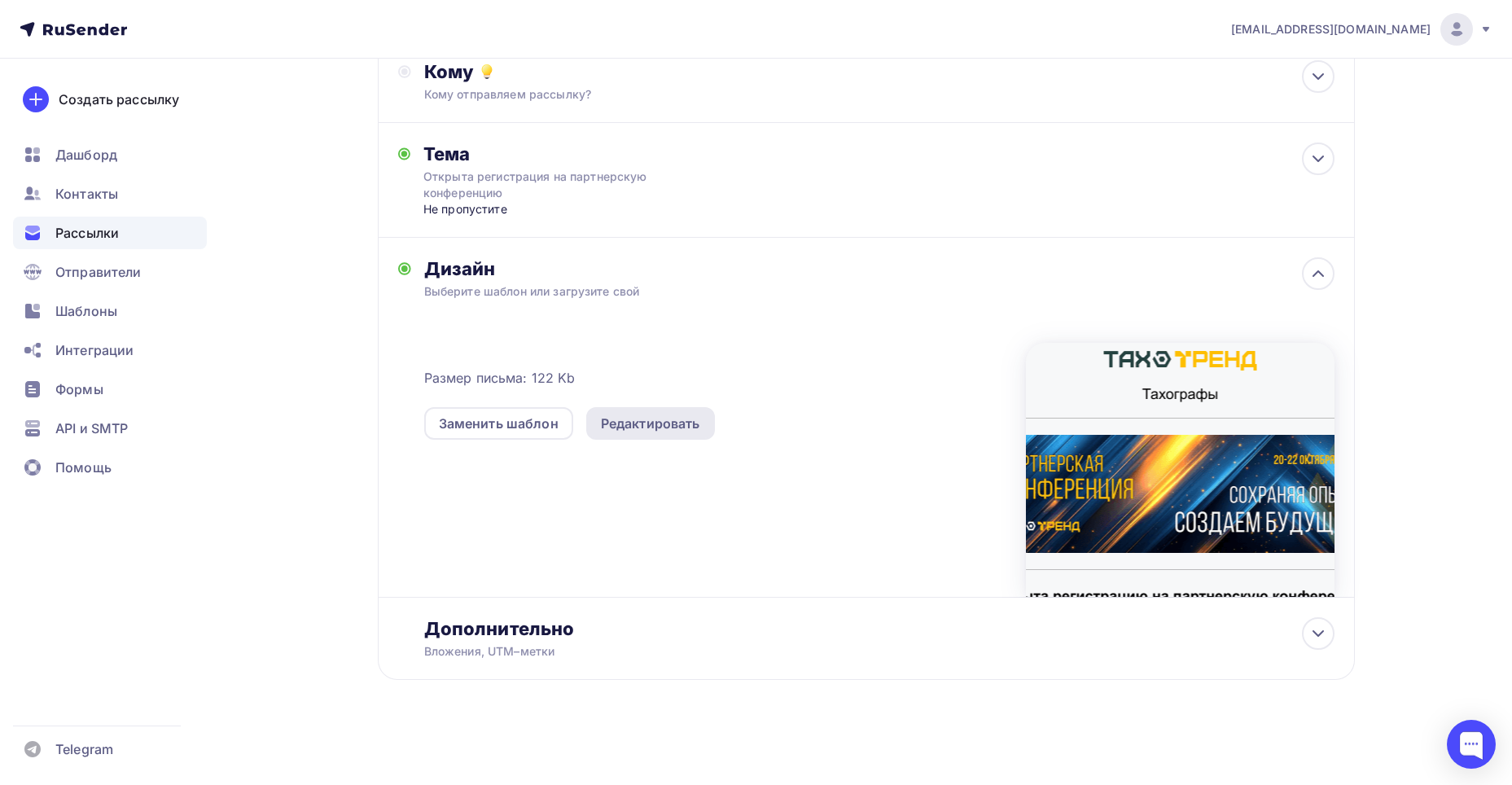
click at [673, 437] on div "Редактировать" at bounding box center [650, 423] width 129 height 33
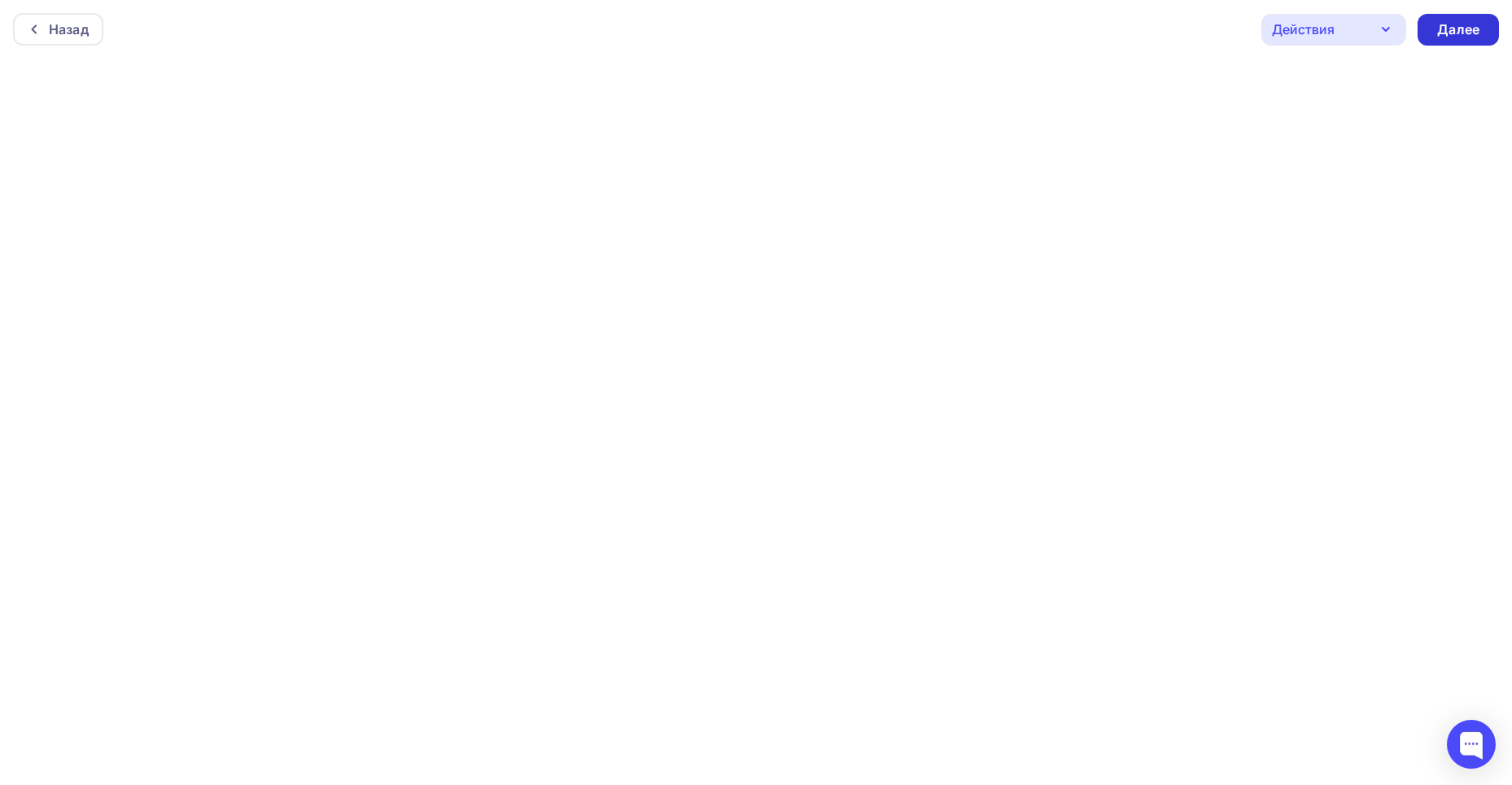
click at [1441, 34] on div "Далее" at bounding box center [1458, 29] width 43 height 19
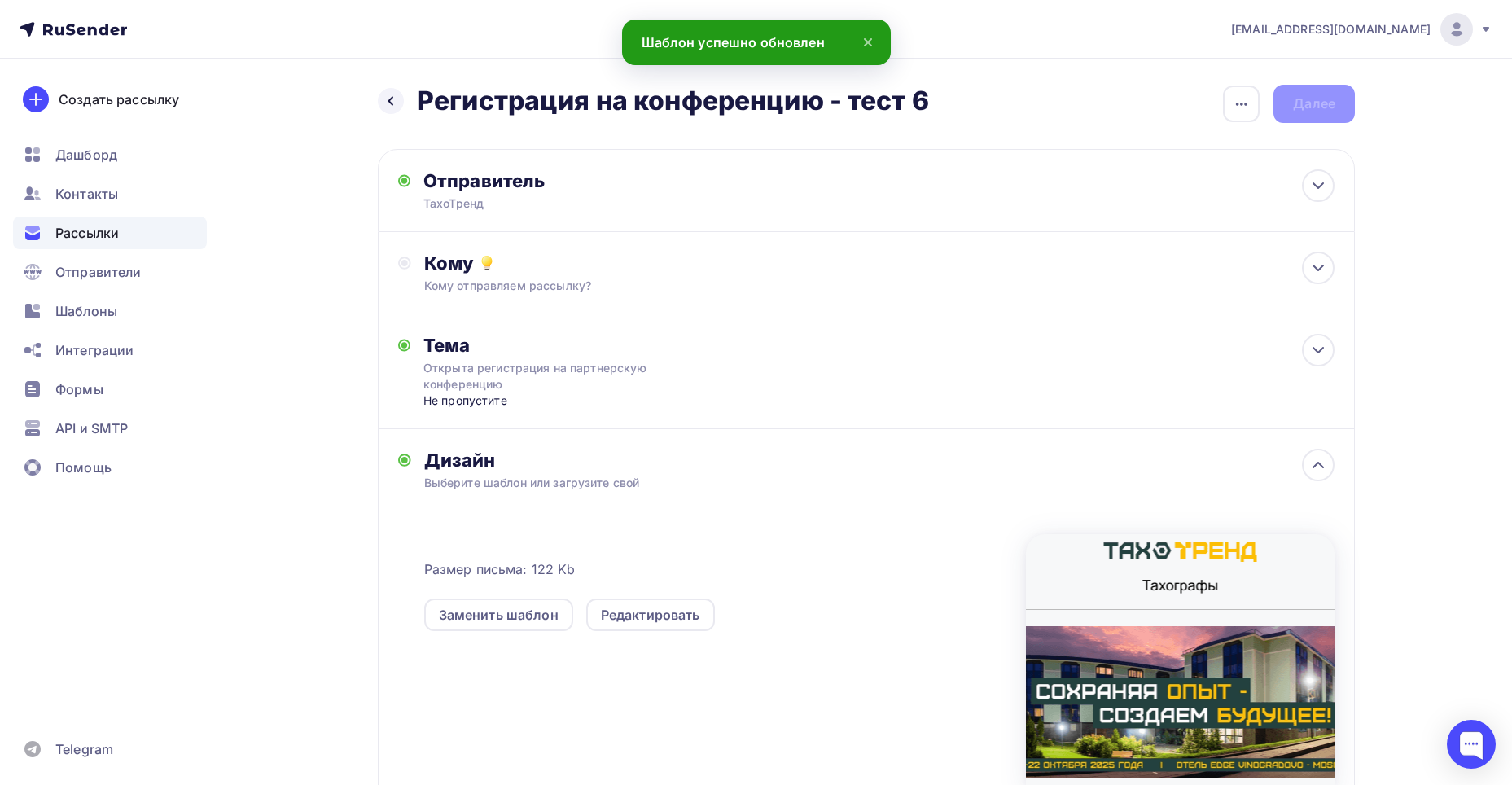
click at [755, 449] on div "Дизайн" at bounding box center [879, 460] width 910 height 23
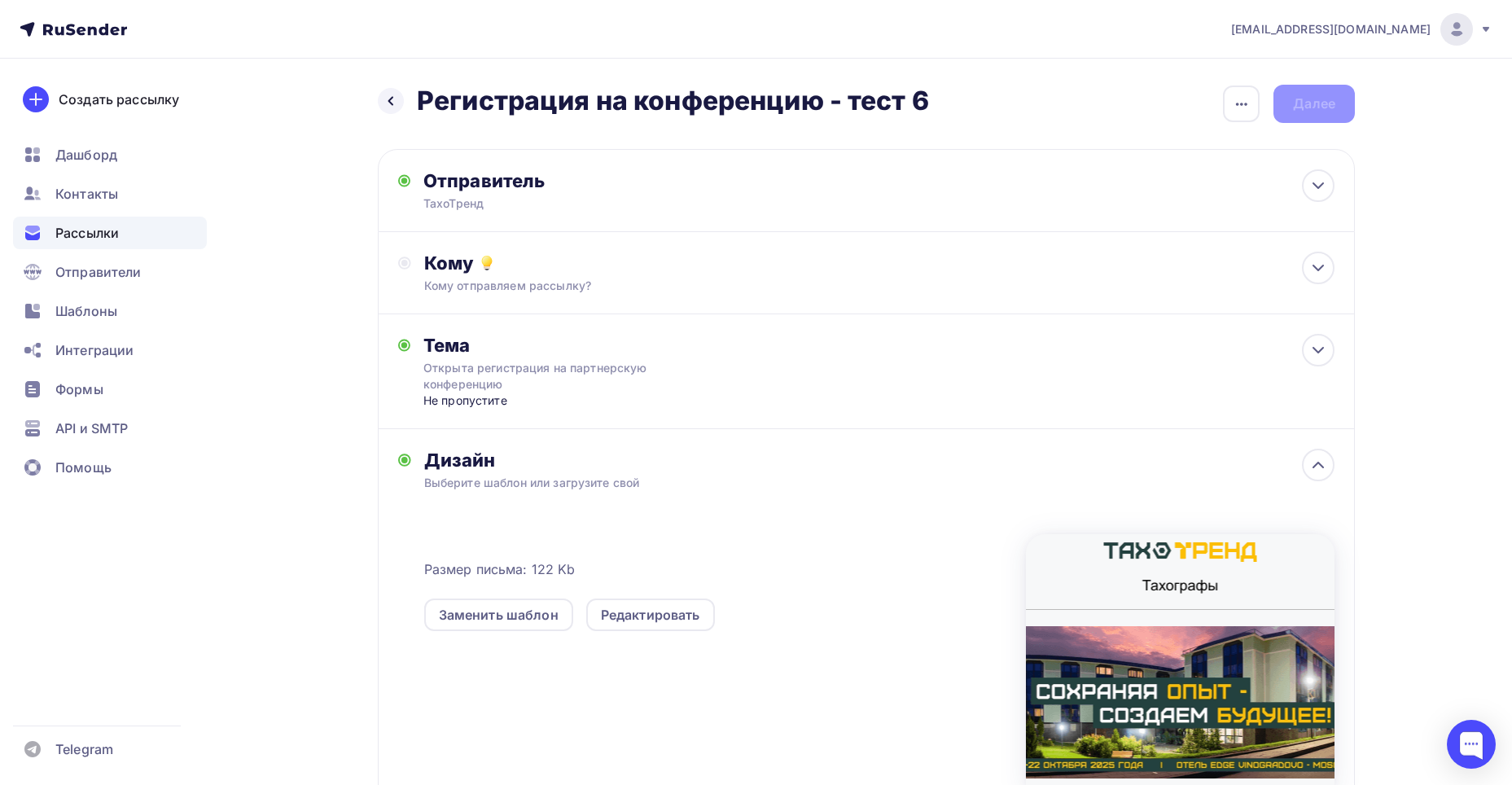
click at [1376, 147] on div "Назад Регистрация на конференцию - тест 6 Регистрация на конференцию - тест 6 З…" at bounding box center [756, 518] width 1334 height 918
click at [563, 280] on div "Кому отправляем рассылку?" at bounding box center [833, 286] width 820 height 16
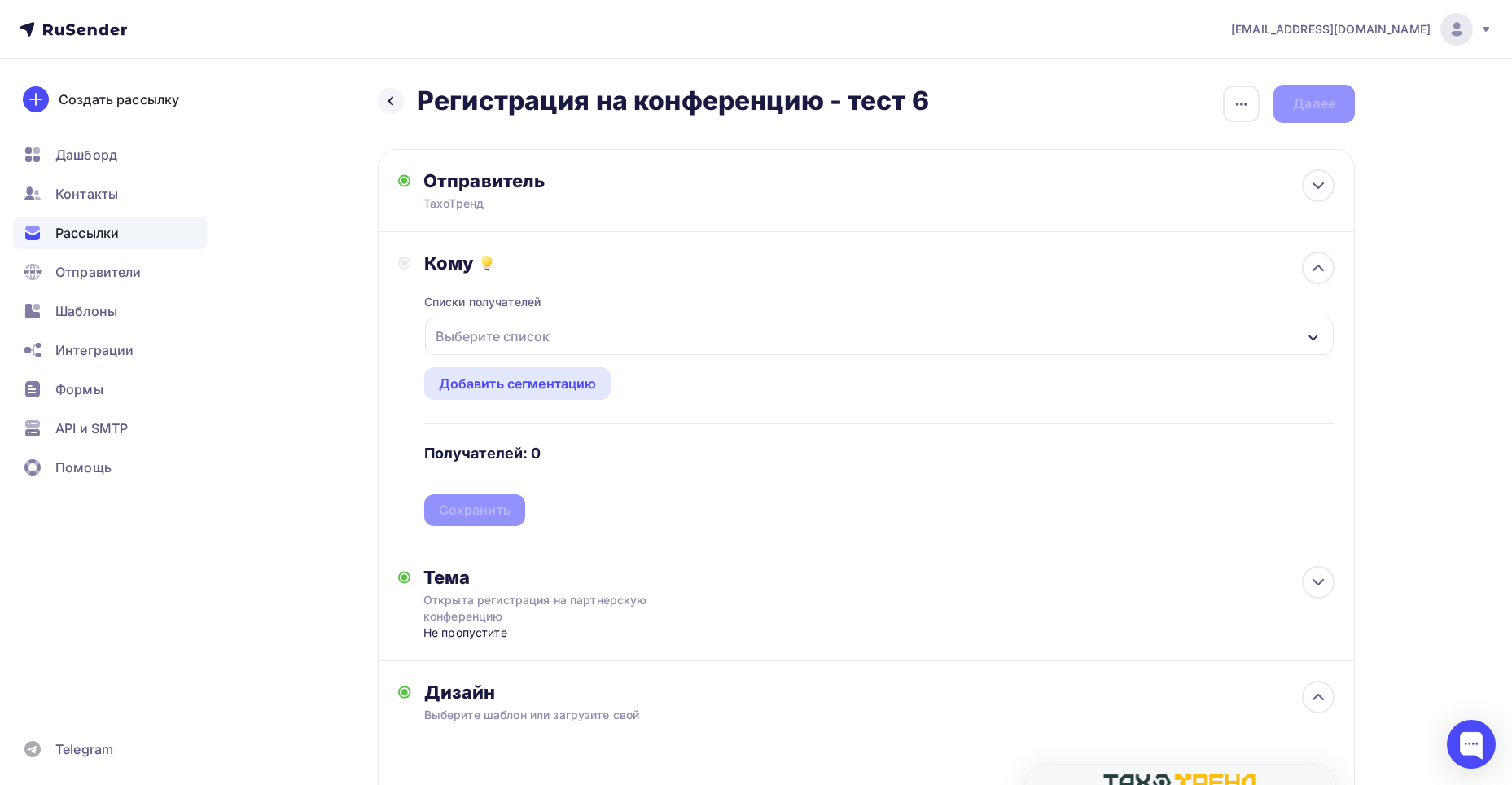
click at [507, 330] on div "Выберите список" at bounding box center [493, 336] width 127 height 29
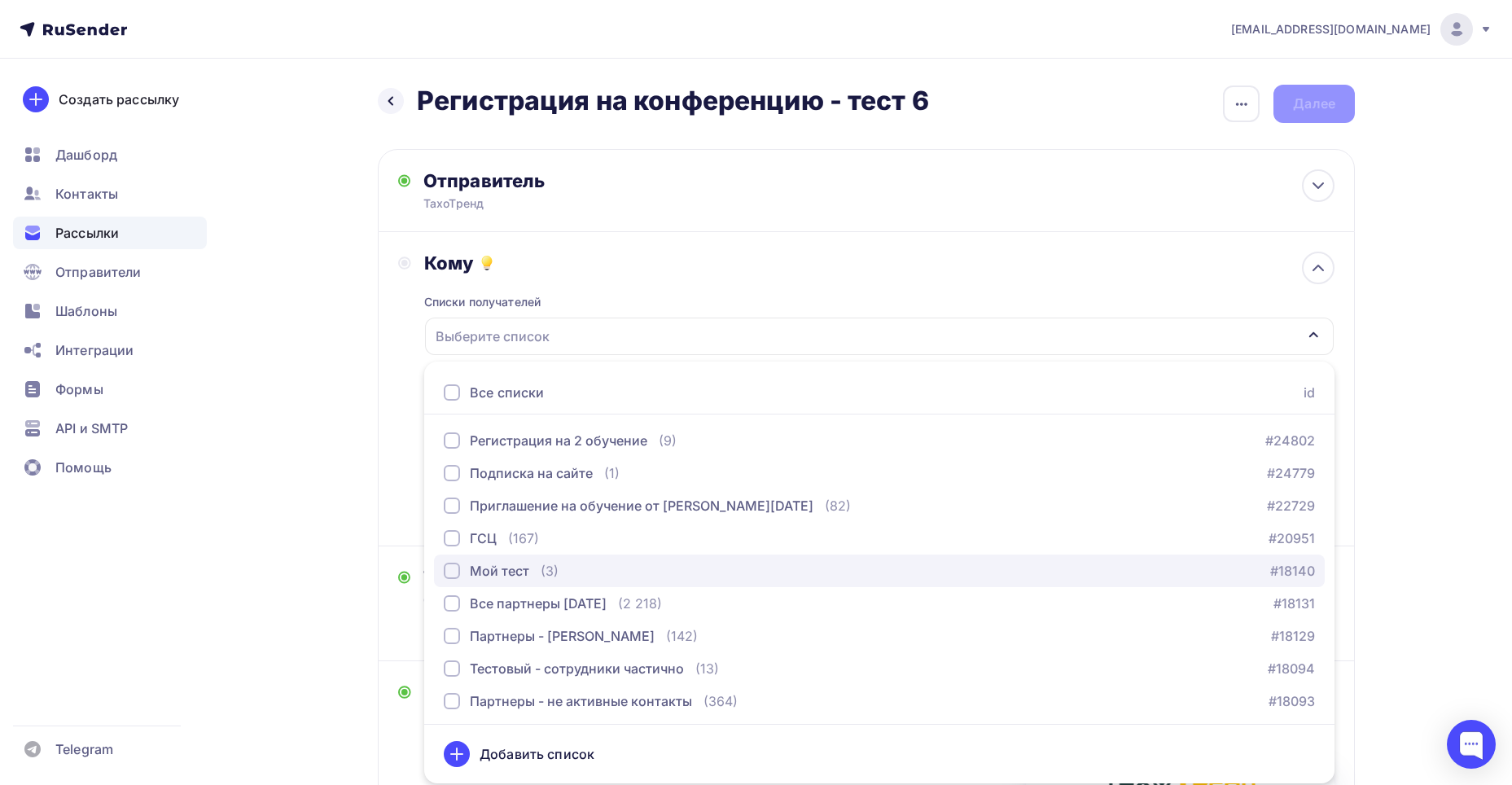
click at [445, 571] on div "button" at bounding box center [452, 571] width 16 height 16
click at [1370, 478] on div "Назад Регистрация на конференцию - тест 6 Регистрация на конференцию - тест 6 З…" at bounding box center [756, 634] width 1334 height 1150
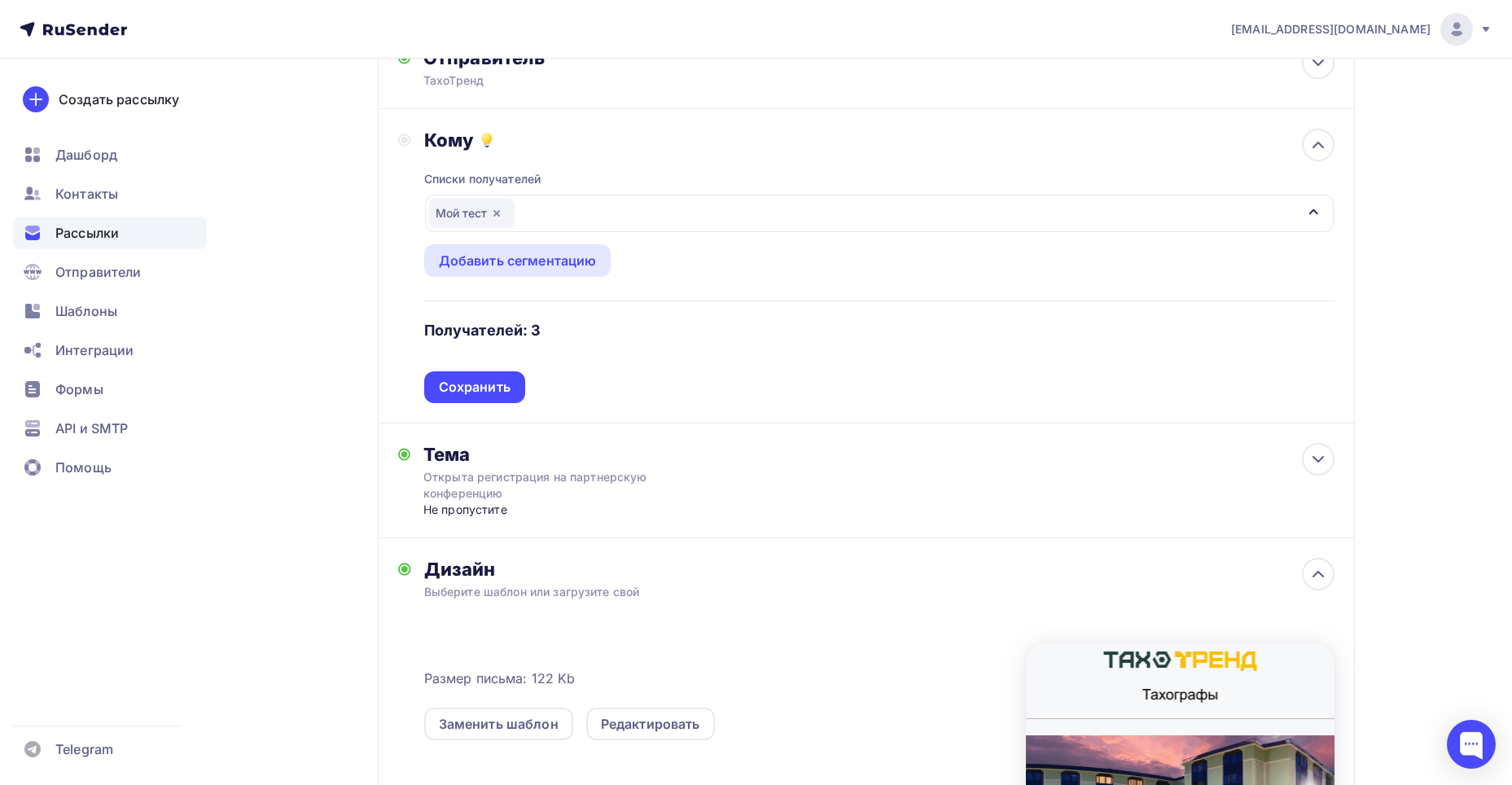
scroll to position [16, 0]
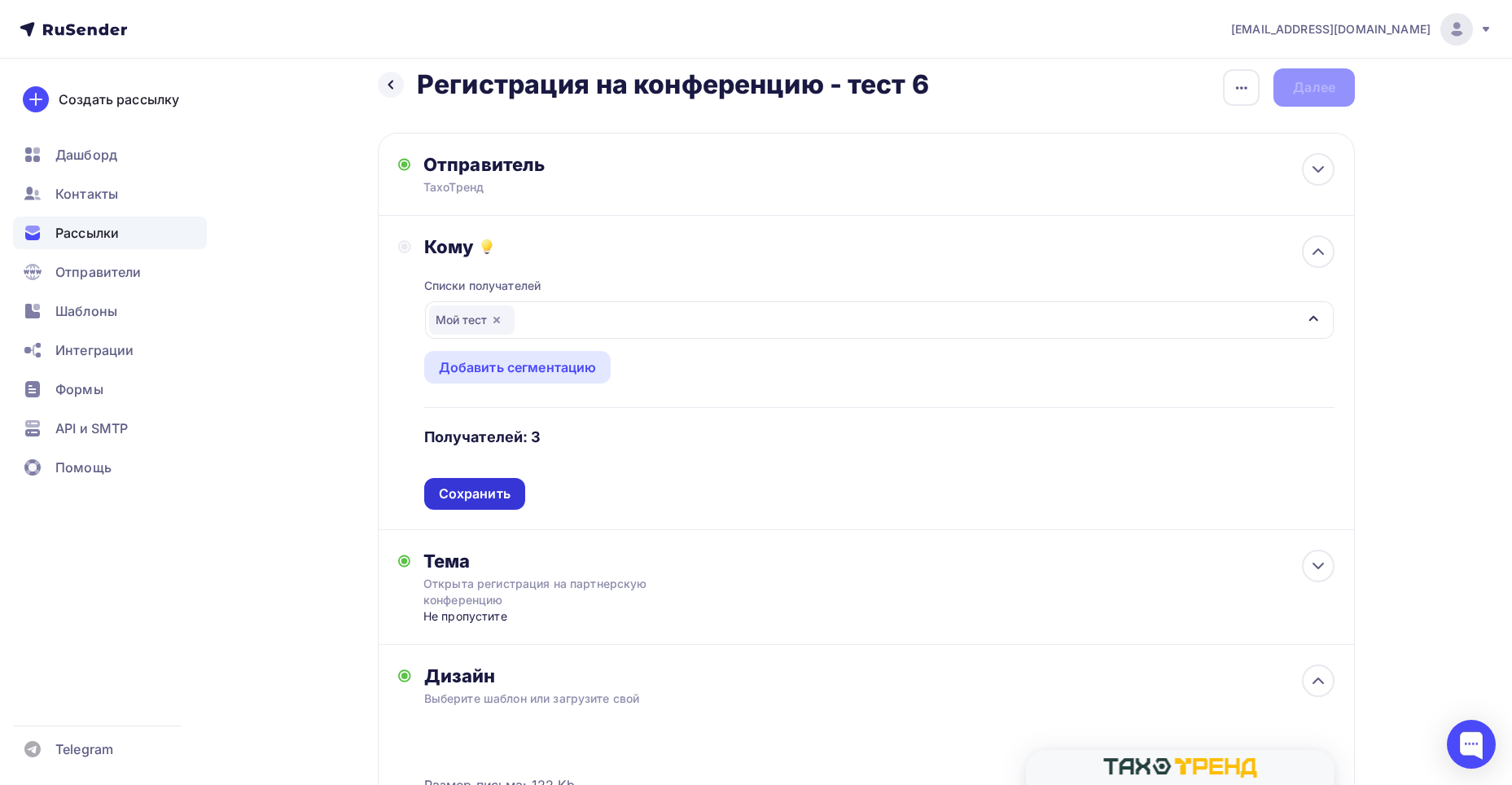
click at [486, 499] on div "Сохранить" at bounding box center [474, 494] width 72 height 19
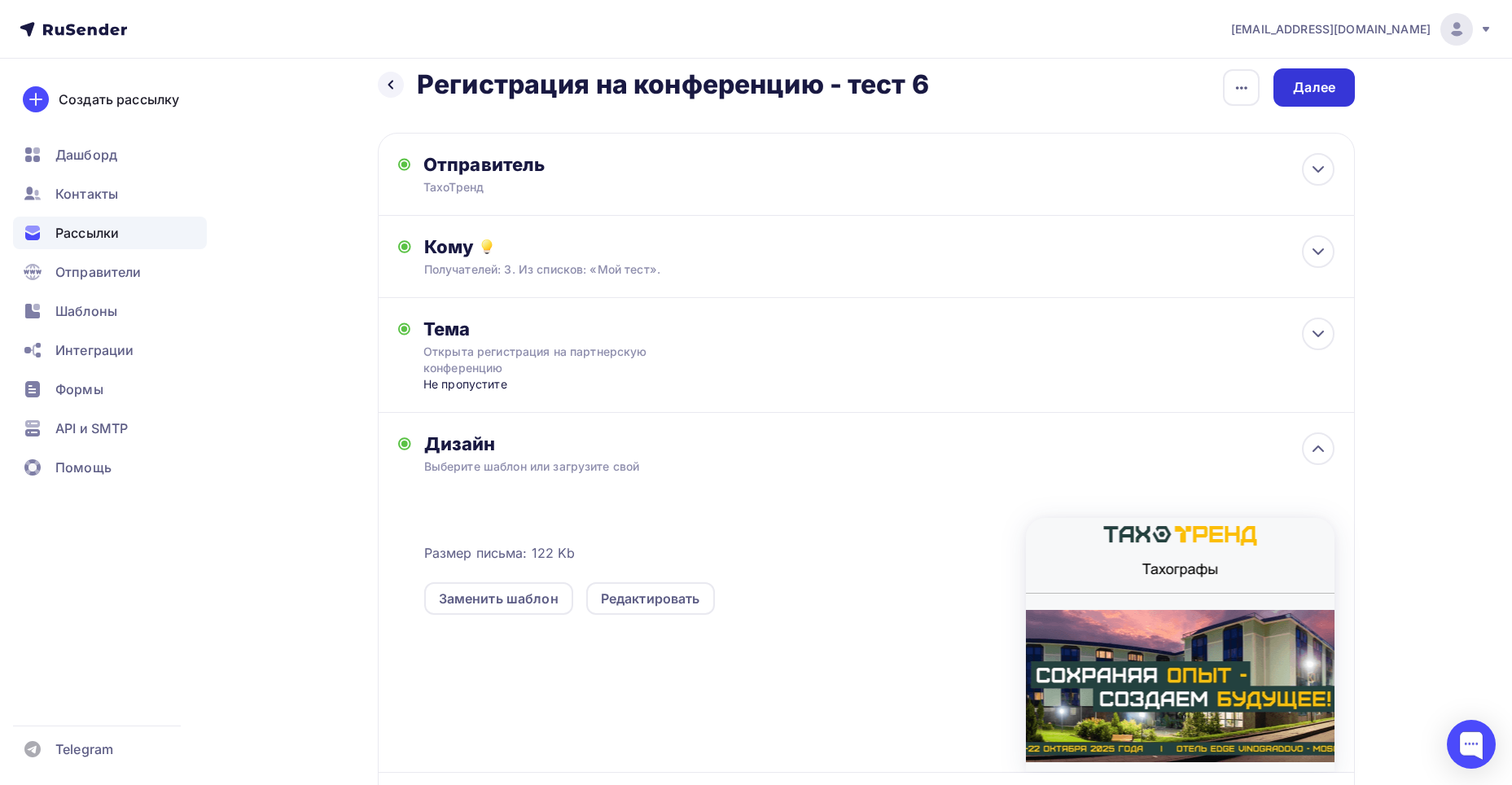
click at [1350, 82] on div "Далее" at bounding box center [1314, 87] width 82 height 38
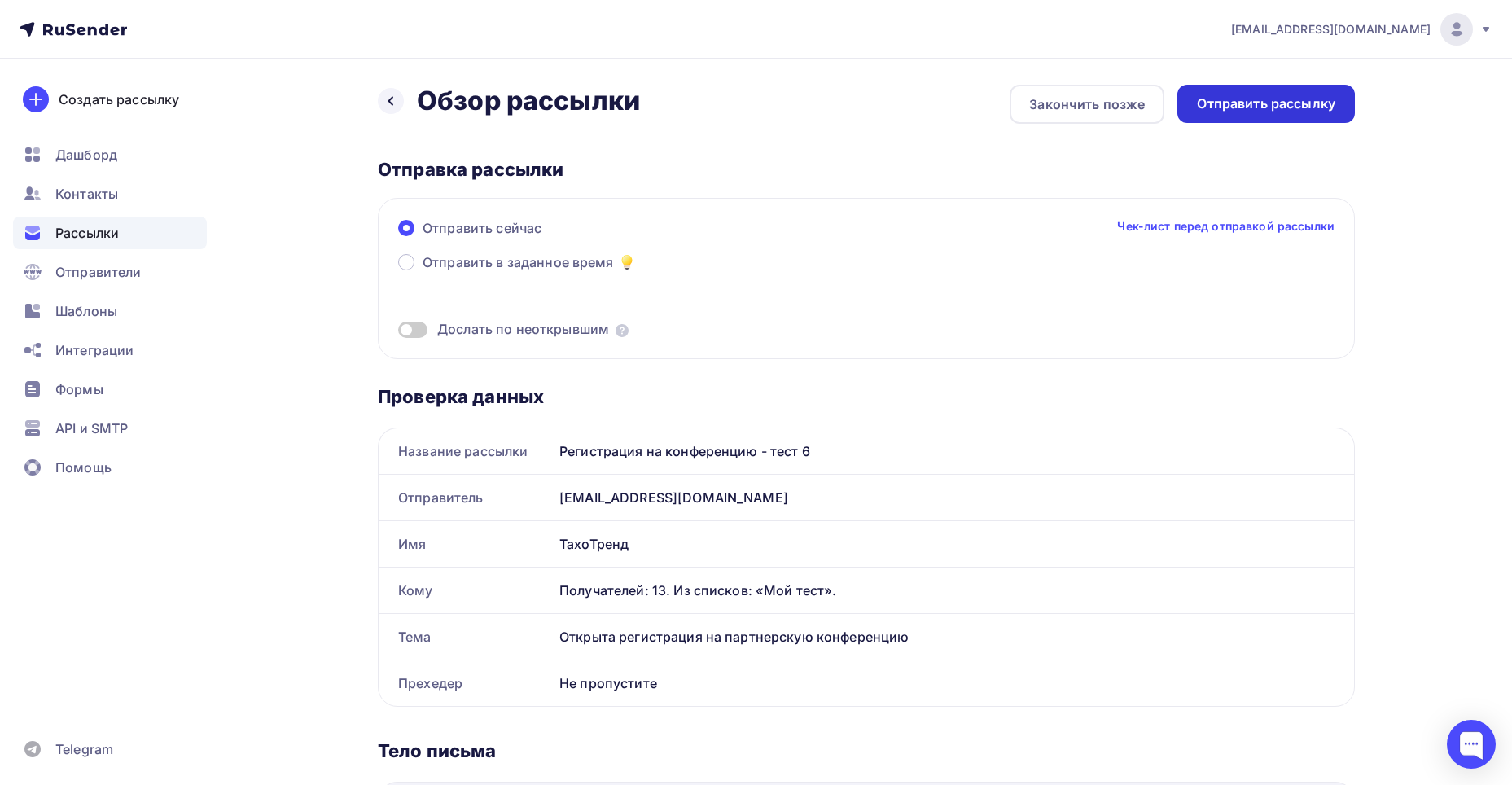
click at [1294, 105] on div "Отправить рассылку" at bounding box center [1266, 103] width 139 height 19
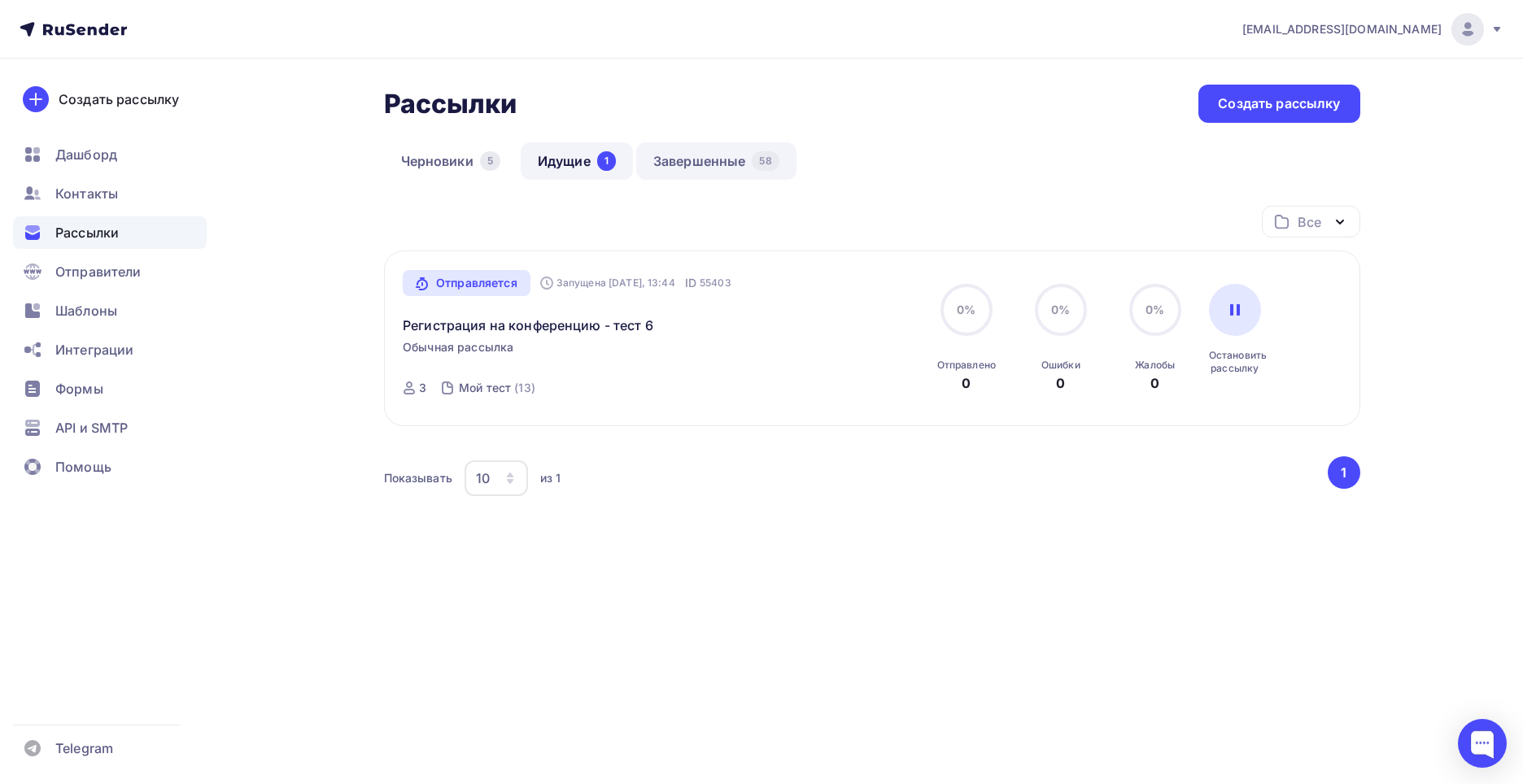
click at [683, 156] on link "Завершенные 58" at bounding box center [716, 160] width 160 height 37
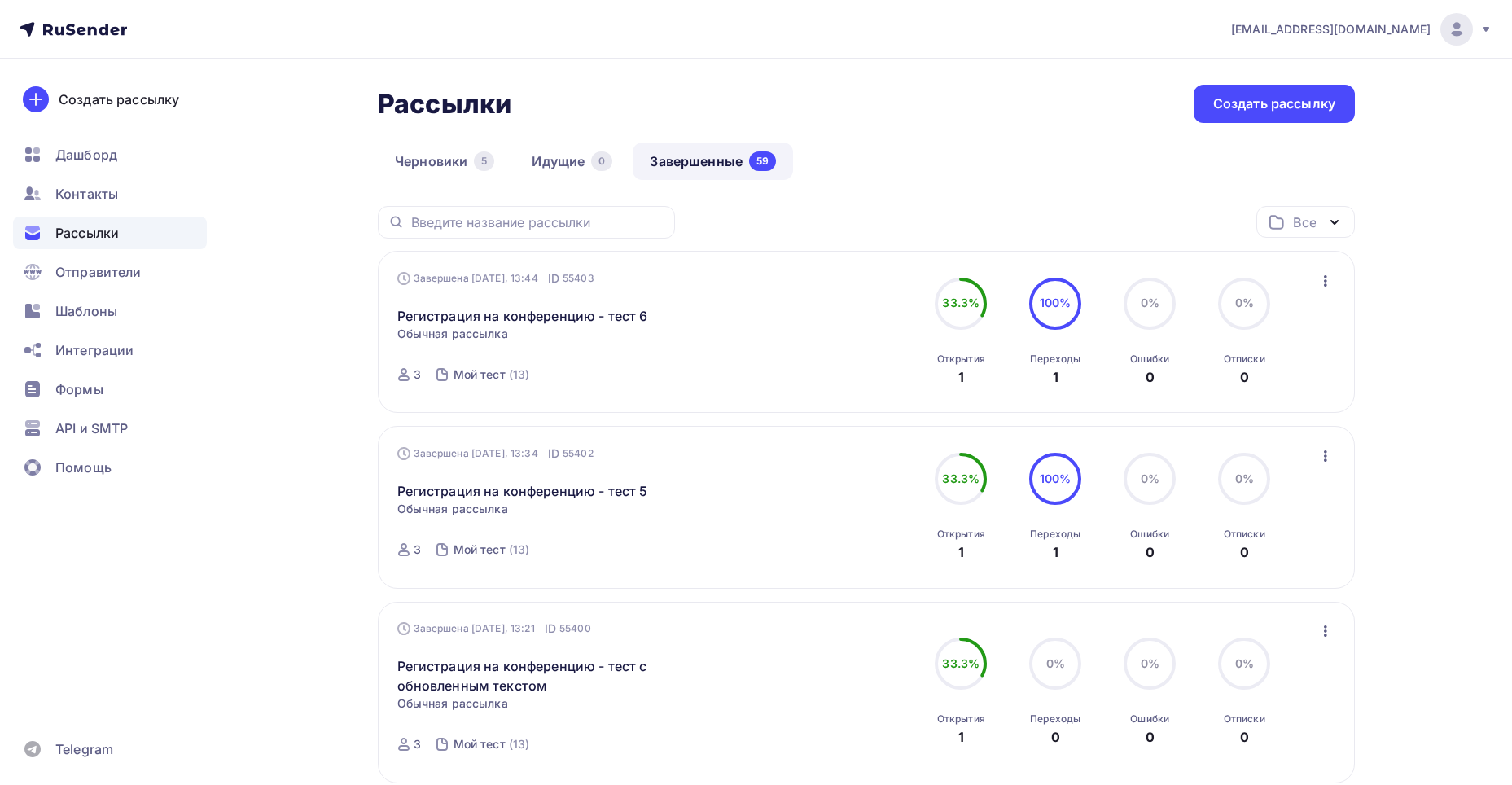
click at [1324, 277] on icon "button" at bounding box center [1325, 281] width 20 height 20
click at [1286, 384] on div "Копировать в новую" at bounding box center [1250, 389] width 167 height 20
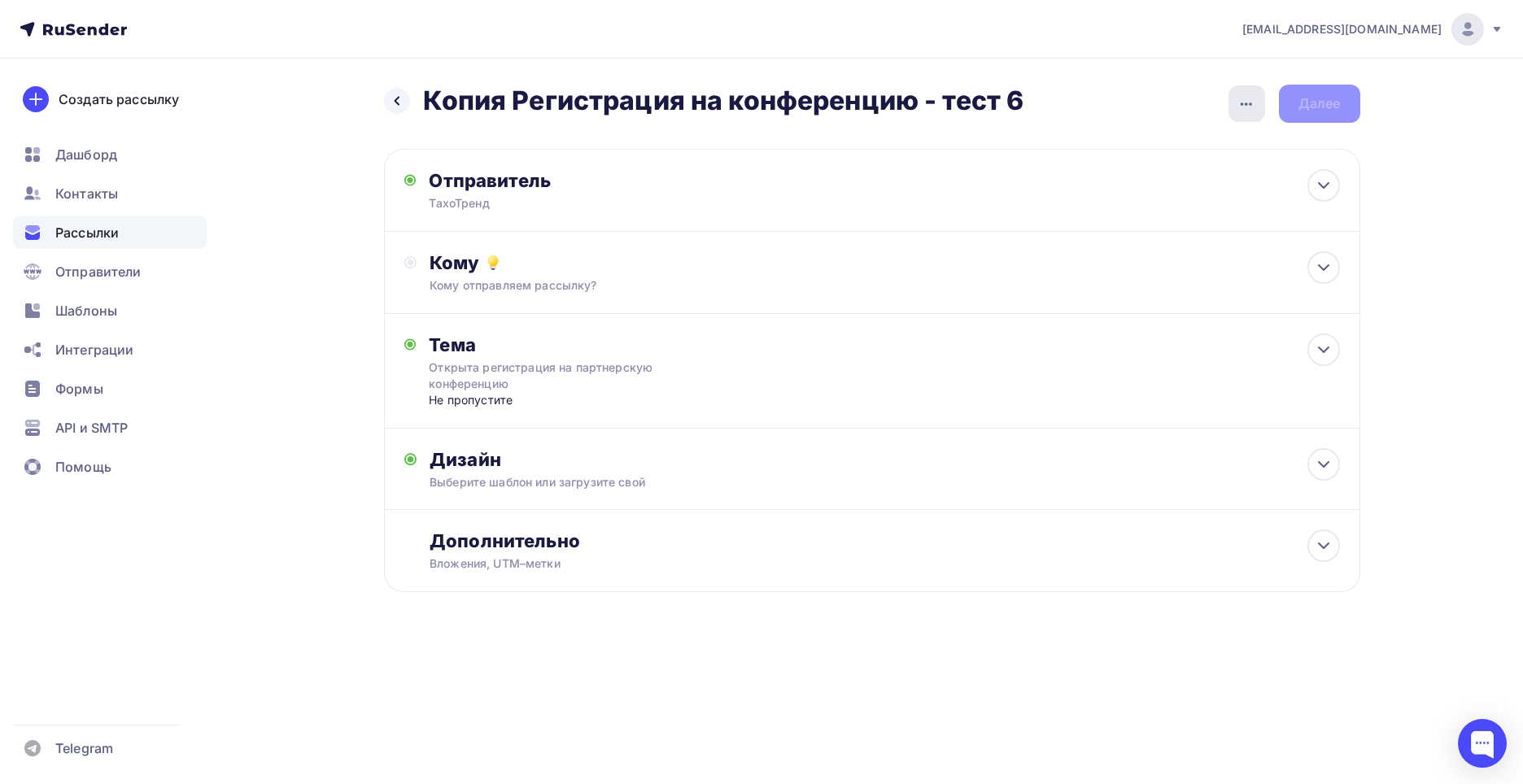
click at [1239, 114] on div "button" at bounding box center [1247, 103] width 36 height 36
click at [1186, 181] on div "Переименовать рассылку" at bounding box center [1161, 187] width 202 height 20
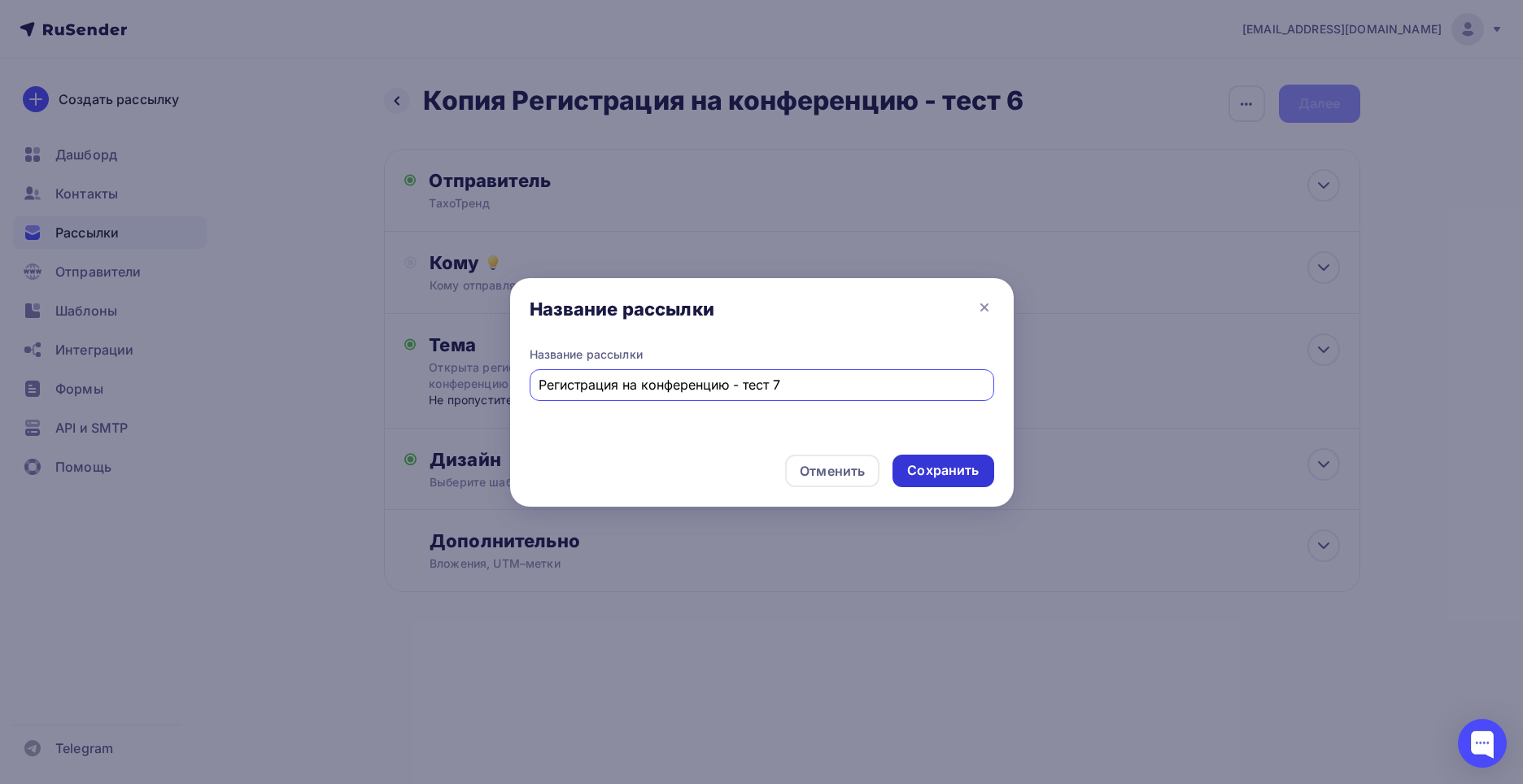
type input "Регистрация на конференцию - тест 7"
click at [915, 466] on div "Сохранить" at bounding box center [943, 470] width 72 height 19
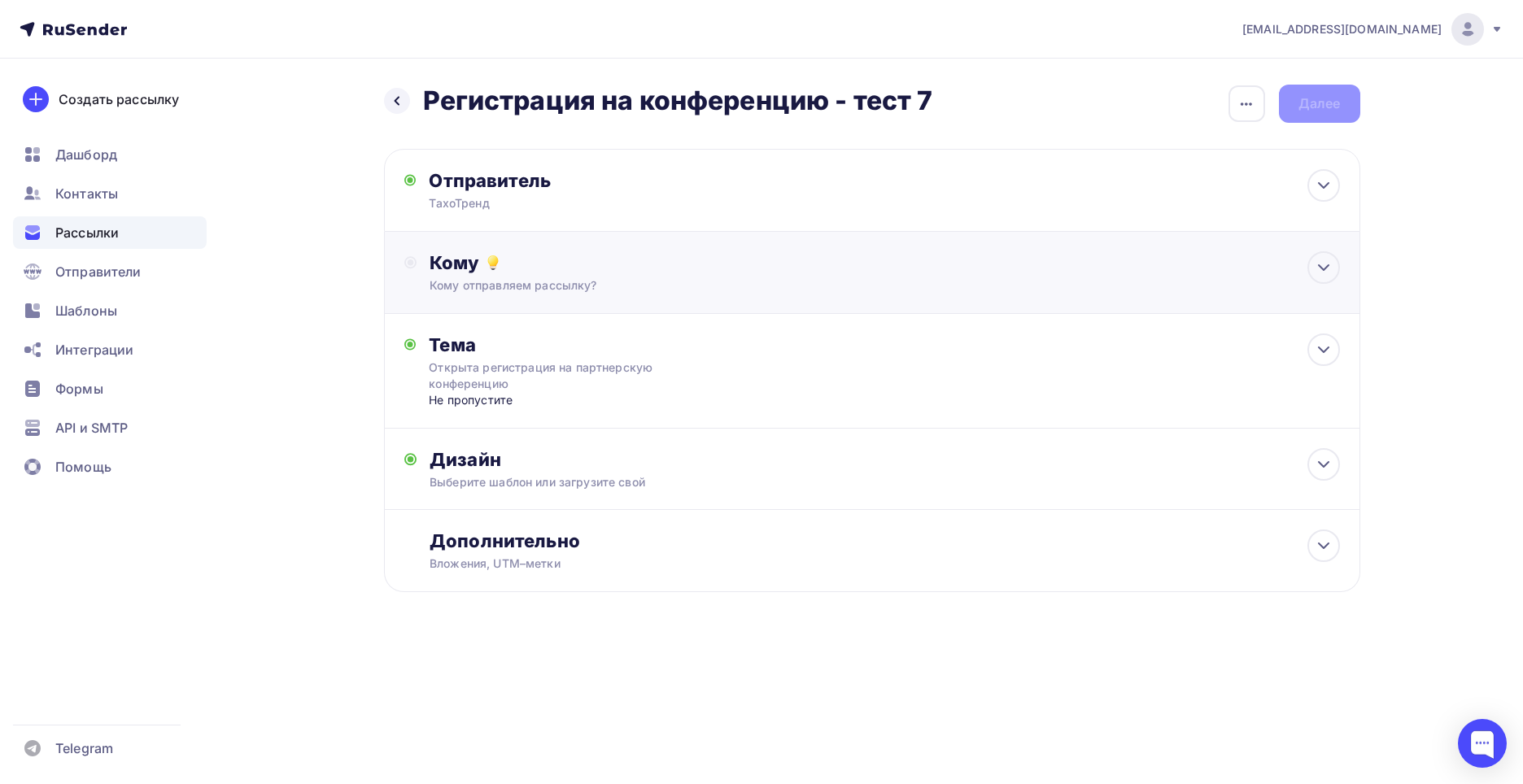
click at [651, 269] on div "Кому" at bounding box center [884, 263] width 910 height 23
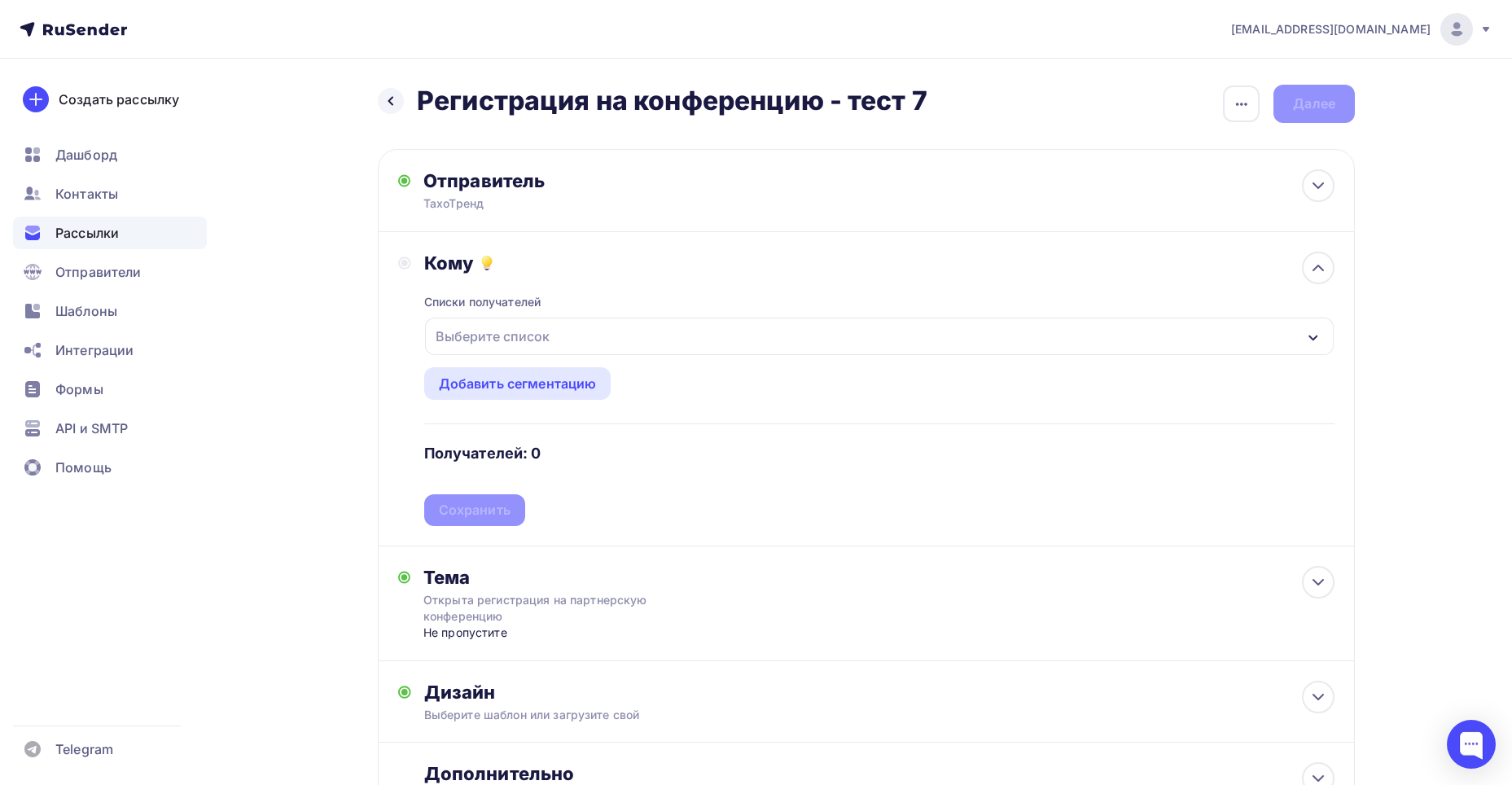
click at [562, 337] on div "Выберите список" at bounding box center [879, 335] width 909 height 37
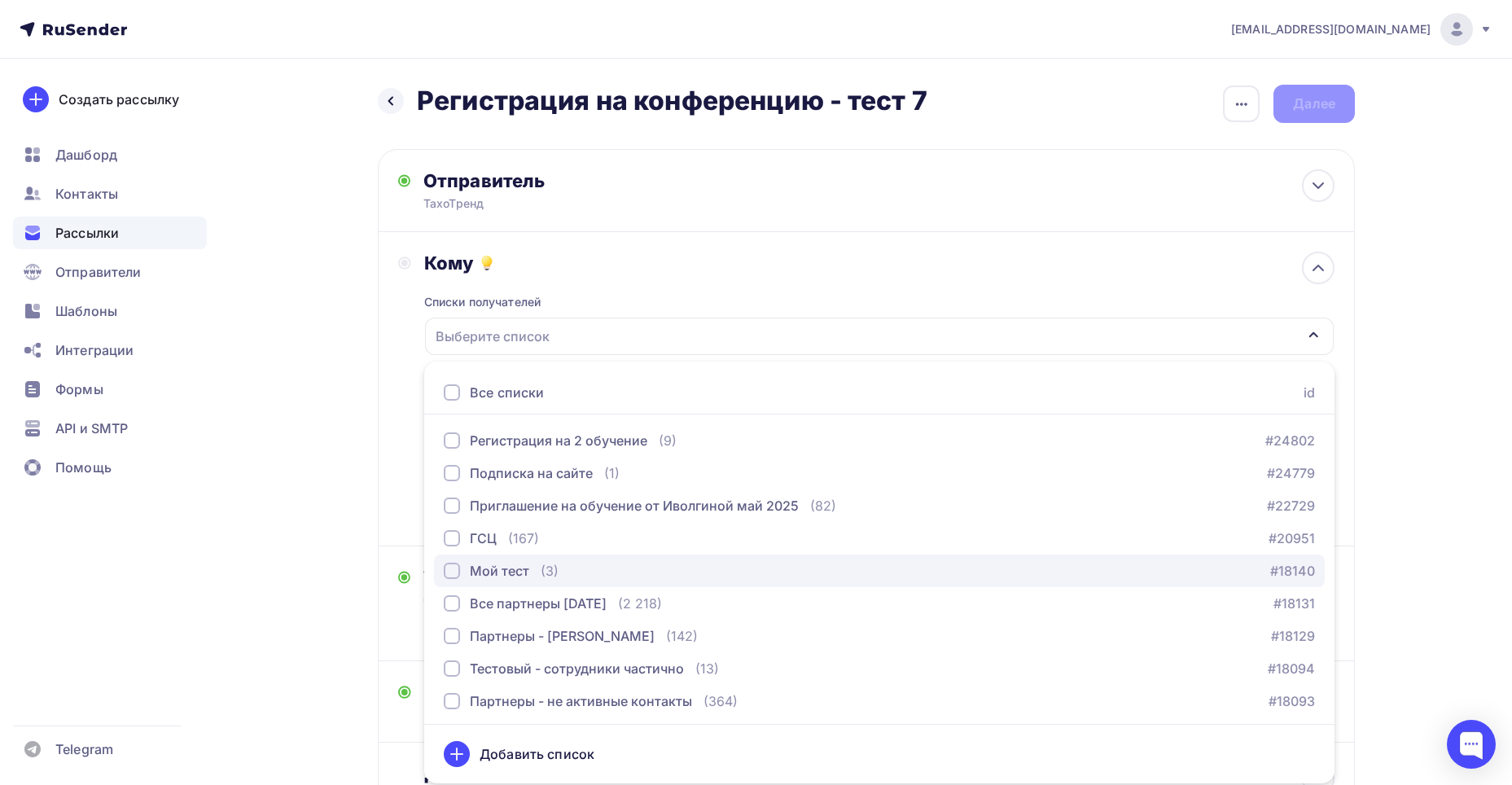
click at [454, 567] on div "button" at bounding box center [452, 571] width 16 height 16
click at [317, 595] on div "Назад Регистрация на конференцию - тест 7 Регистрация на конференцию - тест 7 З…" at bounding box center [756, 494] width 1334 height 871
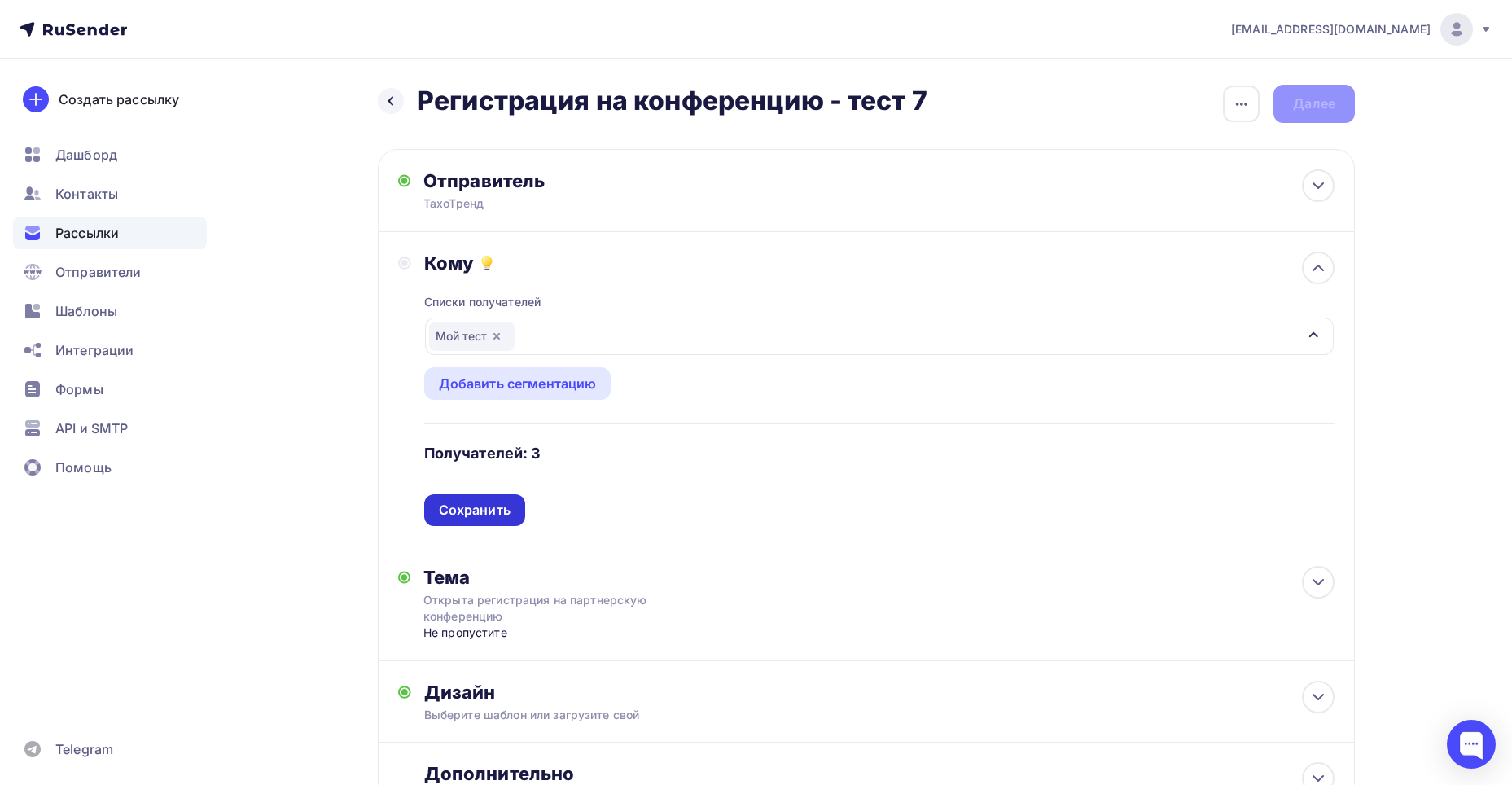
click at [490, 518] on div "Сохранить" at bounding box center [474, 510] width 72 height 19
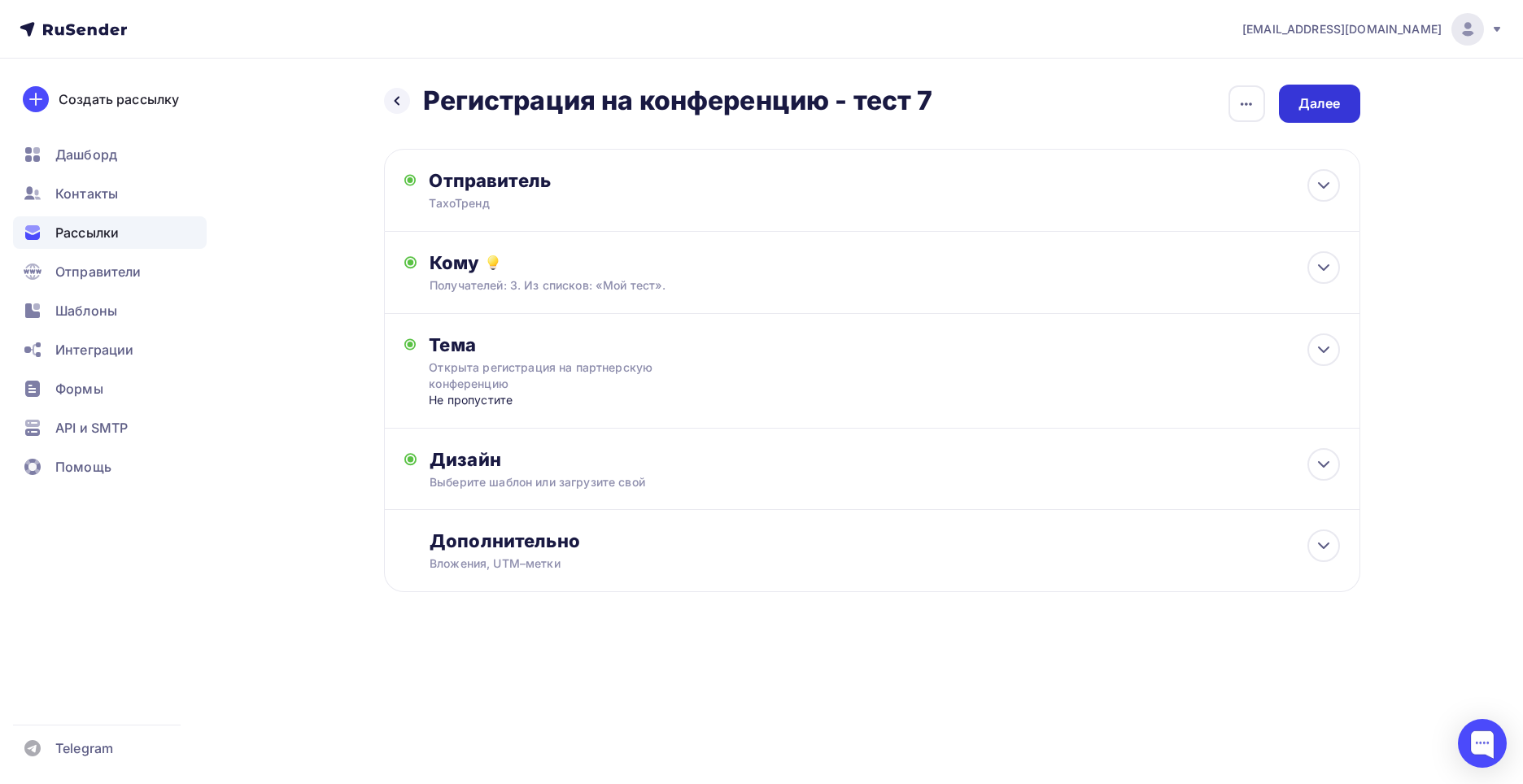
click at [1327, 102] on div "Далее" at bounding box center [1319, 103] width 43 height 19
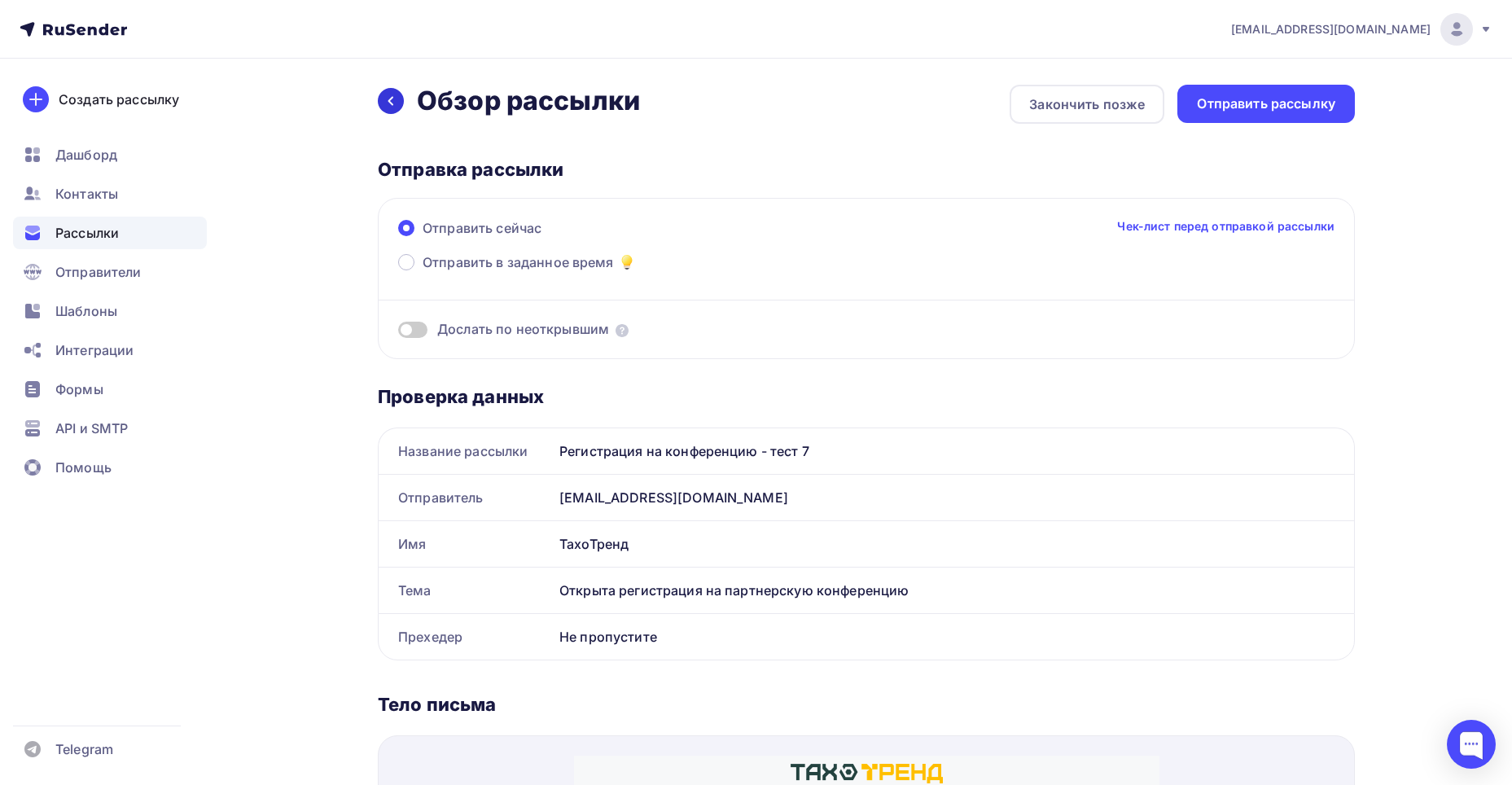
click at [400, 97] on div at bounding box center [390, 101] width 26 height 26
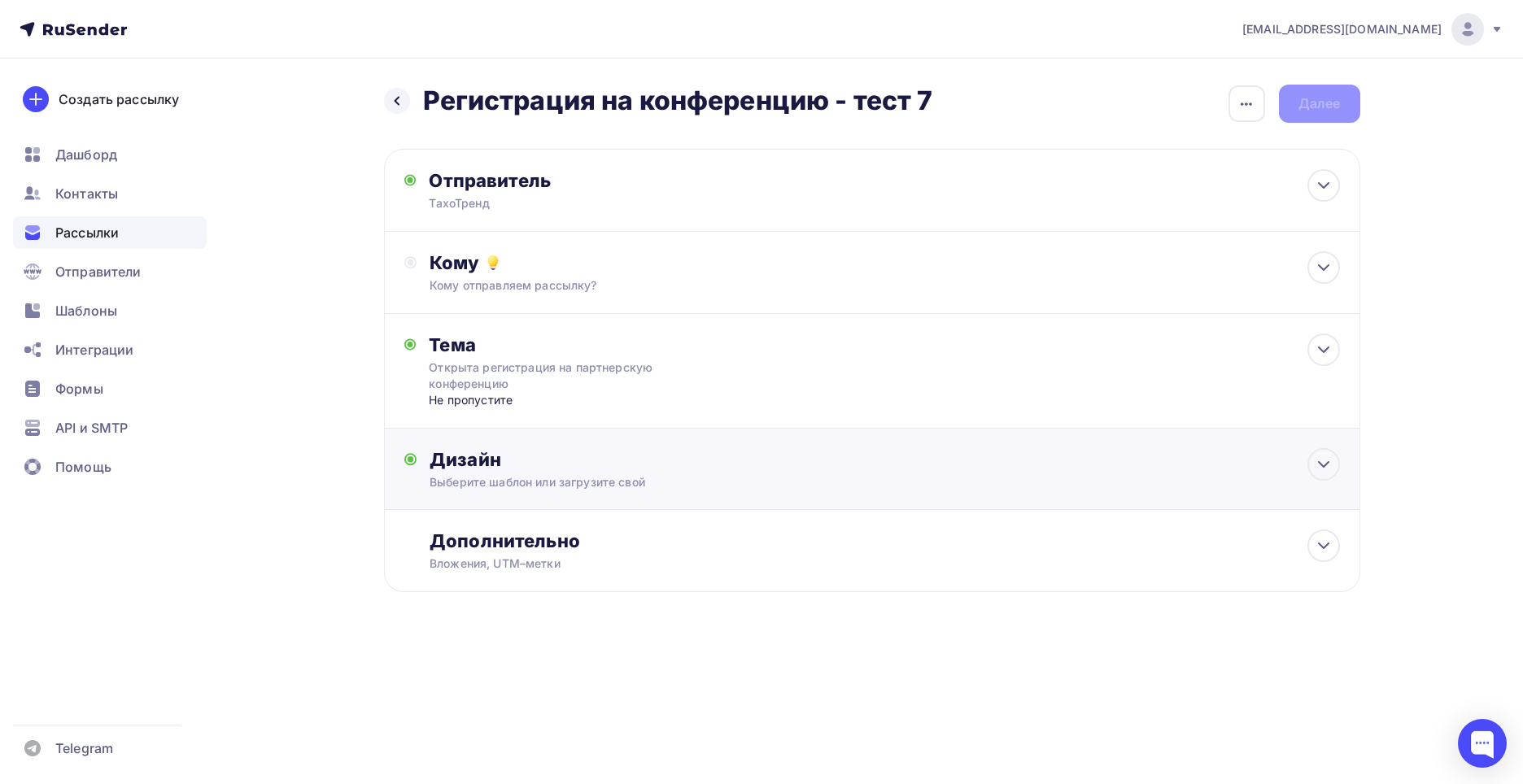
click at [612, 478] on div "Выберите шаблон или загрузите свой" at bounding box center [838, 483] width 819 height 16
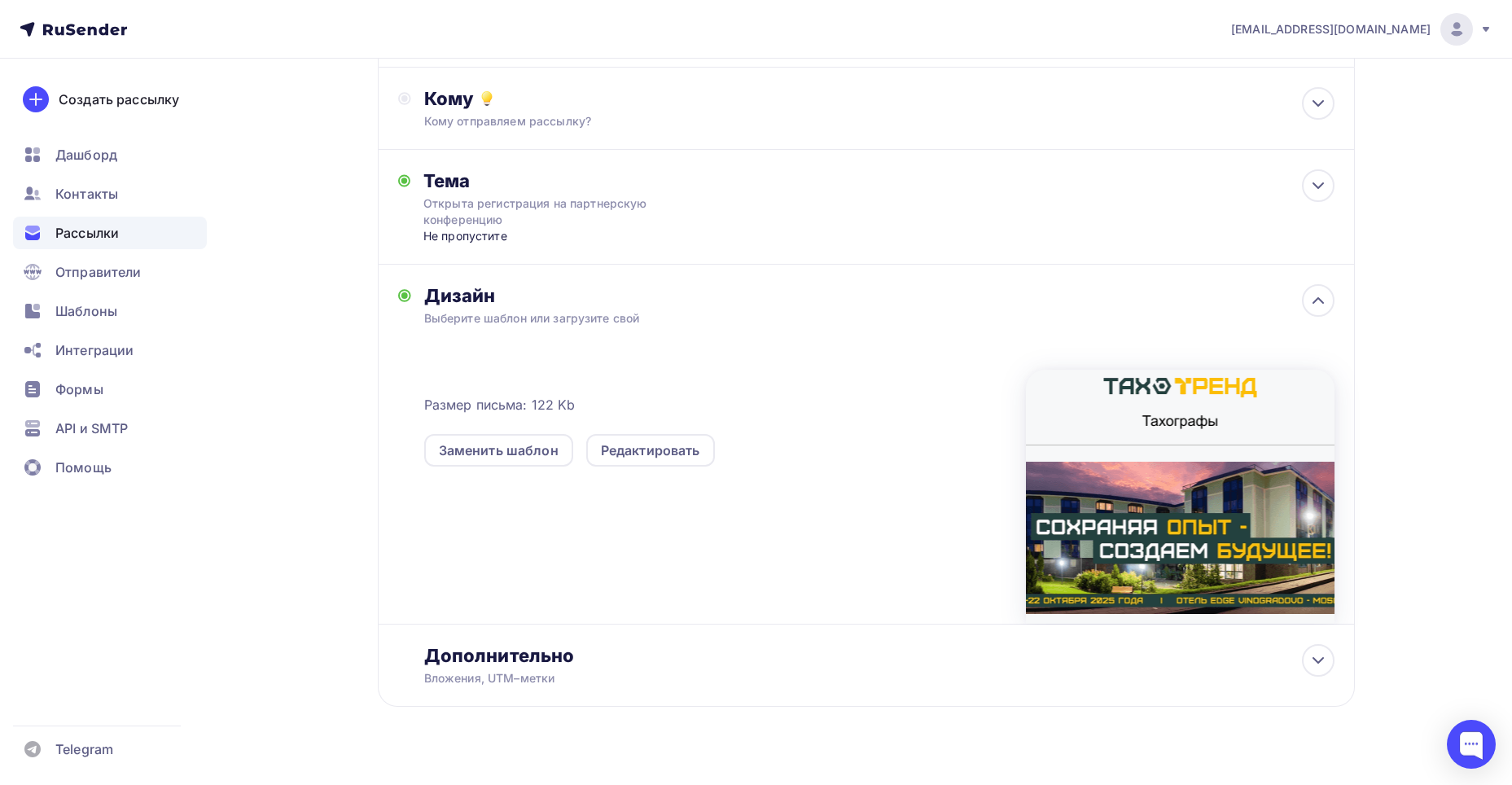
scroll to position [191, 0]
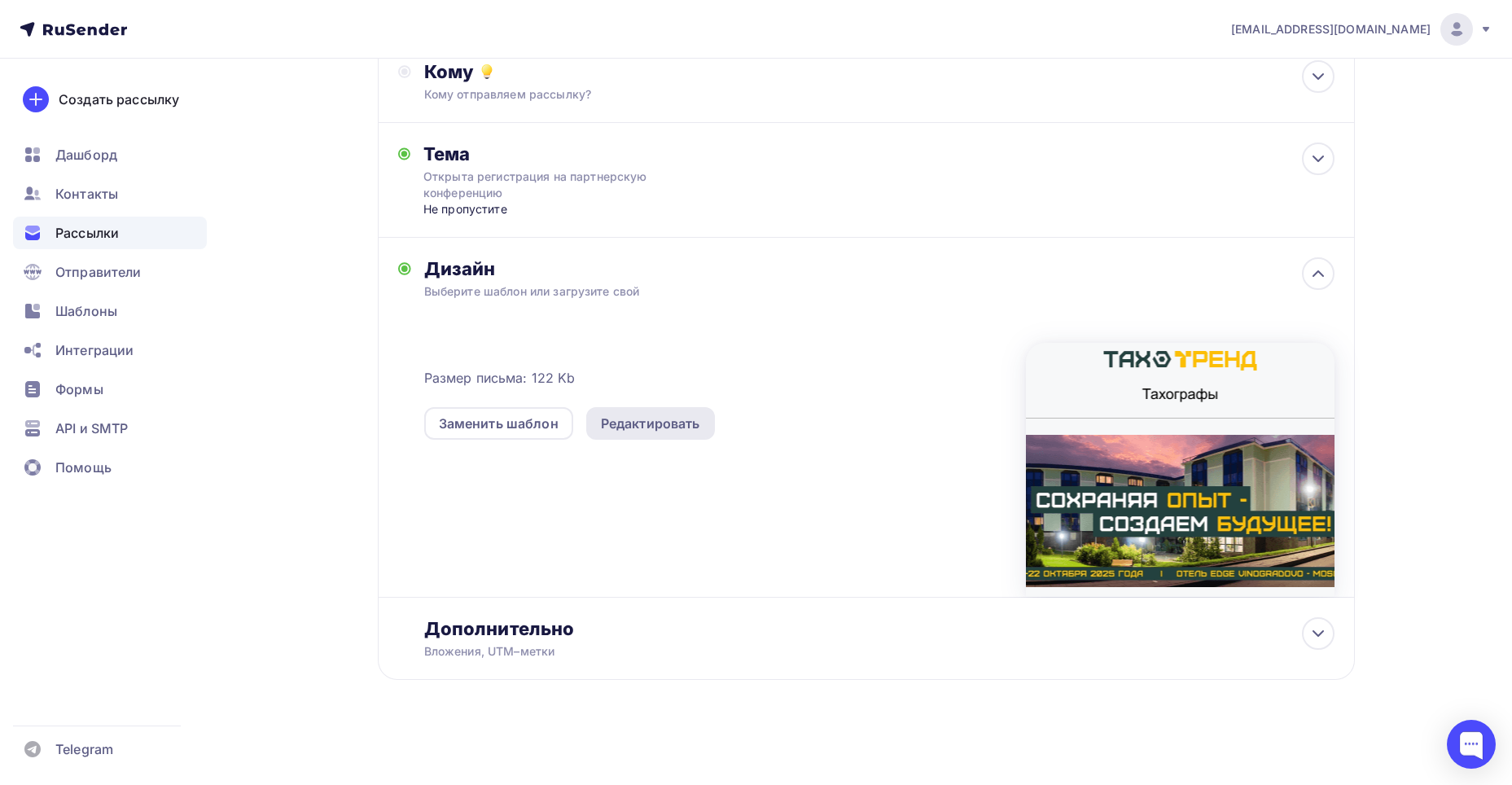
click at [669, 414] on div "Редактировать" at bounding box center [650, 423] width 100 height 20
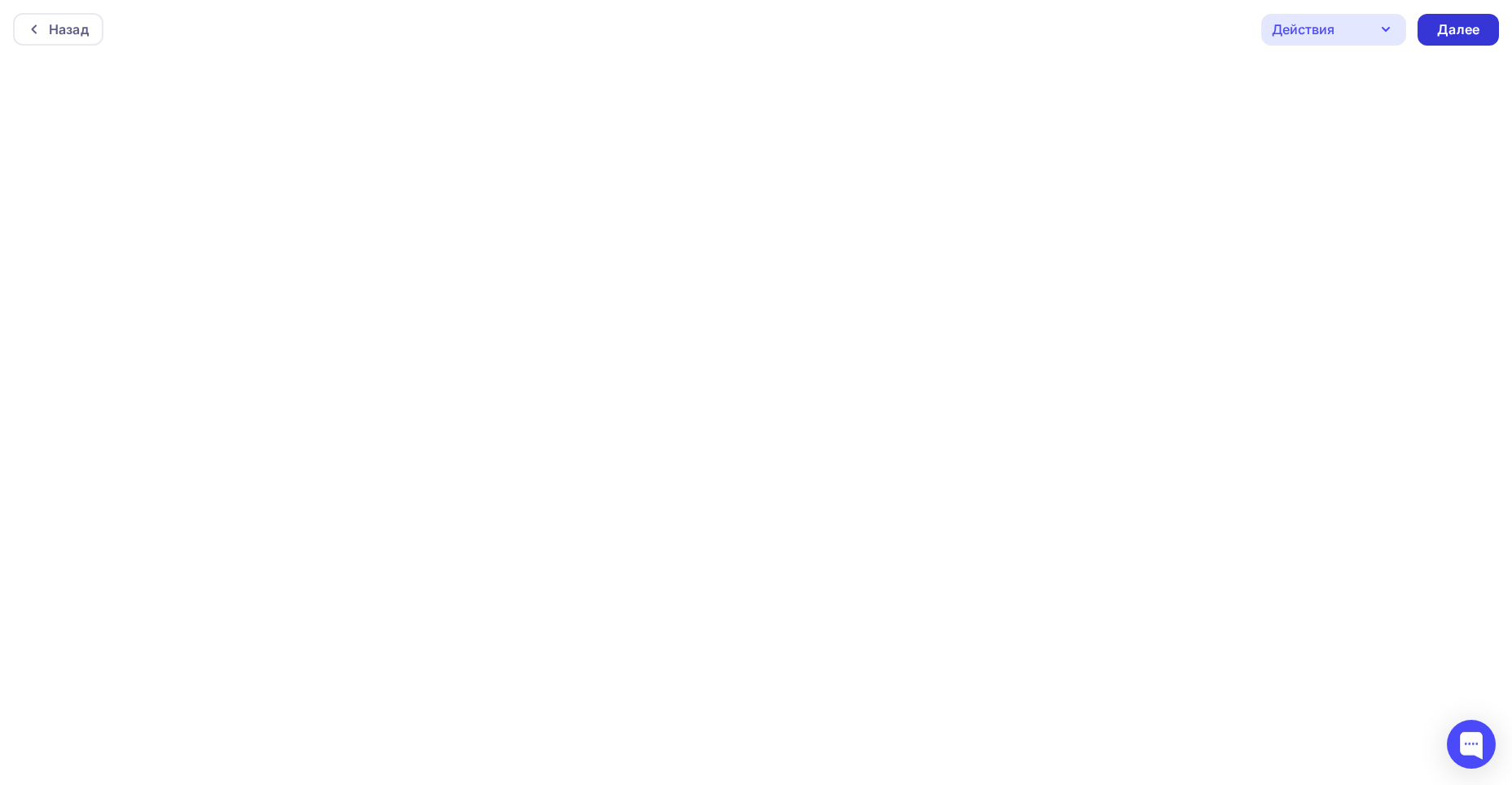
click at [1435, 30] on div "Далее" at bounding box center [1458, 29] width 82 height 32
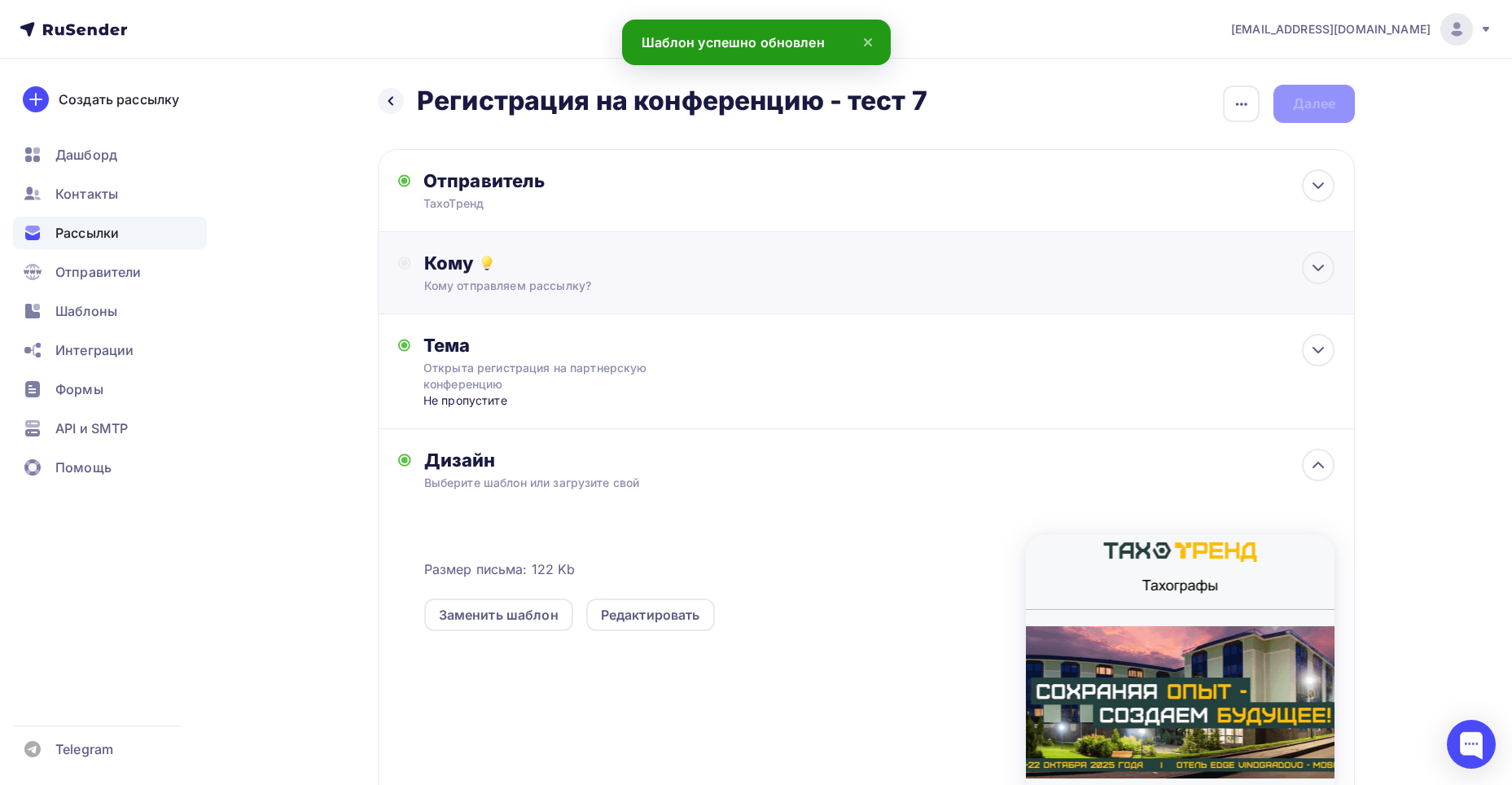
click at [624, 269] on div "Кому" at bounding box center [879, 263] width 910 height 23
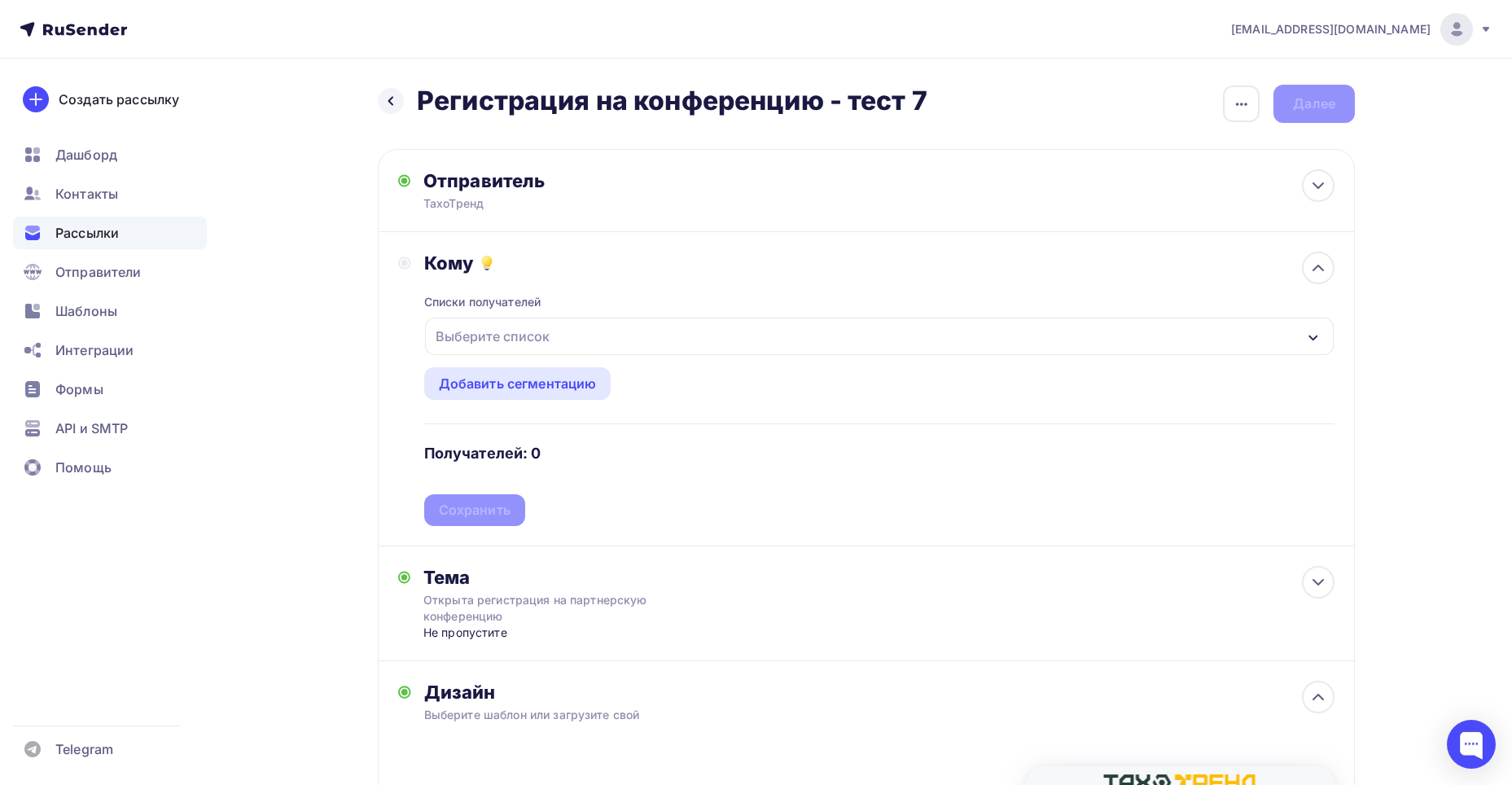
click at [548, 339] on div "Выберите список" at bounding box center [493, 336] width 127 height 29
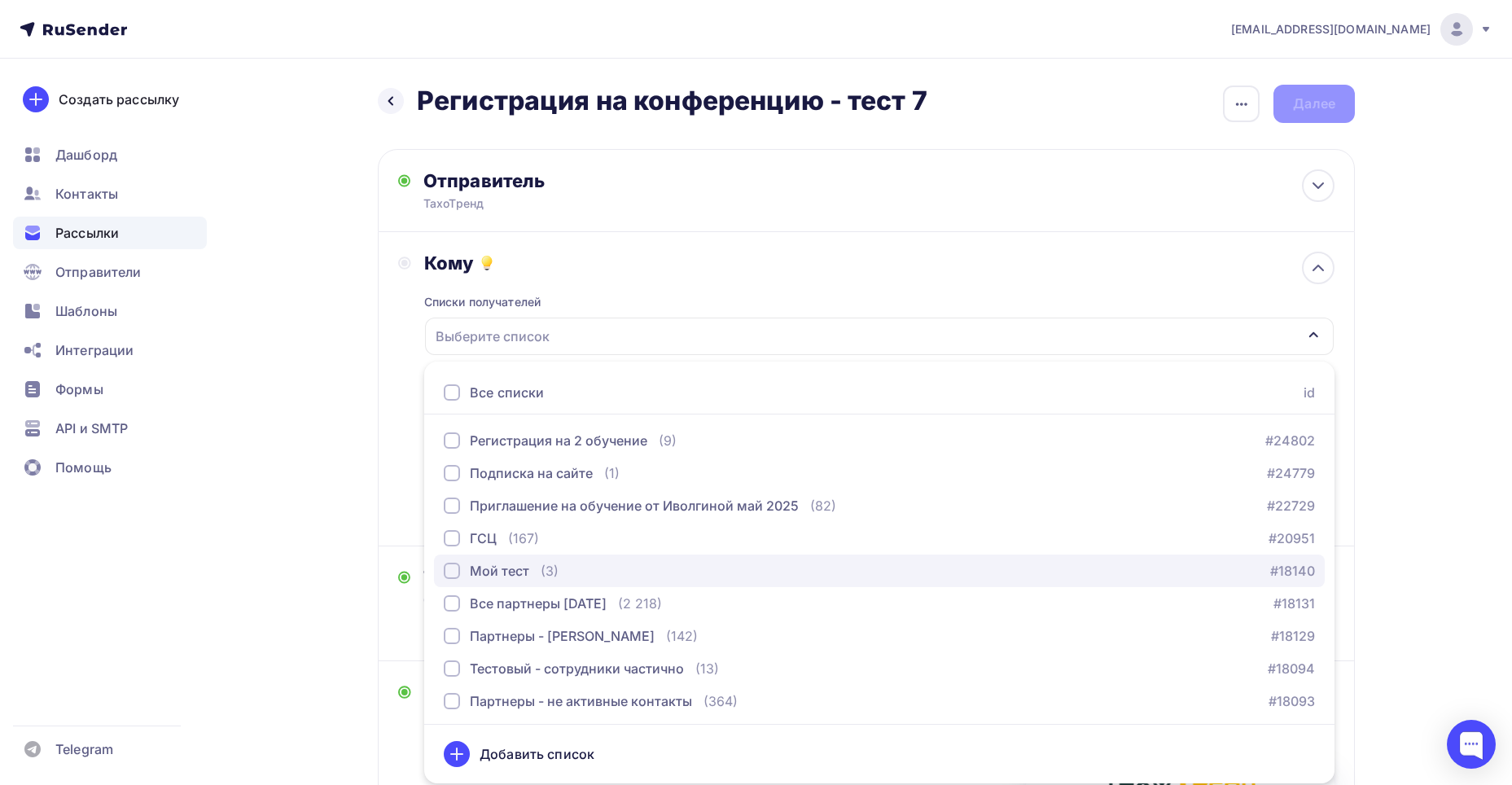
click at [449, 565] on div "button" at bounding box center [452, 571] width 16 height 16
click at [365, 543] on div "Назад Регистрация на конференцию - тест 7 Регистрация на конференцию - тест 7 З…" at bounding box center [756, 634] width 1334 height 1150
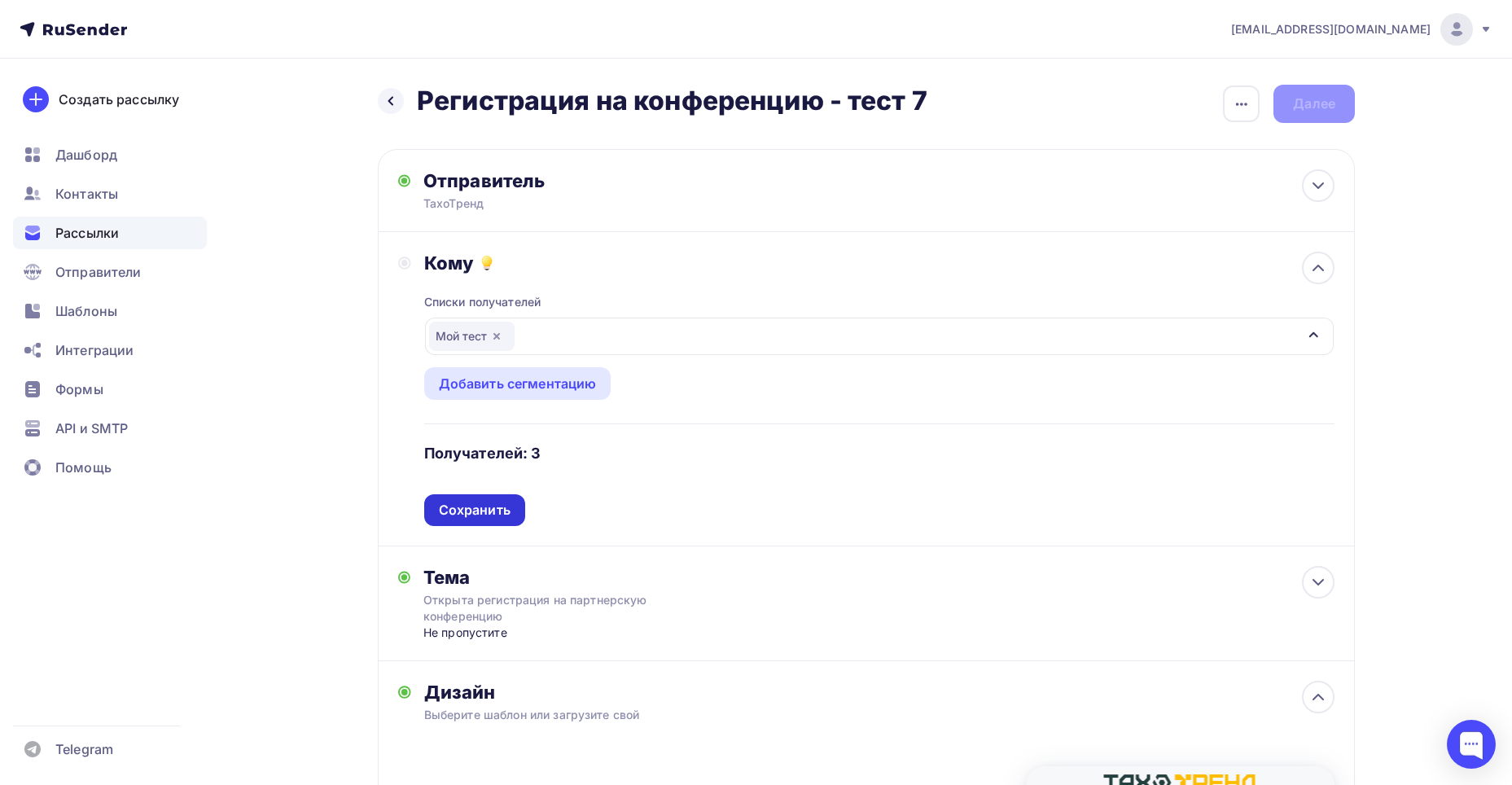
click at [499, 494] on div "Сохранить" at bounding box center [474, 509] width 101 height 32
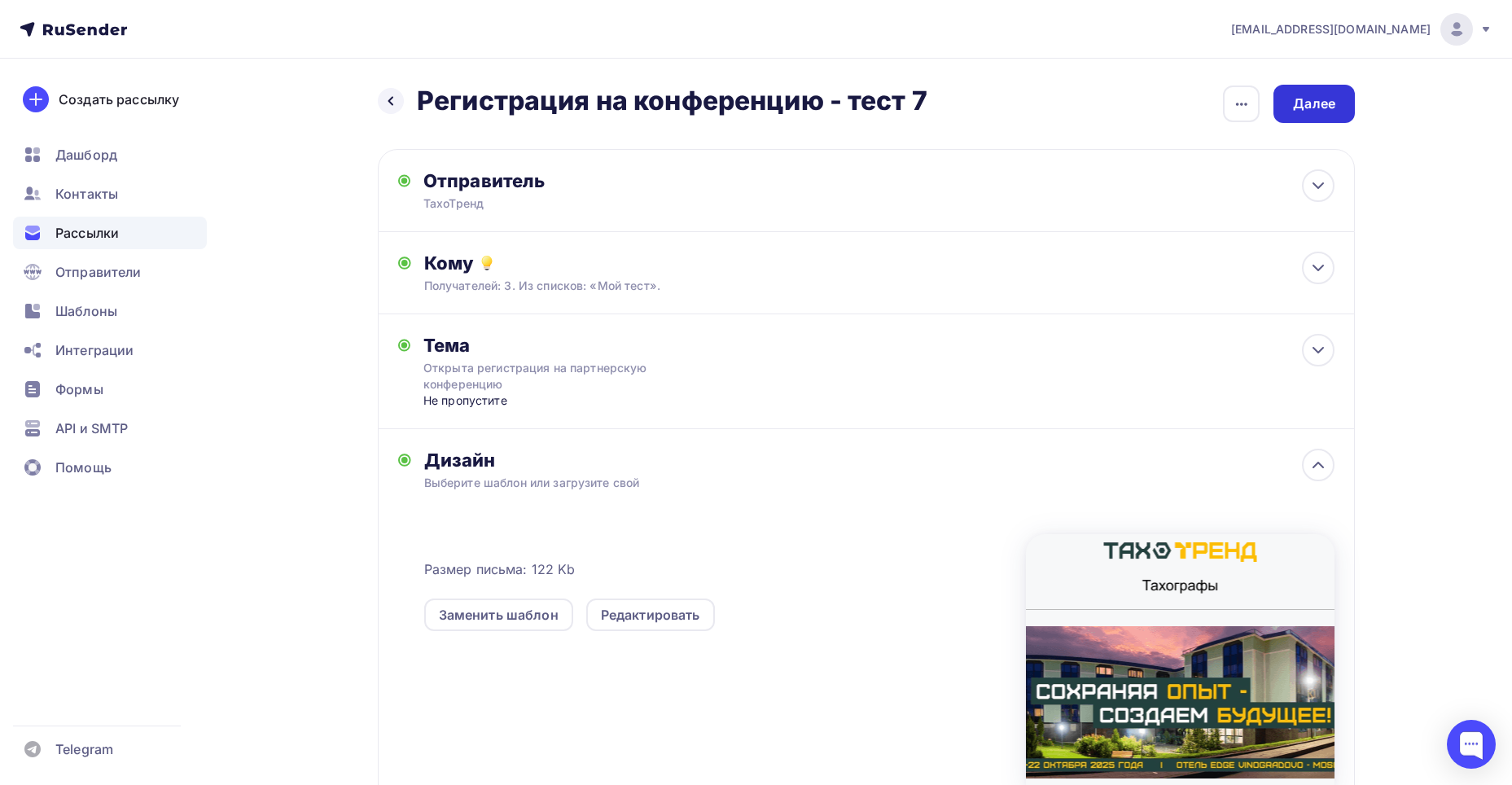
click at [1311, 113] on div "Далее" at bounding box center [1314, 103] width 82 height 38
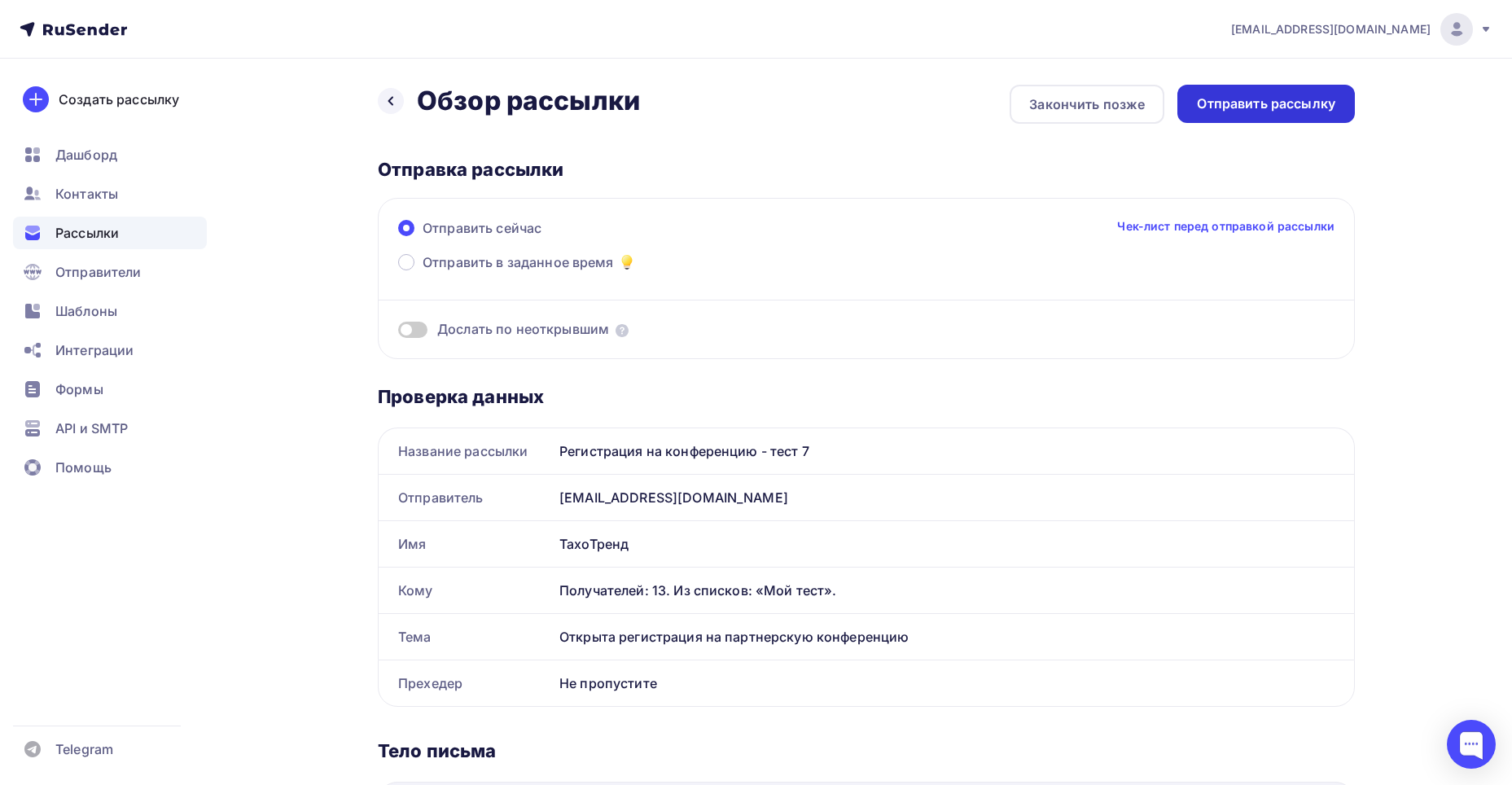
click at [1280, 114] on div "Отправить рассылку" at bounding box center [1266, 103] width 178 height 38
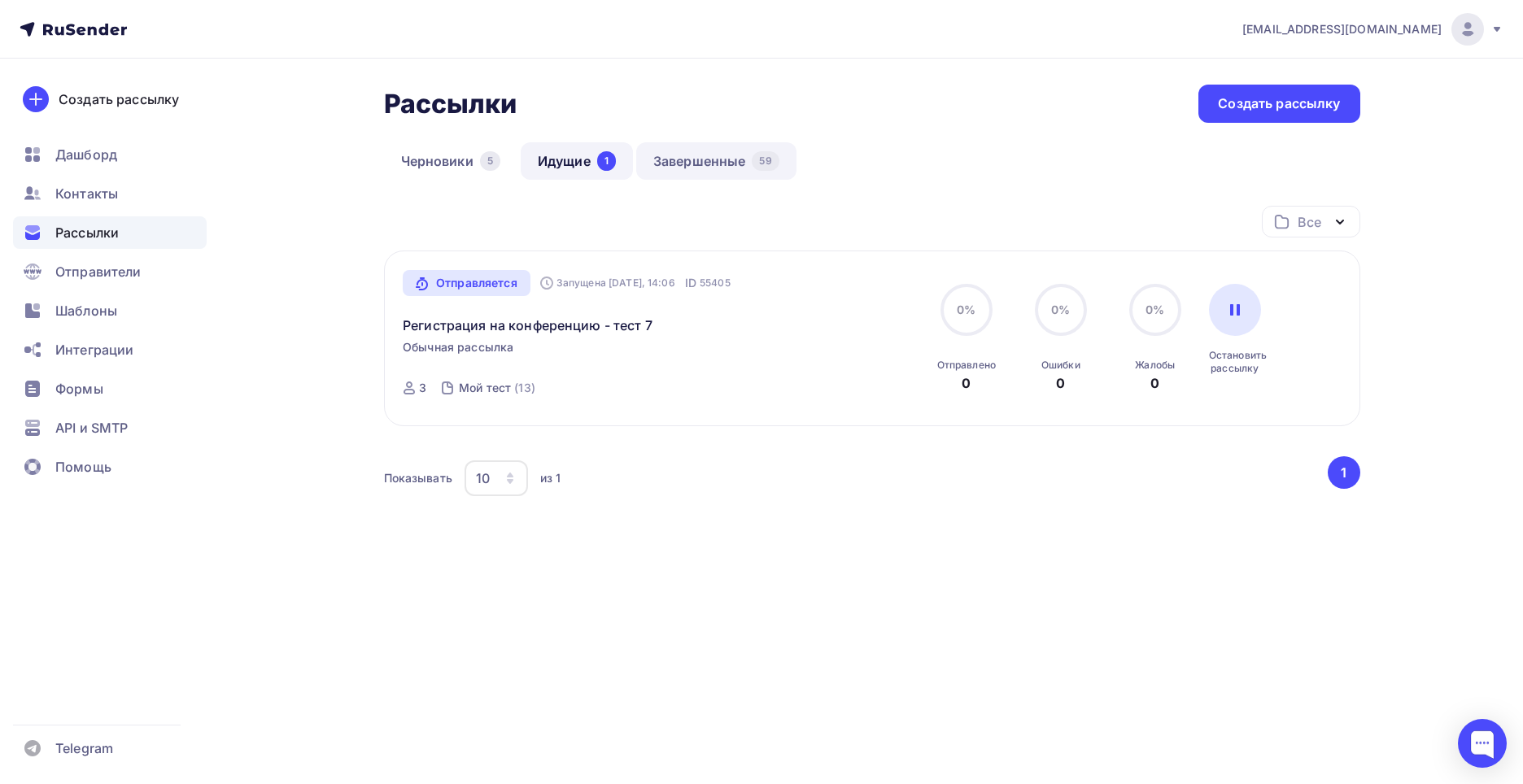
click at [686, 161] on link "Завершенные 59" at bounding box center [716, 160] width 160 height 37
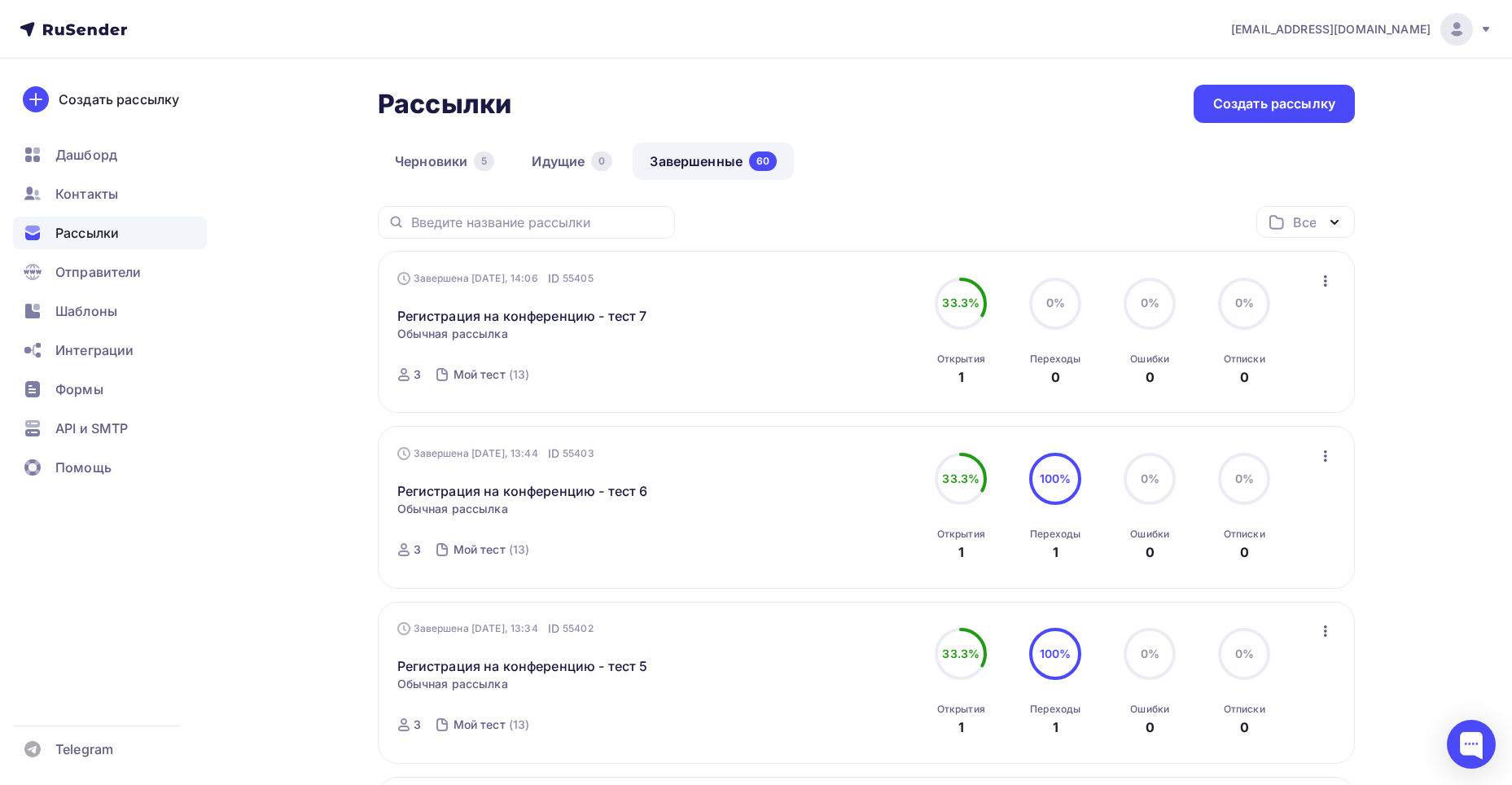
click at [1330, 277] on icon "button" at bounding box center [1325, 281] width 20 height 20
click at [1266, 389] on div "Копировать в новую" at bounding box center [1250, 389] width 167 height 20
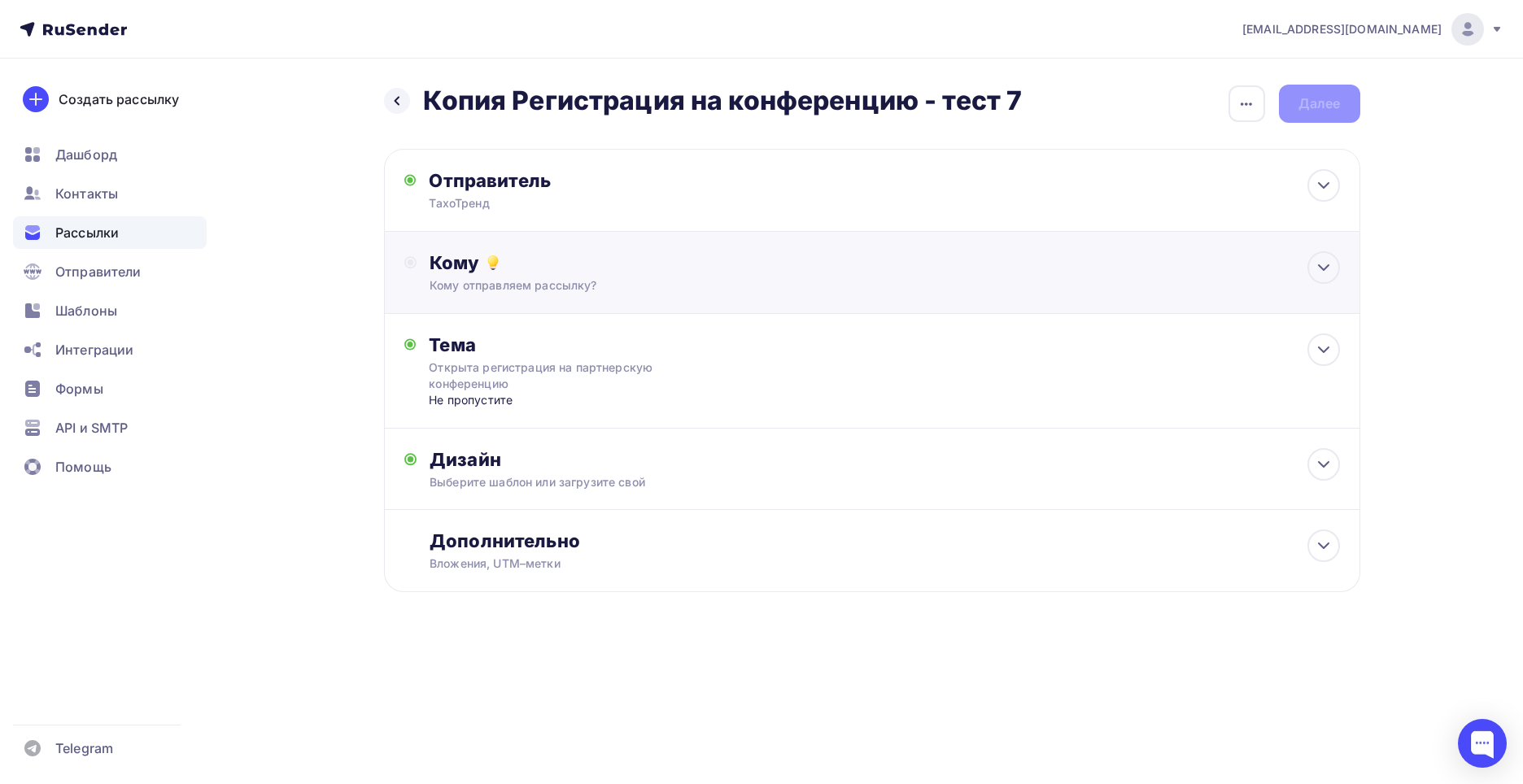
click at [532, 274] on div "Кому Кому отправляем рассылку? Списки получателей Выберите список Все списки id…" at bounding box center [884, 272] width 910 height 43
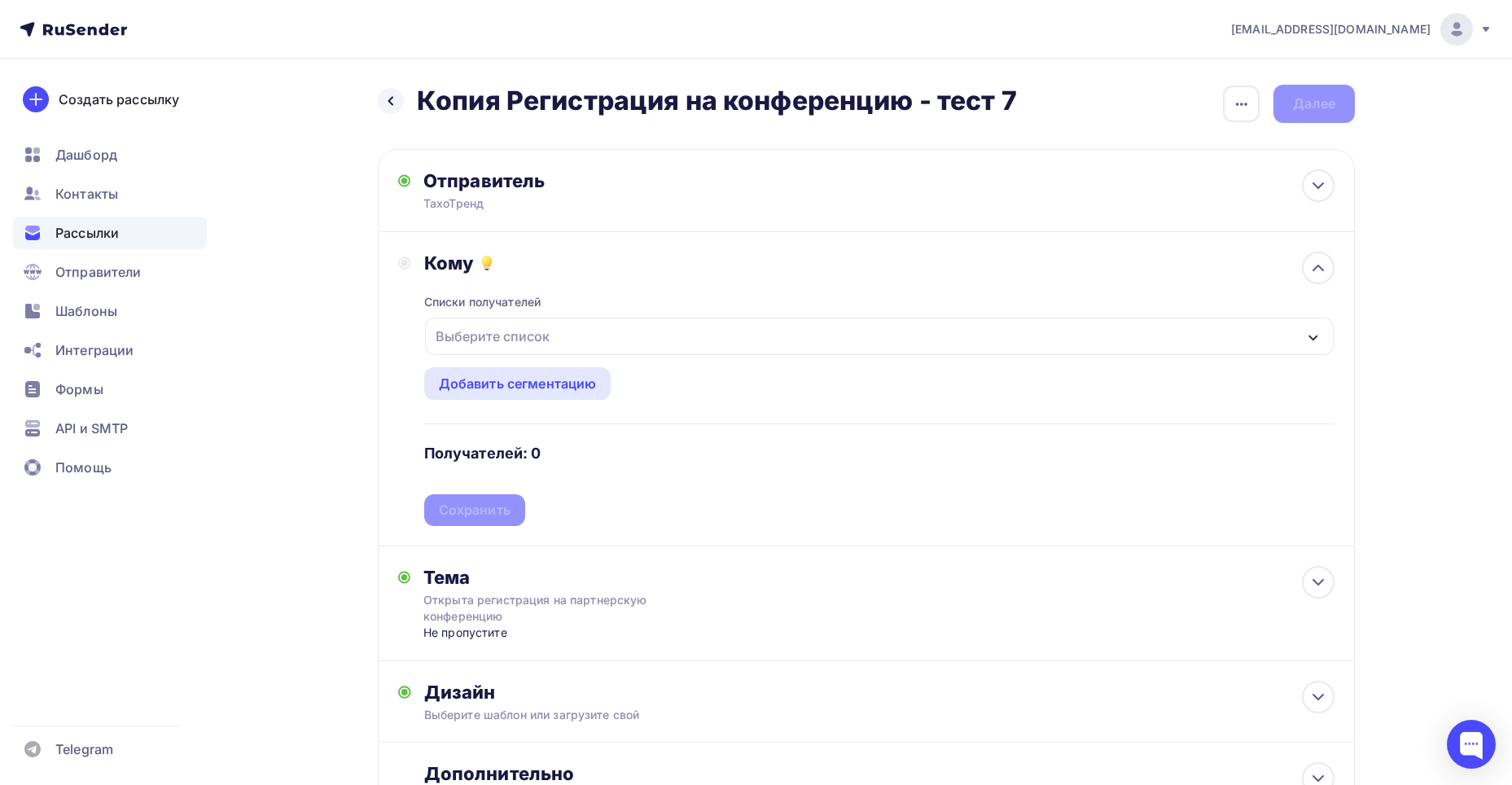
click at [535, 336] on div "Выберите список" at bounding box center [493, 336] width 127 height 29
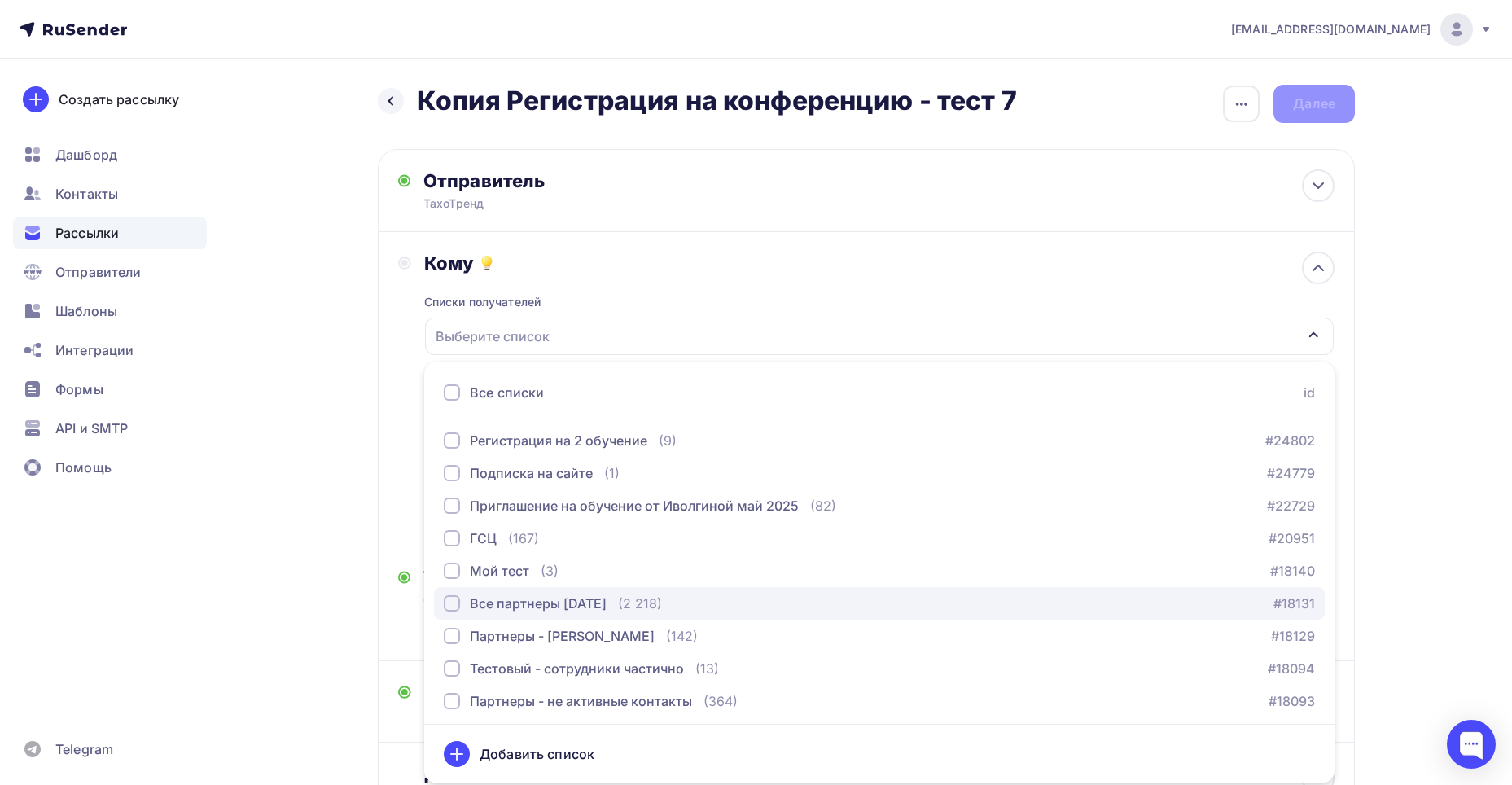
click at [454, 604] on div "button" at bounding box center [452, 604] width 16 height 16
click at [1415, 532] on div "Назад Копия Регистрация на конференцию - тест 7 Копия Регистрация на конференци…" at bounding box center [756, 494] width 1334 height 871
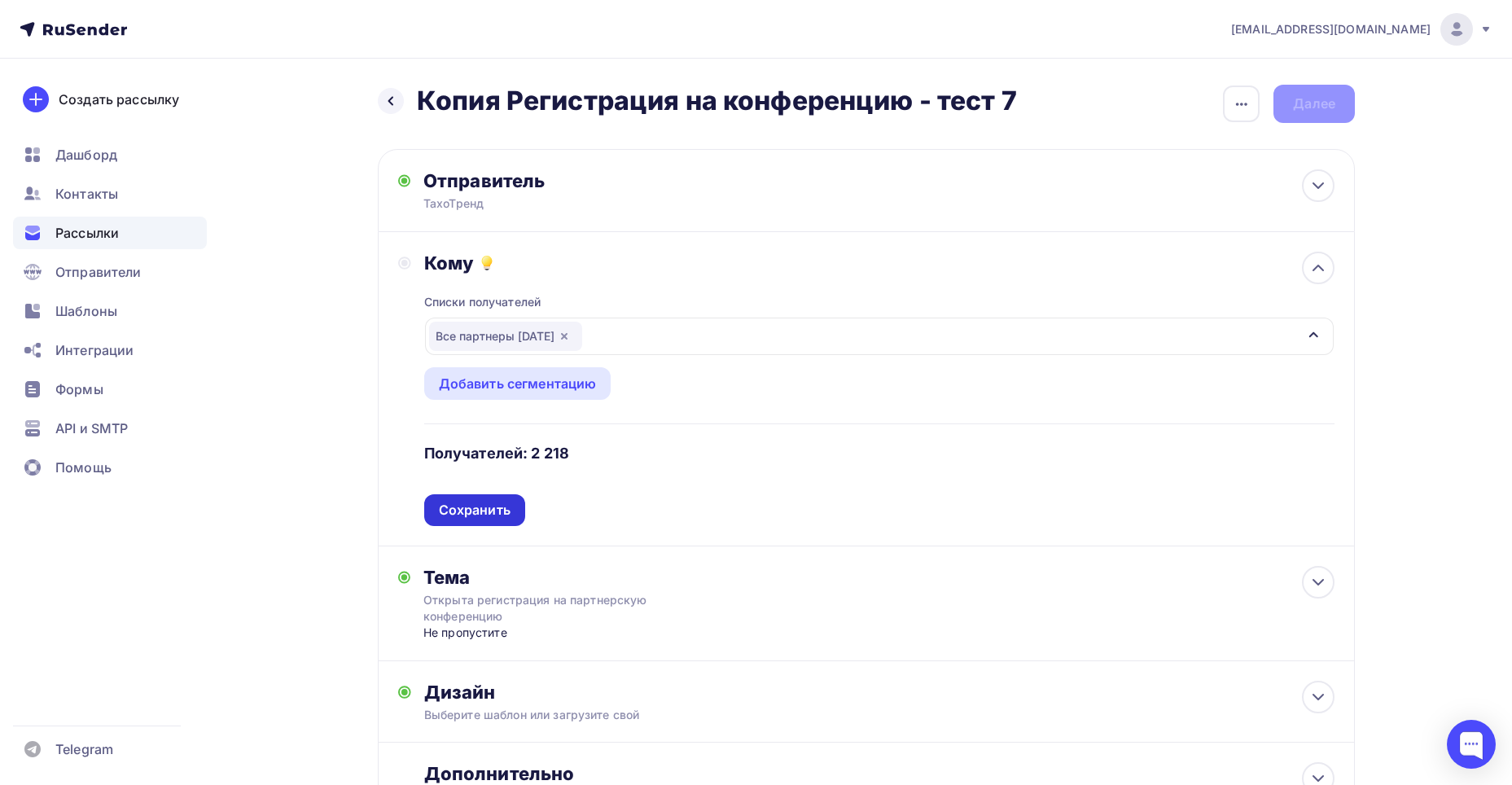
click at [510, 516] on div "Сохранить" at bounding box center [474, 509] width 101 height 32
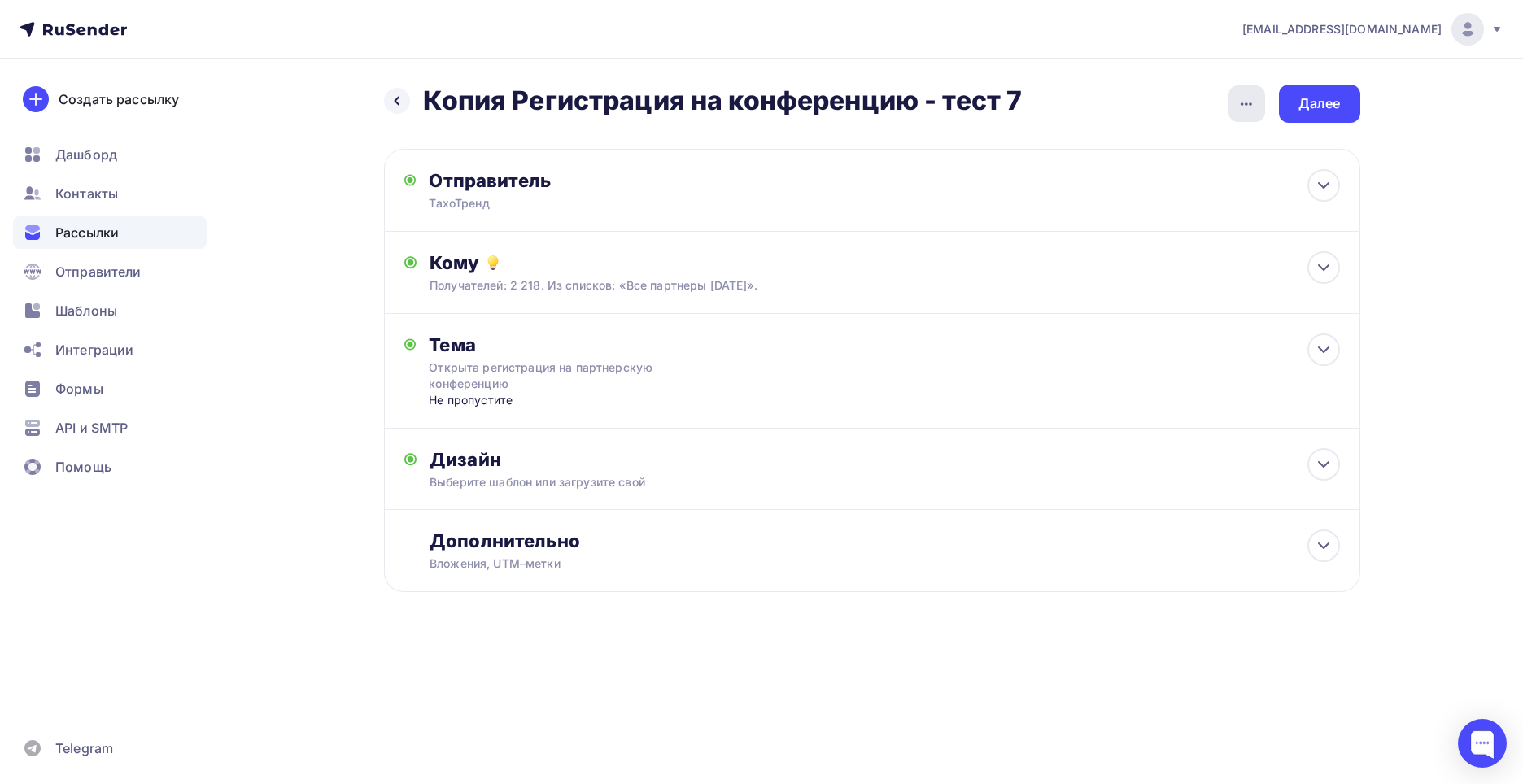
click at [1231, 108] on div "button" at bounding box center [1247, 103] width 36 height 36
click at [1195, 184] on div "Переименовать рассылку" at bounding box center [1161, 187] width 202 height 20
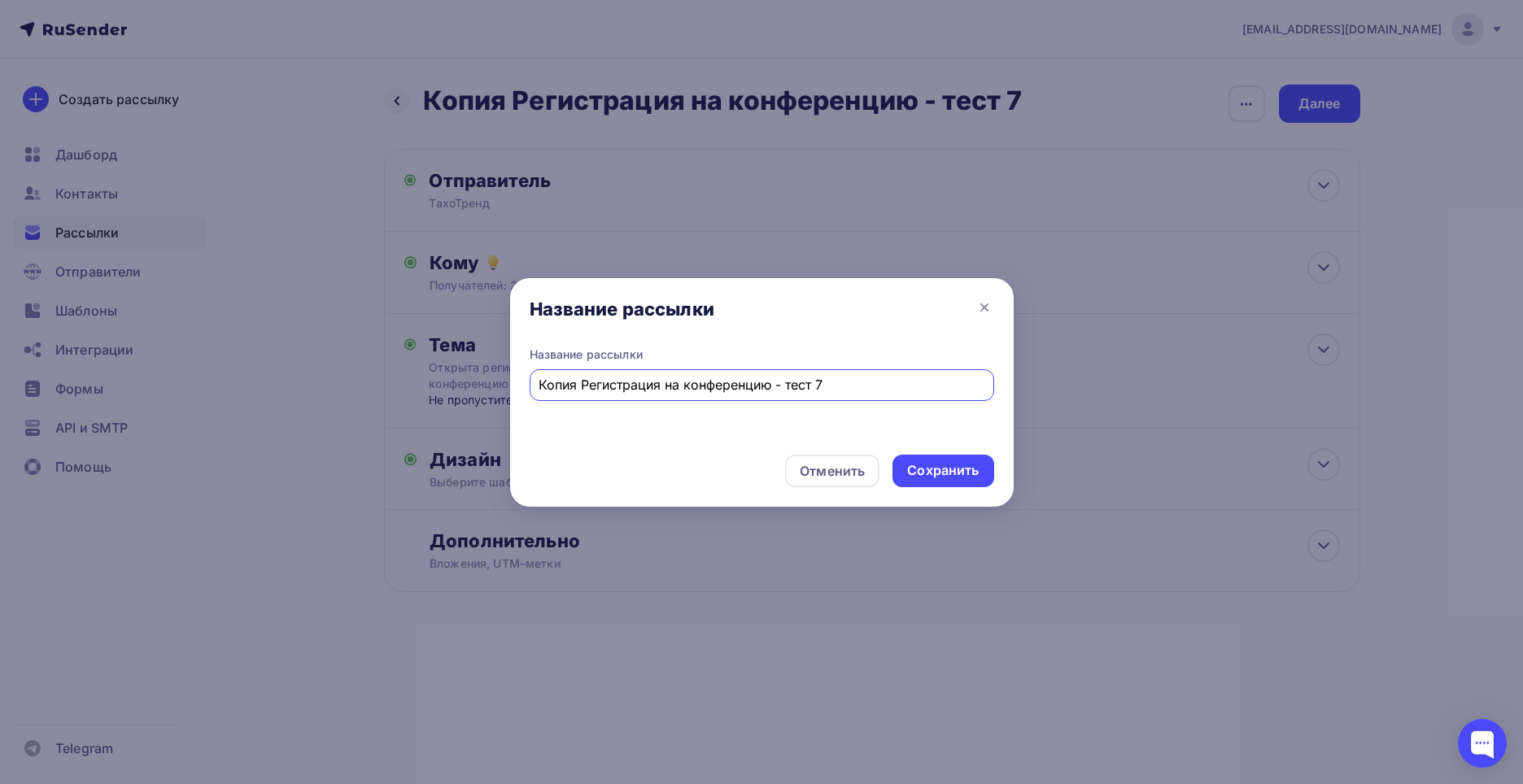
drag, startPoint x: 581, startPoint y: 386, endPoint x: 418, endPoint y: 397, distance: 163.4
click at [419, 397] on div "Название рассылки Название рассылки Копия Регистрация на конференцию - тест 7 О…" at bounding box center [762, 392] width 1523 height 784
drag, startPoint x: 809, startPoint y: 377, endPoint x: 744, endPoint y: 379, distance: 65.0
click at [744, 379] on input "Регистрация на конференцию - тест 7" at bounding box center [762, 385] width 445 height 20
click at [869, 366] on div "Название рассылки Регистрация на конференцию - тест 7" at bounding box center [762, 374] width 465 height 54
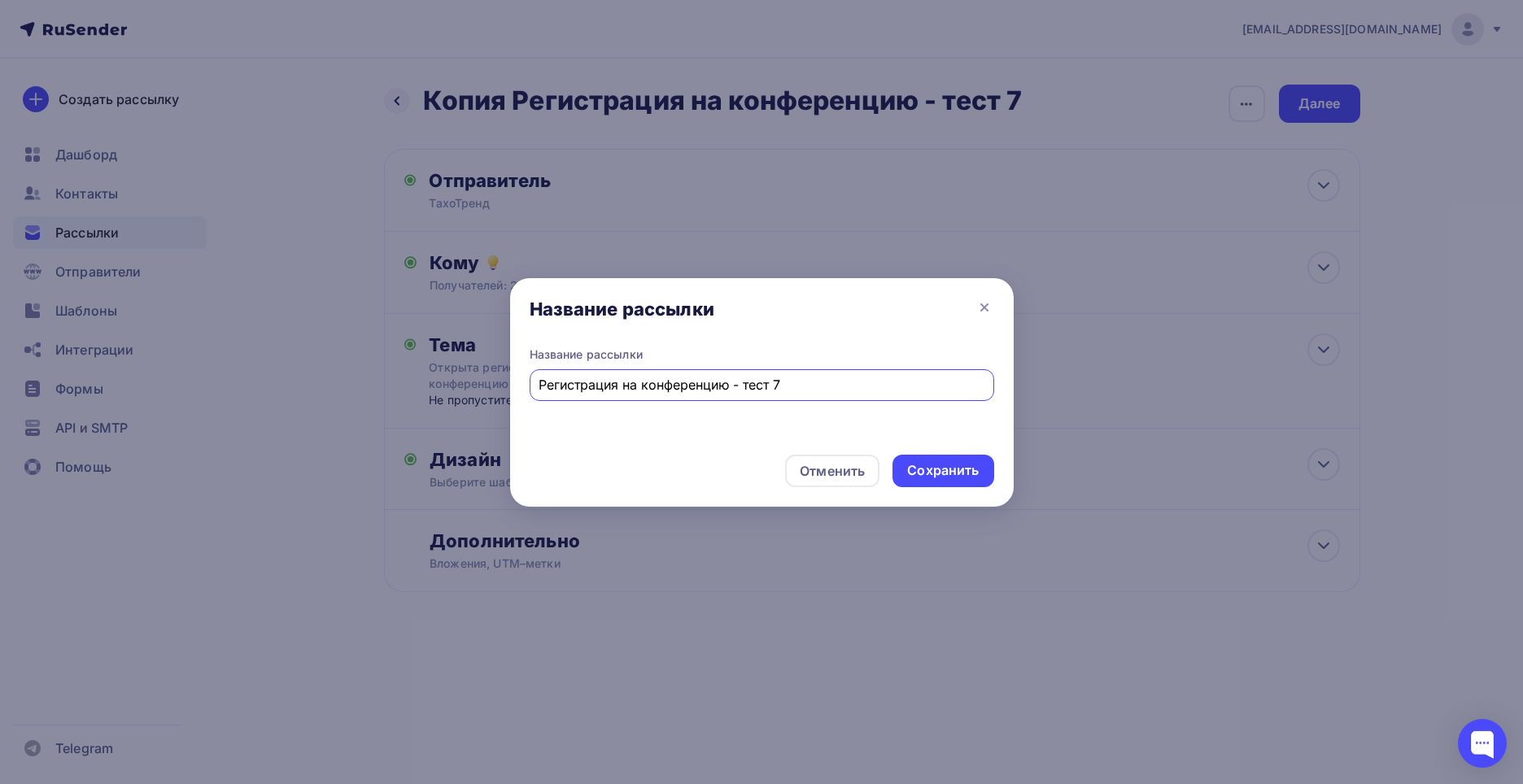
drag, startPoint x: 808, startPoint y: 381, endPoint x: 746, endPoint y: 376, distance: 62.2
click at [746, 376] on input "Регистрация на конференцию - тест 7" at bounding box center [762, 385] width 445 height 20
type input "Регистрация на конференцию - боевая"
click at [958, 467] on div "Сохранить" at bounding box center [943, 470] width 72 height 19
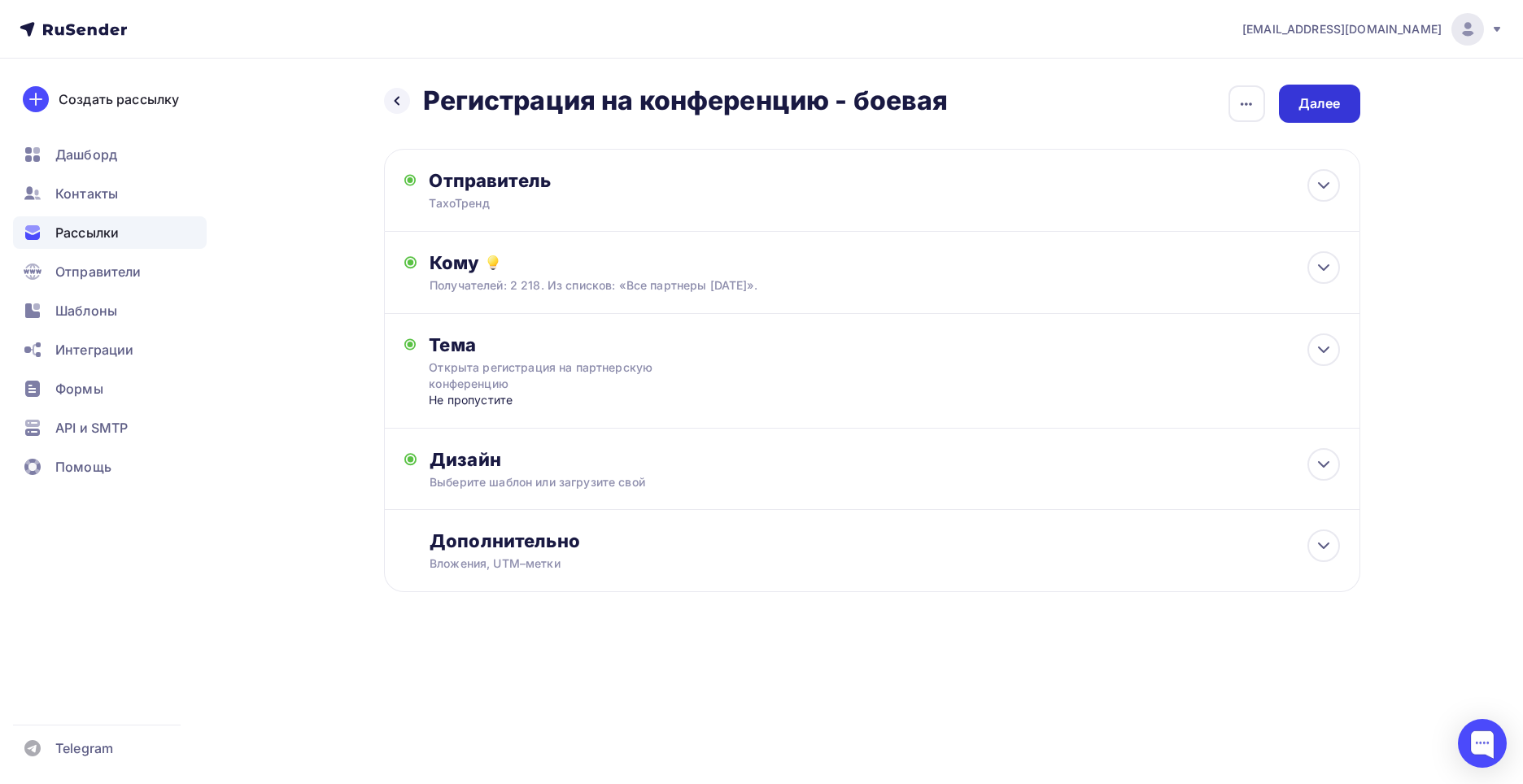
click at [1298, 109] on div "Далее" at bounding box center [1319, 103] width 43 height 19
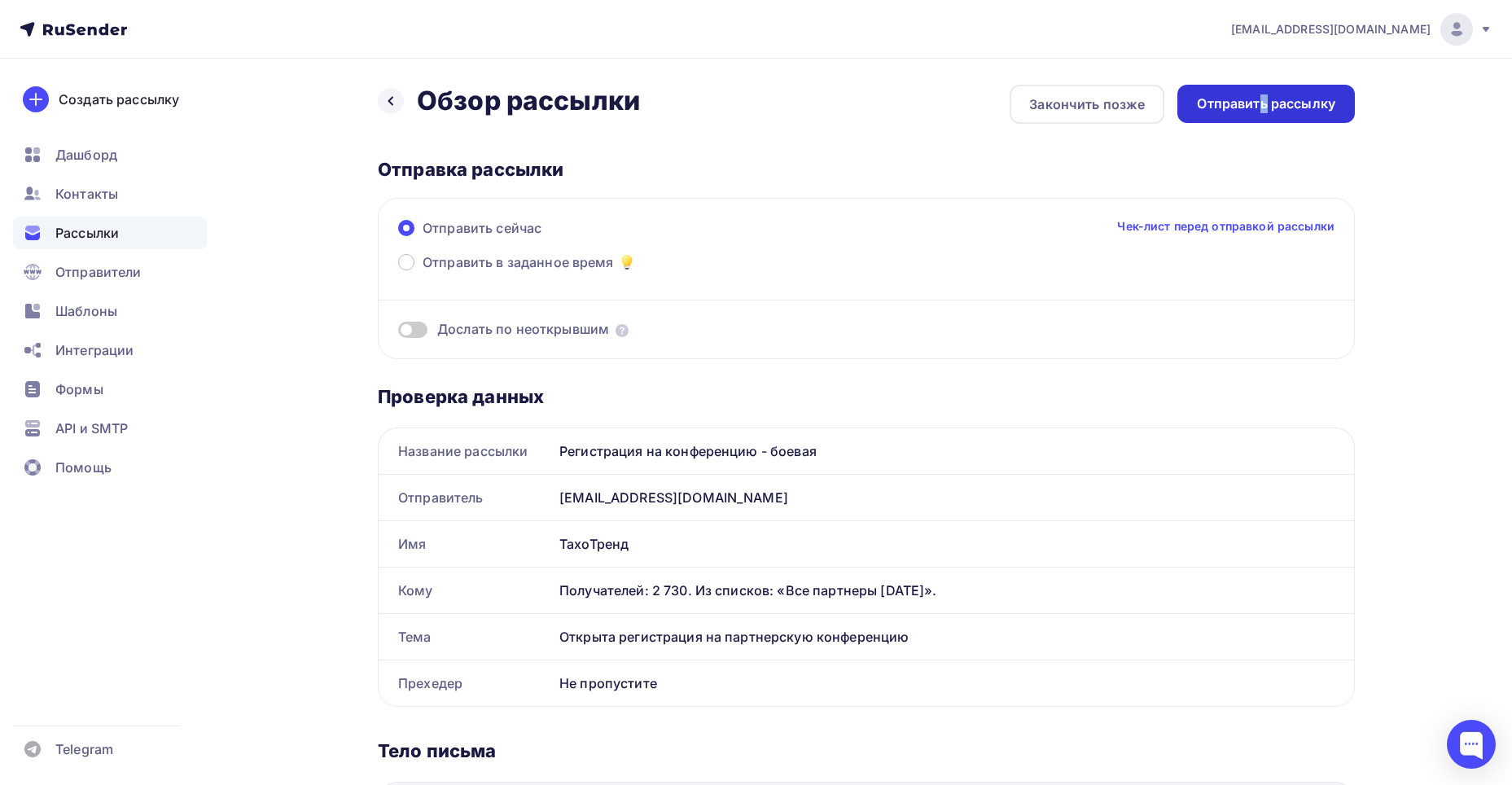
click at [1263, 100] on div "Отправить рассылку" at bounding box center [1266, 103] width 139 height 19
